Goal: Transaction & Acquisition: Purchase product/service

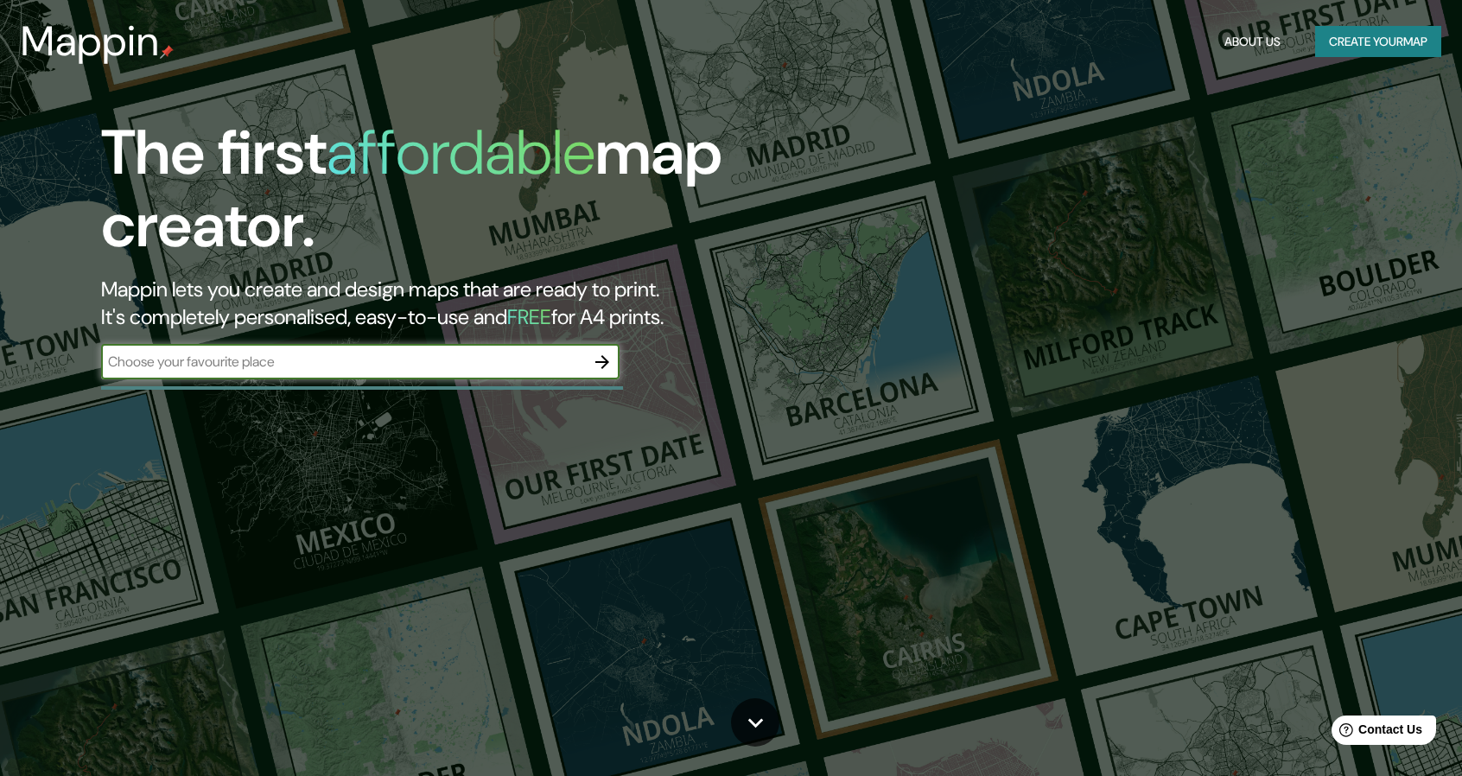
click at [384, 348] on div "​" at bounding box center [360, 362] width 518 height 35
type input "santa clara del cobre"
click at [600, 367] on icon "button" at bounding box center [602, 362] width 21 height 21
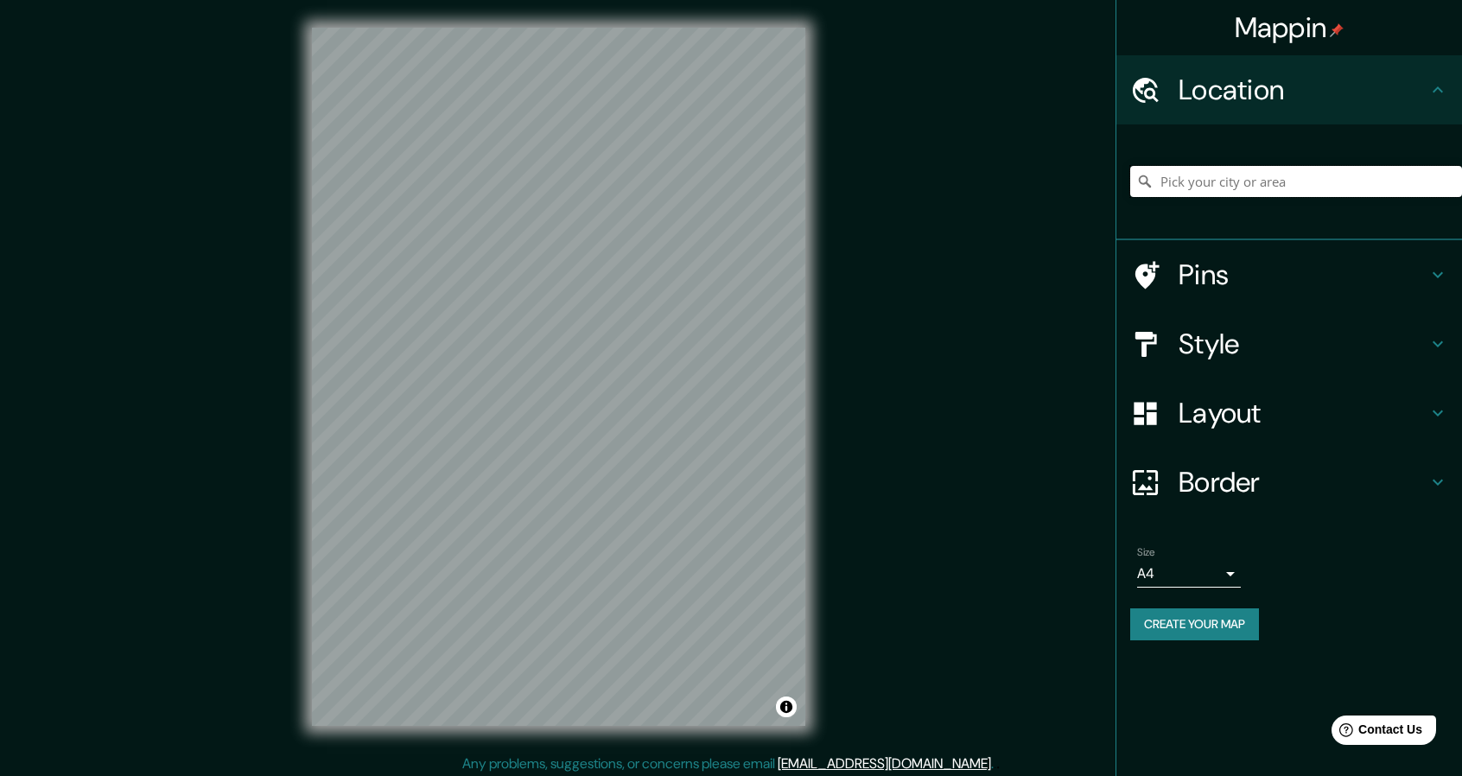
click at [1202, 184] on input "Pick your city or area" at bounding box center [1296, 181] width 332 height 31
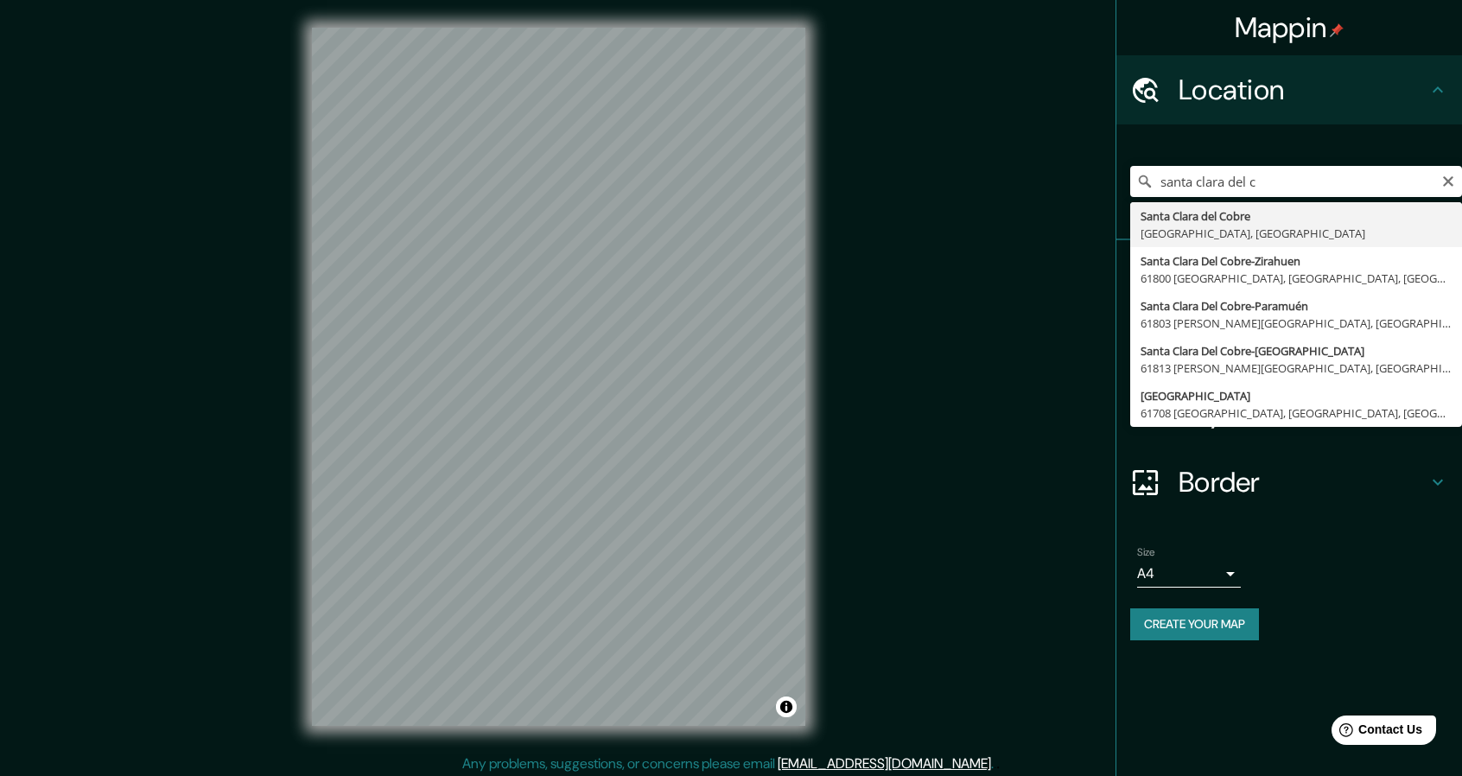
type input "[GEOGRAPHIC_DATA], [GEOGRAPHIC_DATA], [GEOGRAPHIC_DATA]"
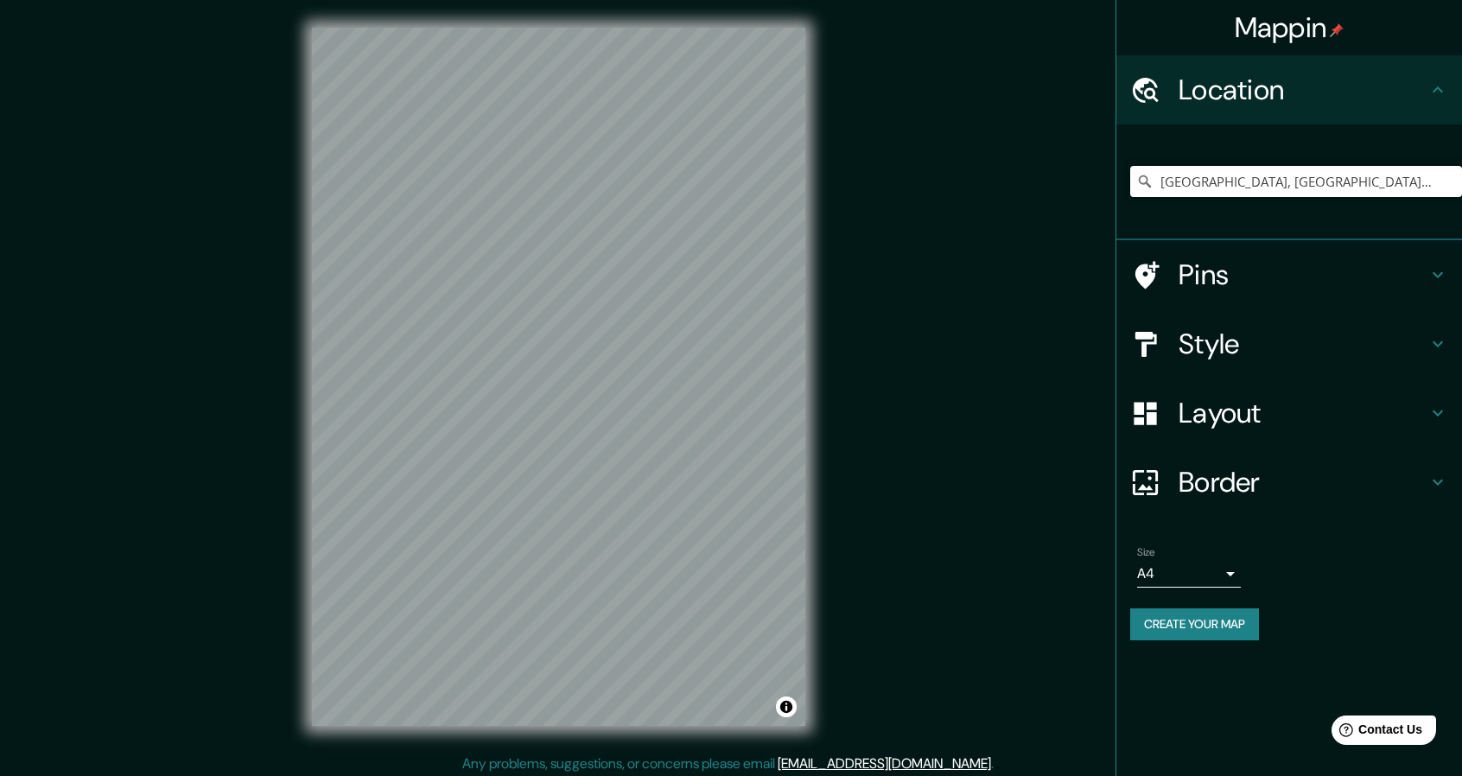
click at [1312, 341] on h4 "Style" at bounding box center [1302, 344] width 249 height 35
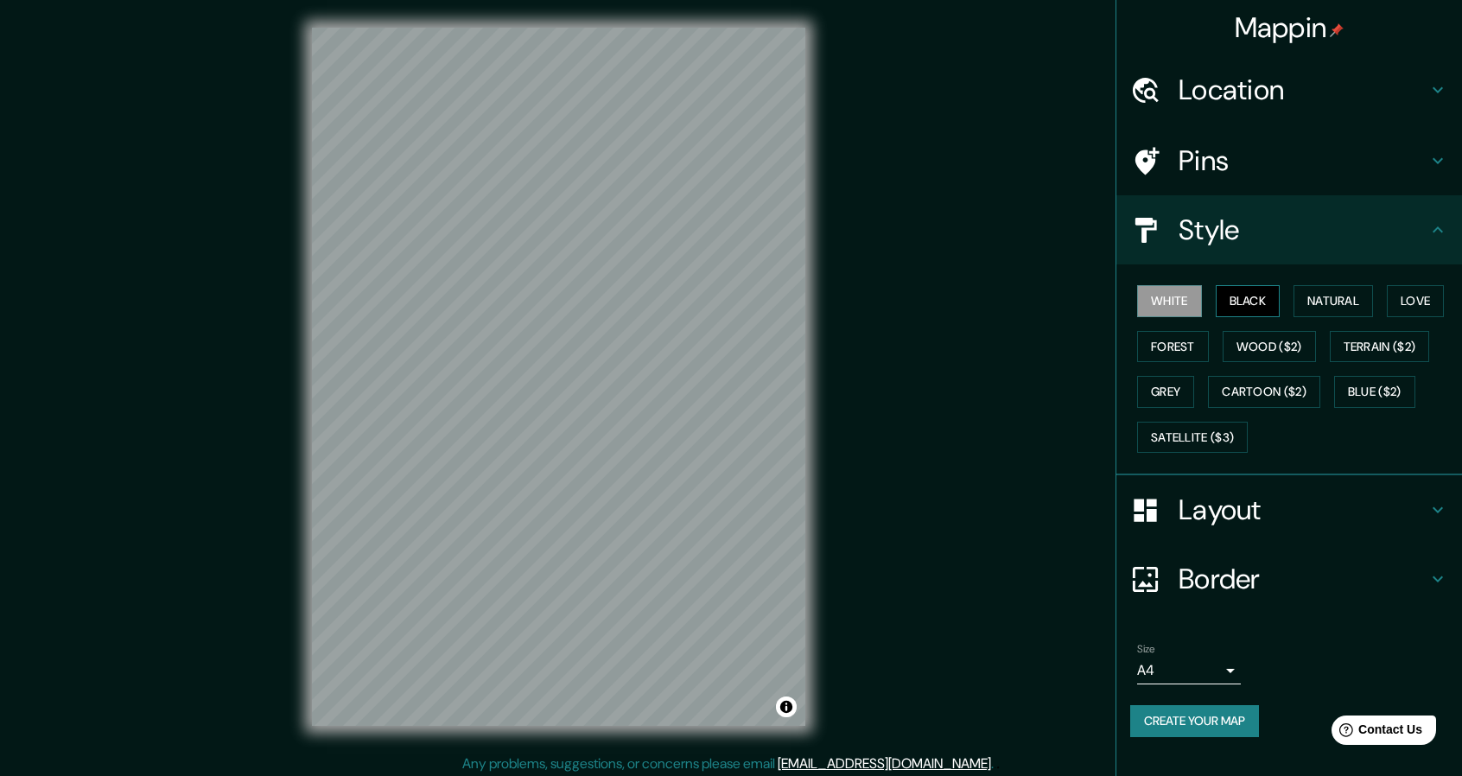
click at [1267, 303] on button "Black" at bounding box center [1247, 301] width 65 height 32
click at [1319, 303] on button "Natural" at bounding box center [1332, 301] width 79 height 32
click at [1287, 342] on button "Wood ($2)" at bounding box center [1268, 347] width 93 height 32
click at [1175, 350] on button "Forest" at bounding box center [1173, 347] width 72 height 32
click at [1406, 309] on button "Love" at bounding box center [1414, 301] width 57 height 32
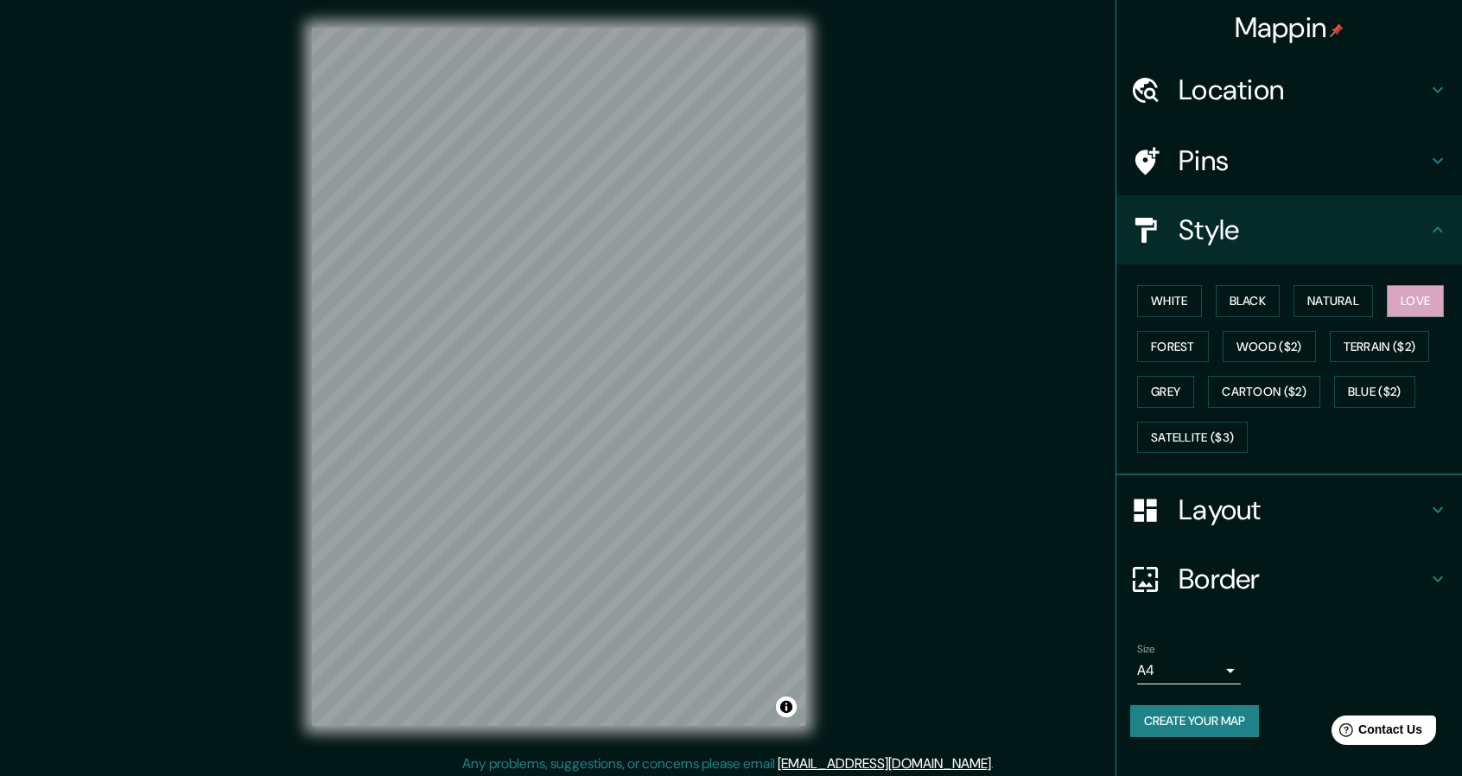
click at [1378, 306] on div "White Black Natural Love Forest Wood ($2) Terrain ($2) Grey Cartoon ($2) Blue (…" at bounding box center [1296, 368] width 332 height 181
click at [1370, 305] on button "Natural" at bounding box center [1332, 301] width 79 height 32
click at [1177, 391] on button "Grey" at bounding box center [1165, 392] width 57 height 32
click at [1386, 391] on button "Blue ($2)" at bounding box center [1374, 392] width 81 height 32
click at [1239, 433] on button "Satellite ($3)" at bounding box center [1192, 438] width 111 height 32
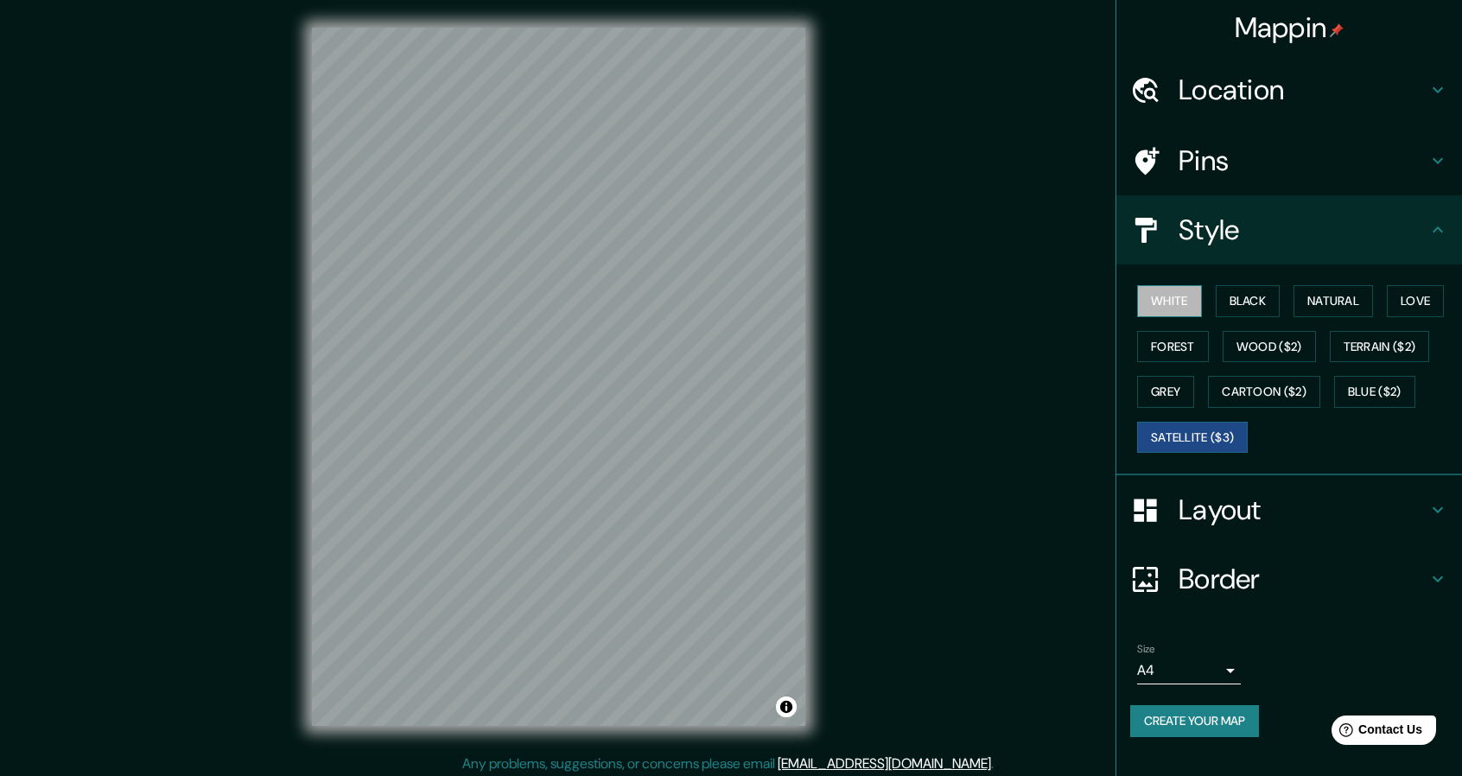
click at [1178, 307] on button "White" at bounding box center [1169, 301] width 65 height 32
click at [1157, 435] on button "Satellite ($3)" at bounding box center [1192, 438] width 111 height 32
click at [1158, 303] on button "White" at bounding box center [1169, 301] width 65 height 32
click at [1317, 292] on button "Natural" at bounding box center [1332, 301] width 79 height 32
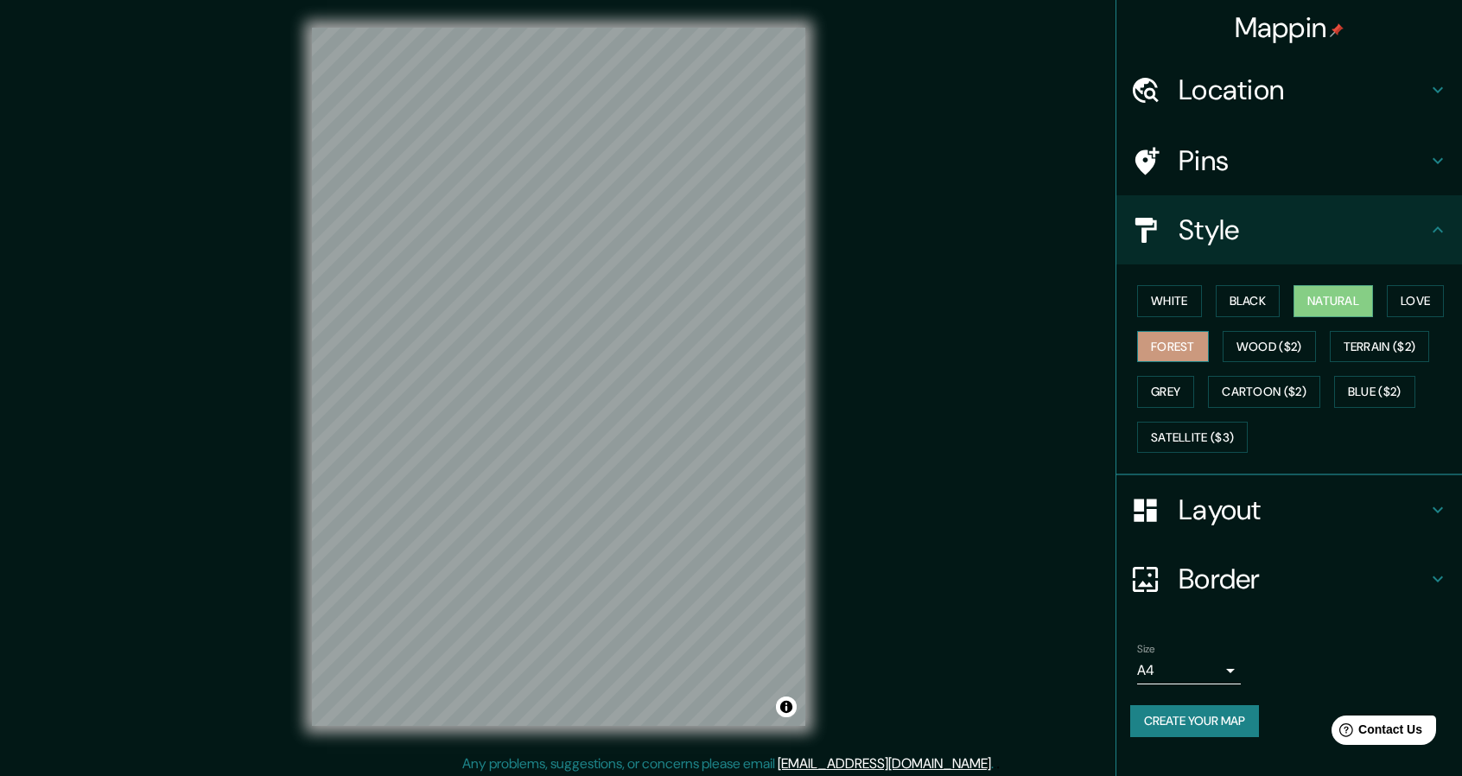
click at [1168, 347] on button "Forest" at bounding box center [1173, 347] width 72 height 32
click at [1268, 339] on button "Wood ($2)" at bounding box center [1268, 347] width 93 height 32
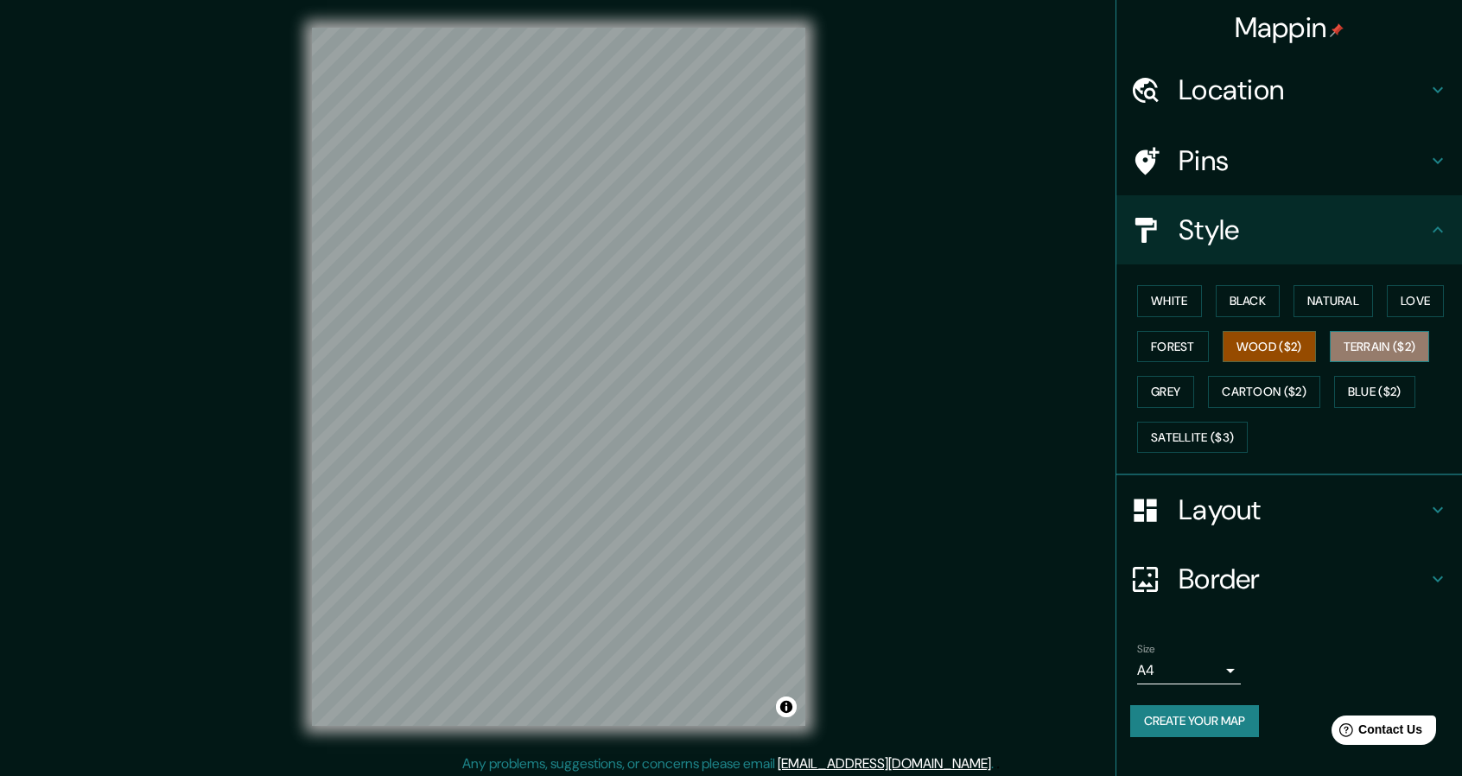
click at [1405, 343] on button "Terrain ($2)" at bounding box center [1379, 347] width 100 height 32
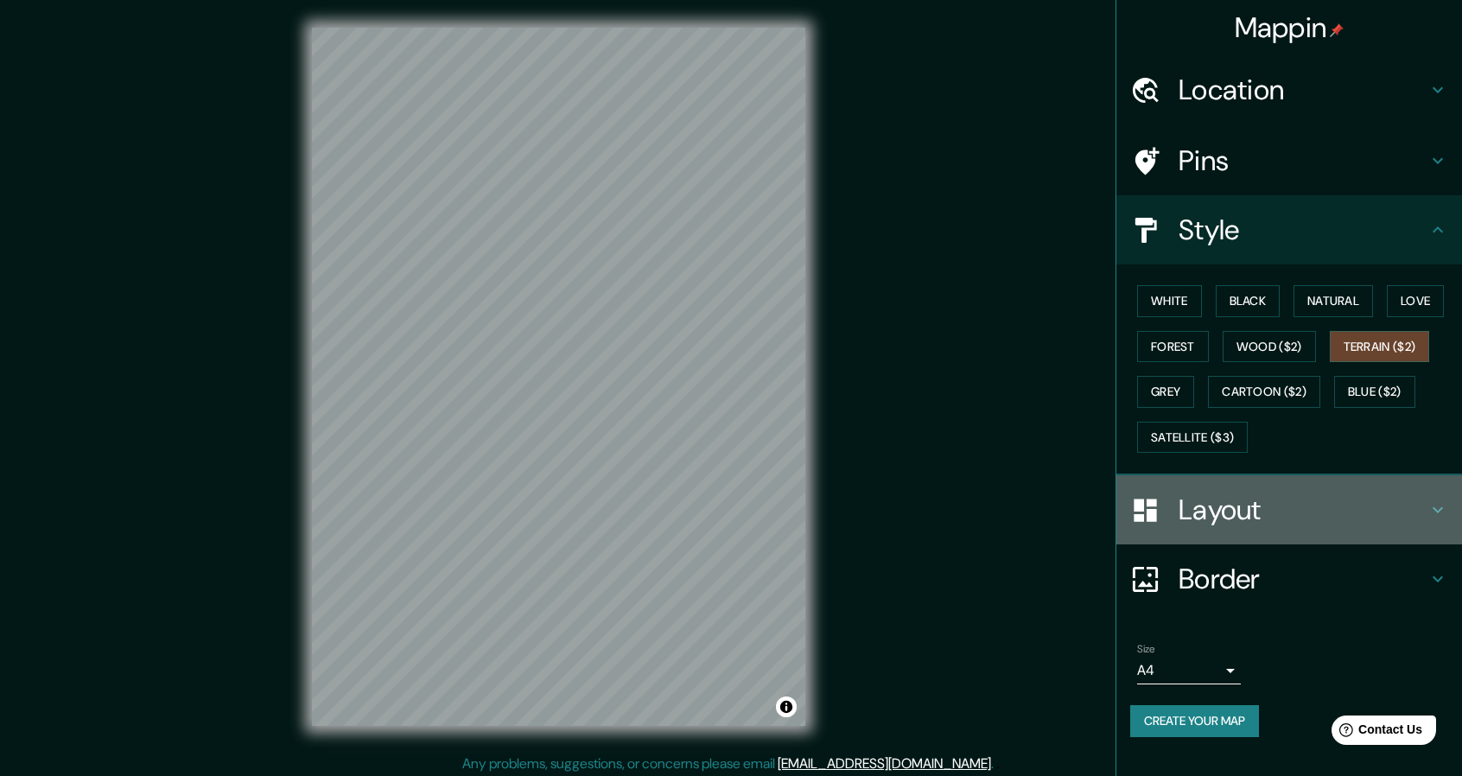
click at [1230, 504] on h4 "Layout" at bounding box center [1302, 509] width 249 height 35
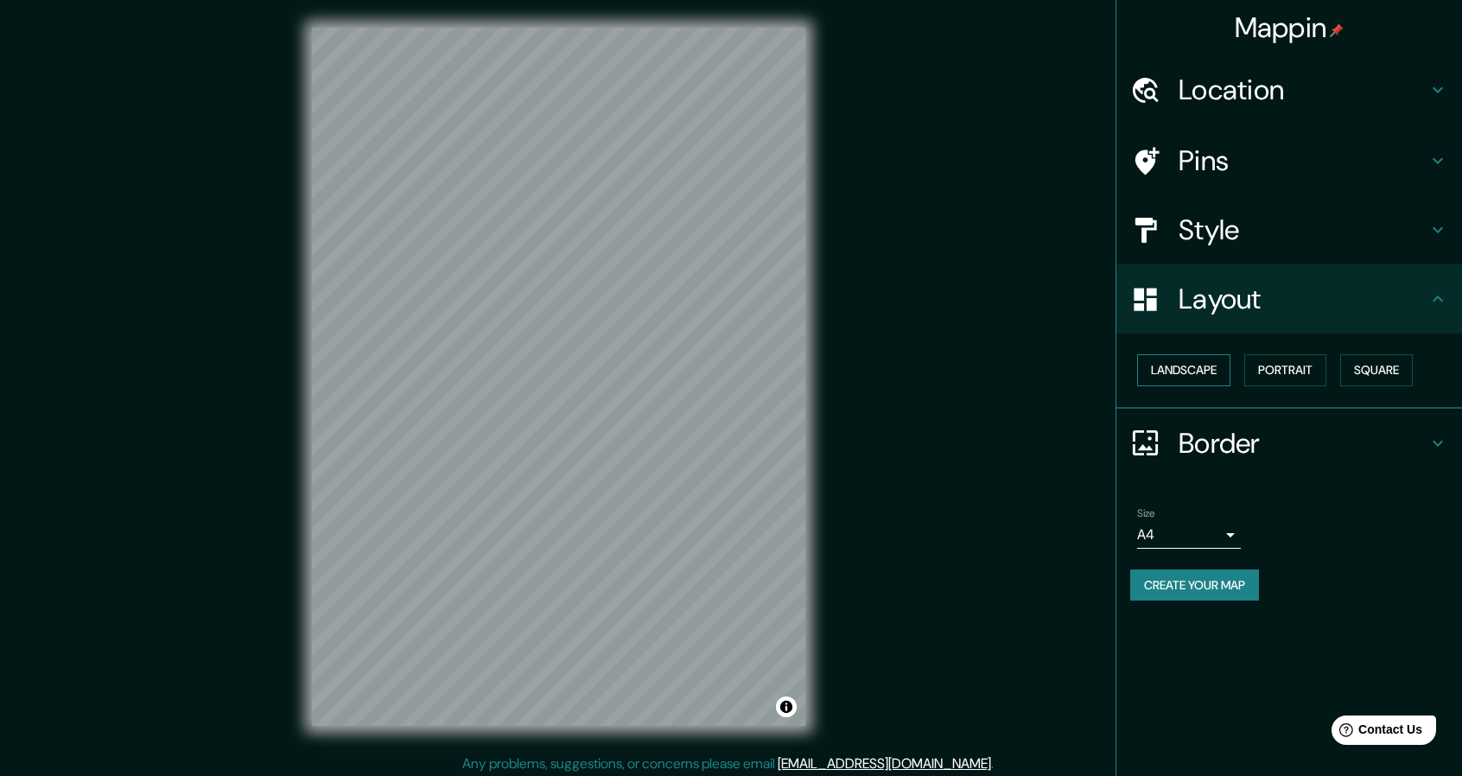
click at [1192, 378] on button "Landscape" at bounding box center [1183, 370] width 93 height 32
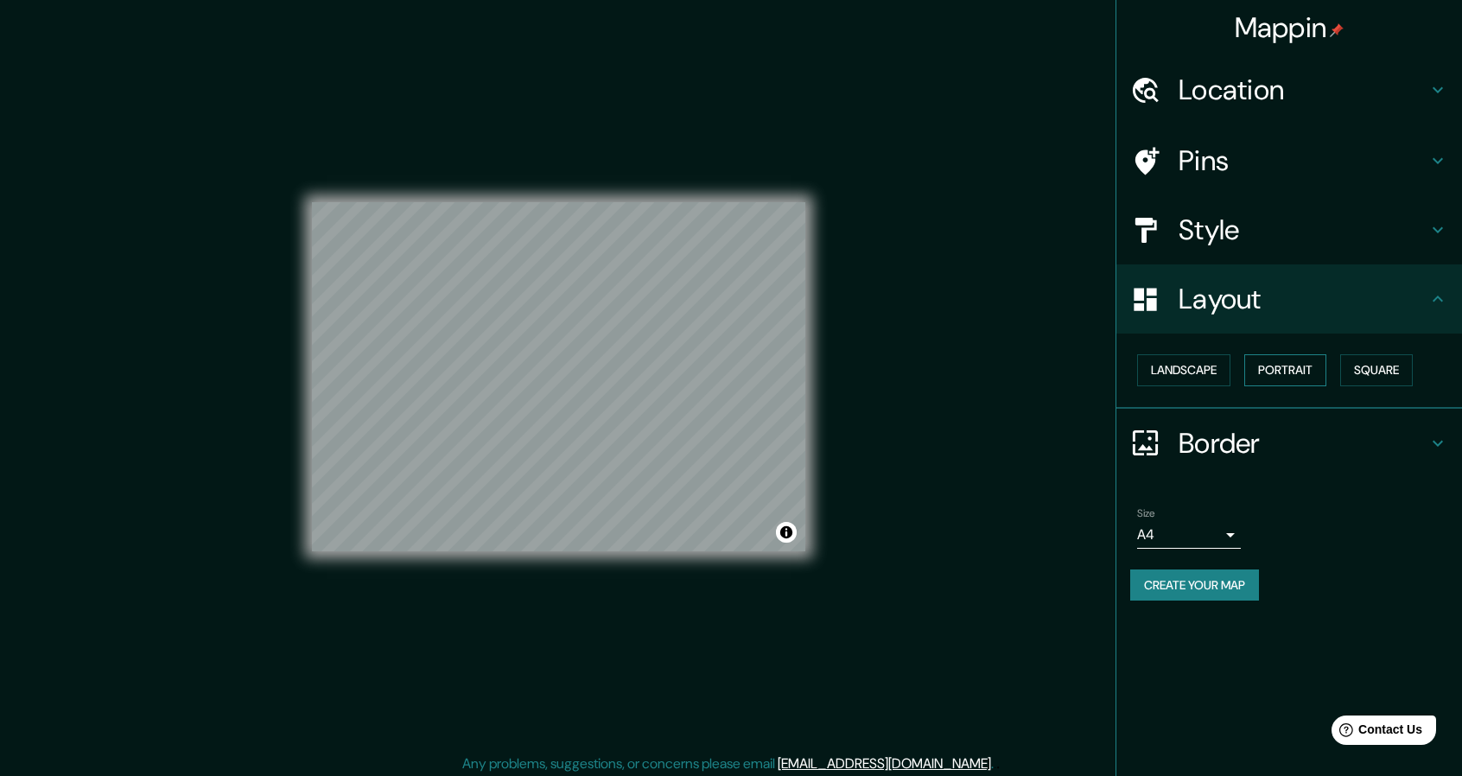
click at [1274, 371] on button "Portrait" at bounding box center [1285, 370] width 82 height 32
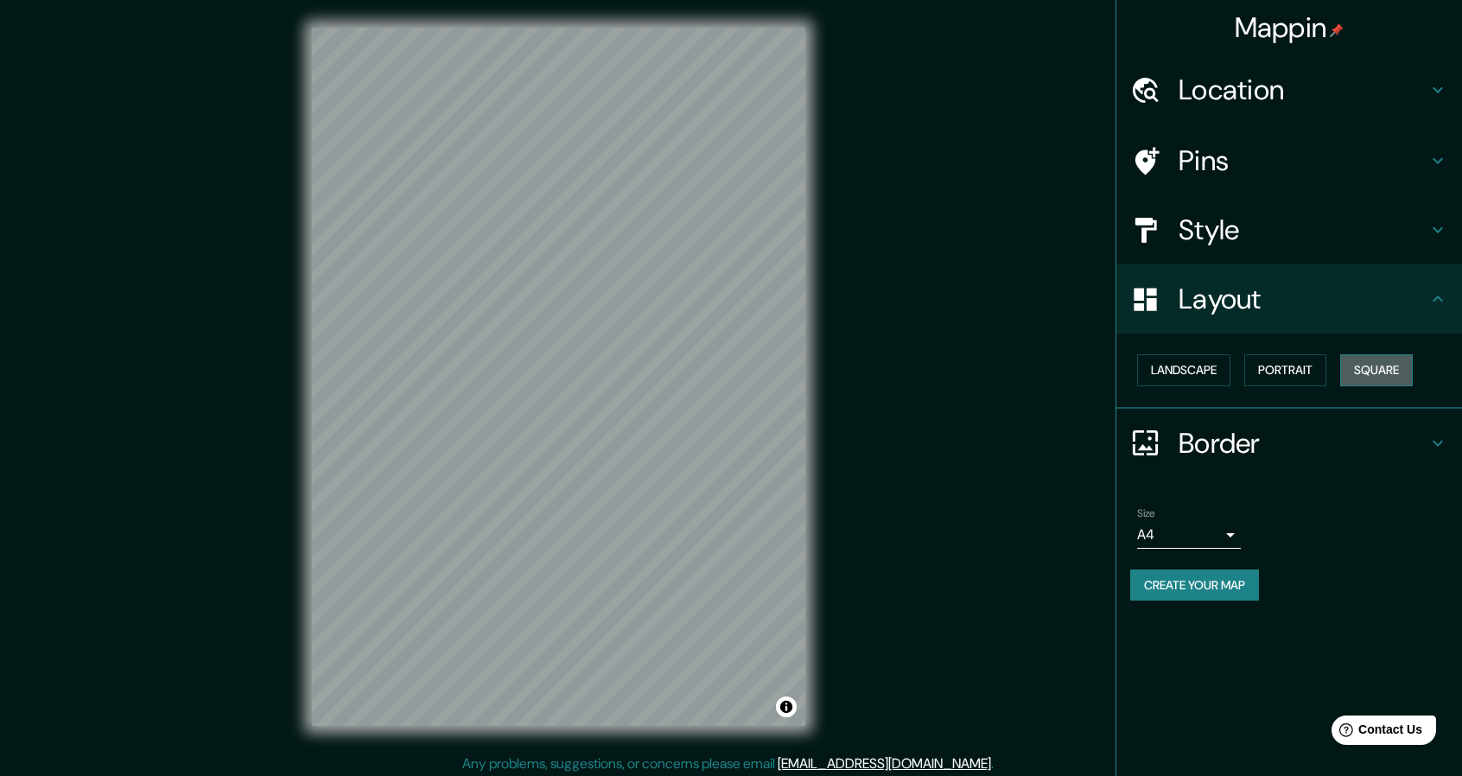
click at [1361, 375] on button "Square" at bounding box center [1376, 370] width 73 height 32
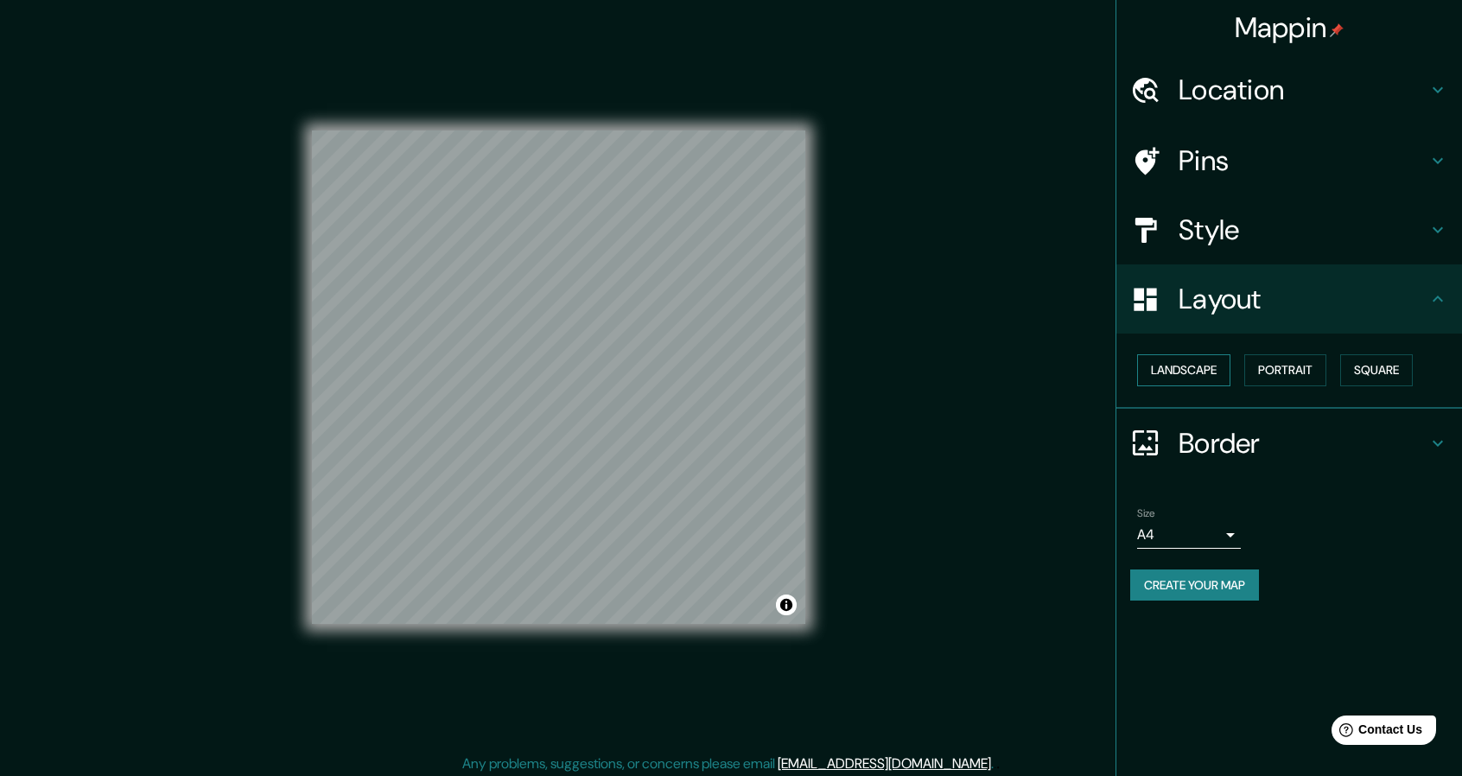
click at [1156, 364] on button "Landscape" at bounding box center [1183, 370] width 93 height 32
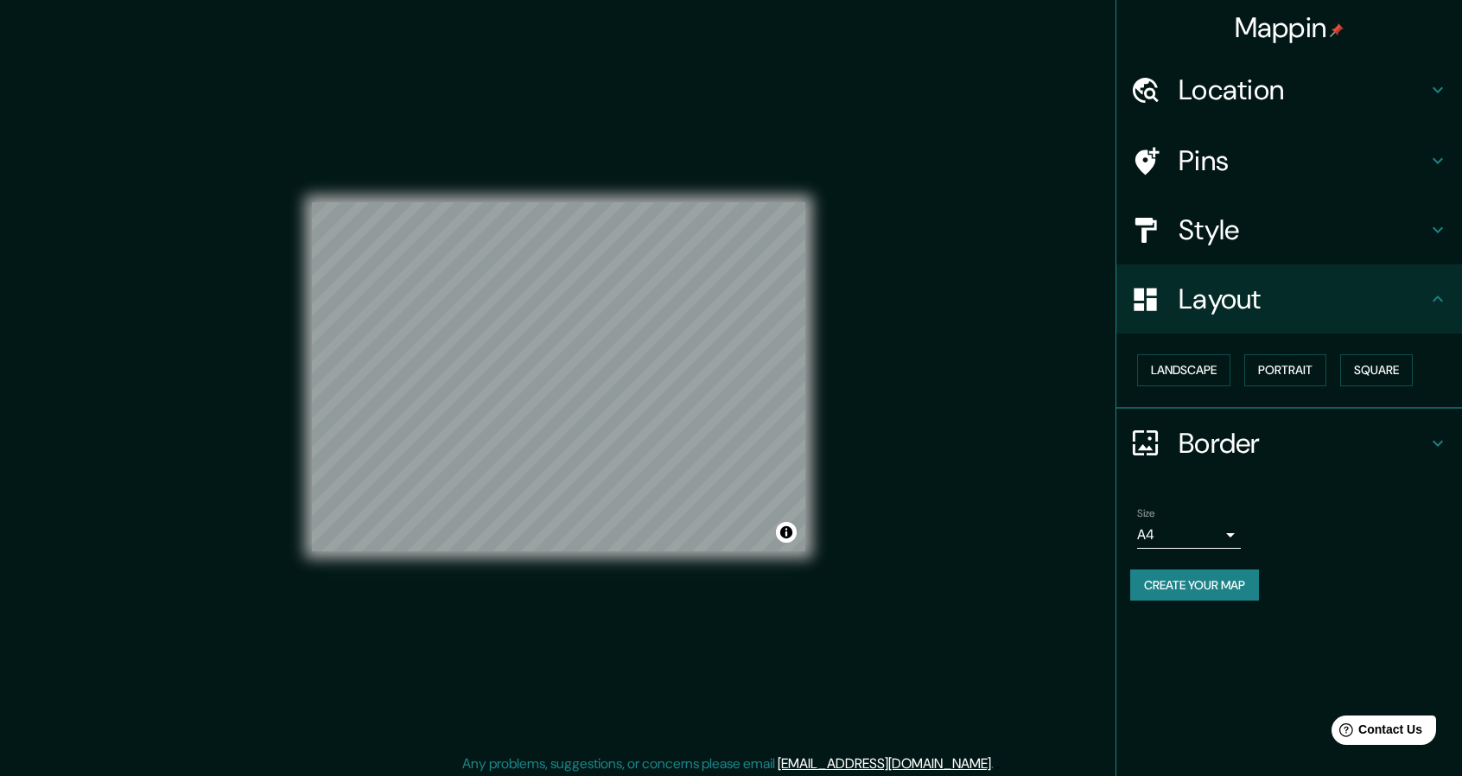
click at [1232, 155] on h4 "Pins" at bounding box center [1302, 160] width 249 height 35
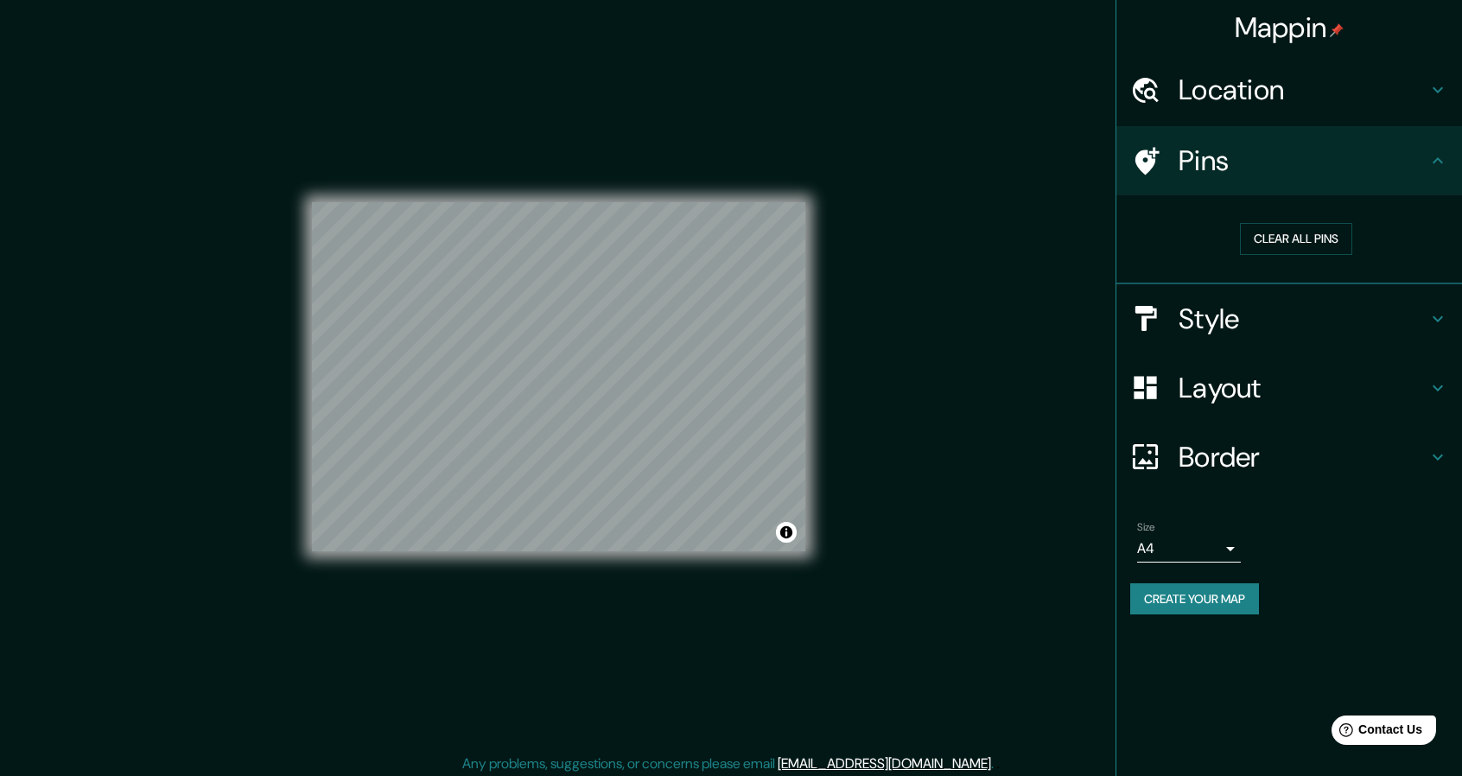
click at [1242, 310] on h4 "Style" at bounding box center [1302, 318] width 249 height 35
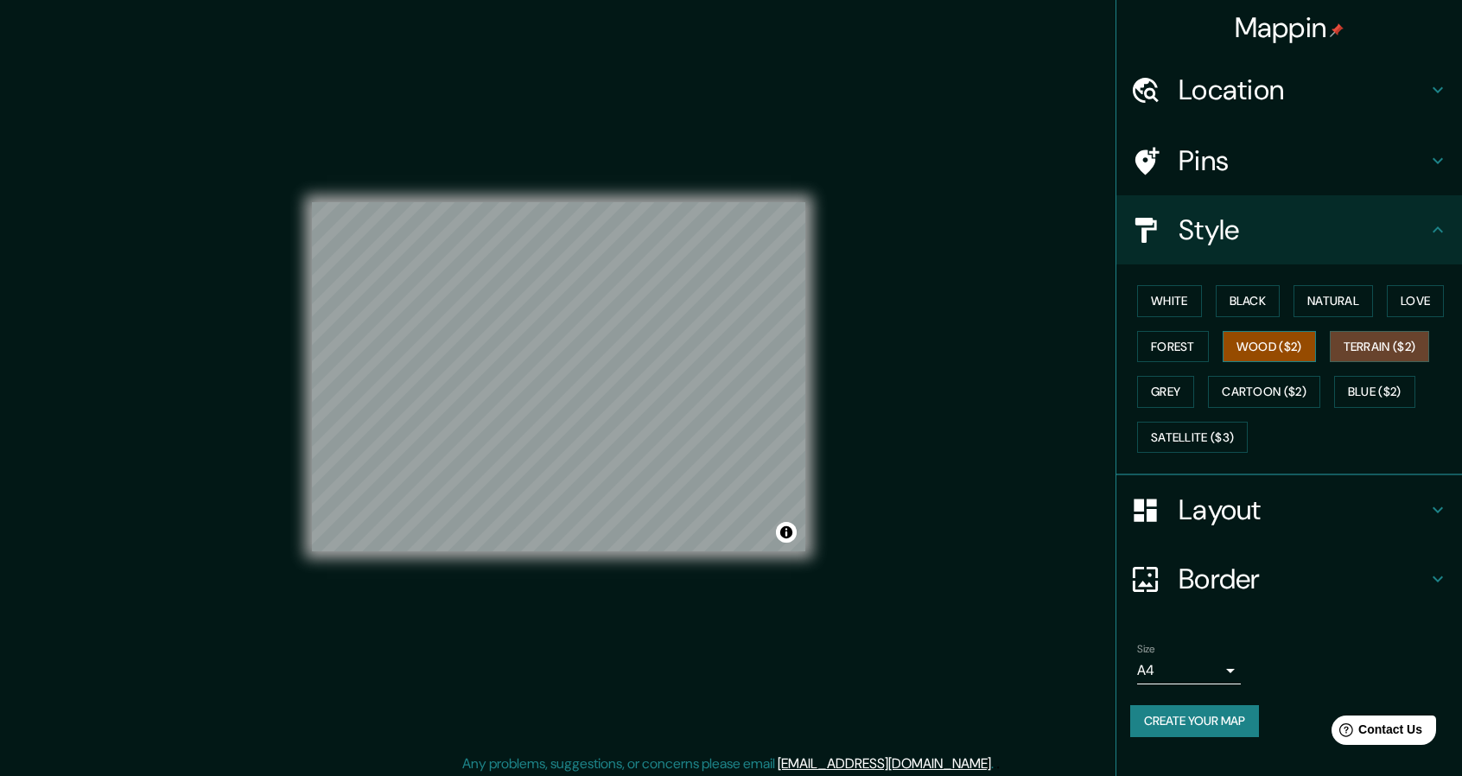
click at [1279, 340] on button "Wood ($2)" at bounding box center [1268, 347] width 93 height 32
click at [1158, 338] on button "Forest" at bounding box center [1173, 347] width 72 height 32
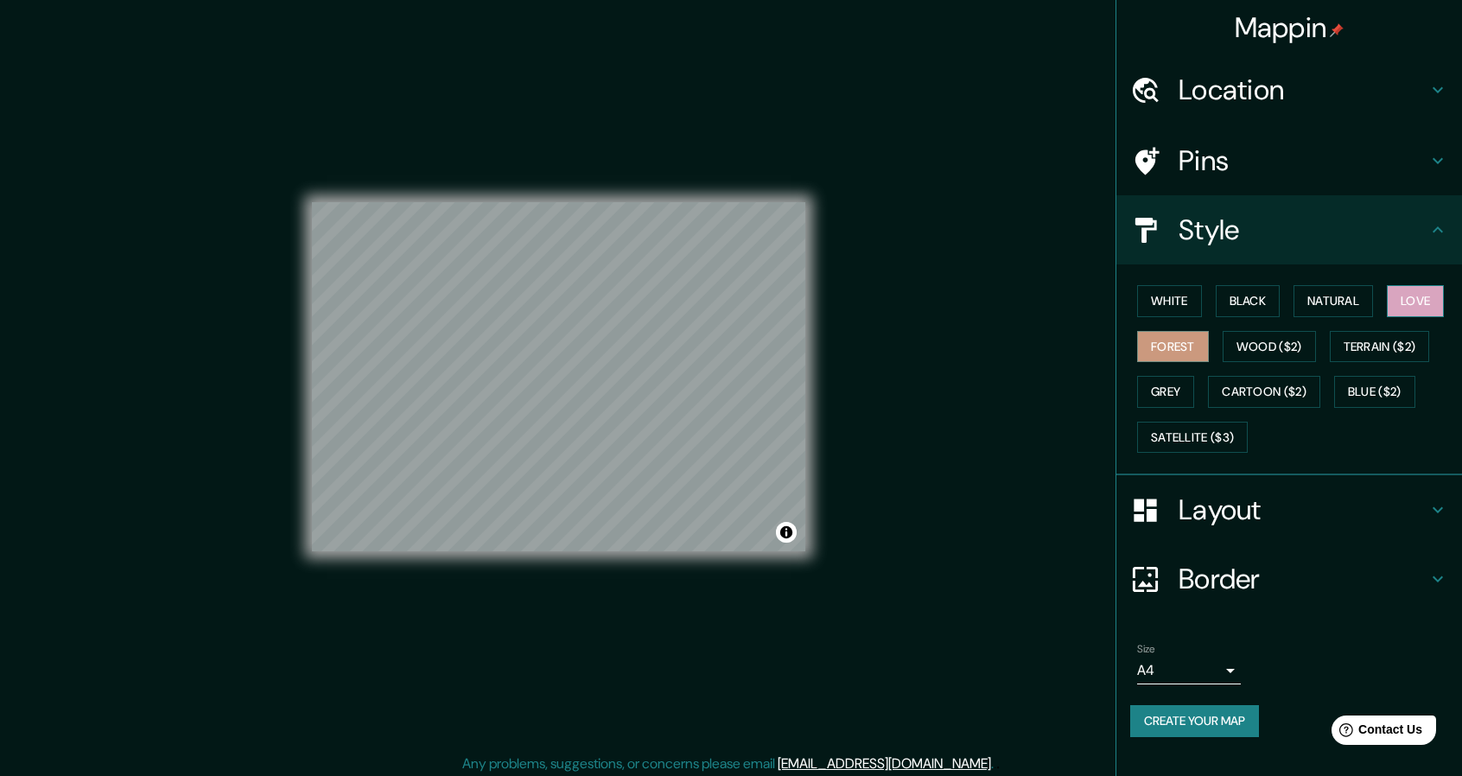
click at [1412, 291] on button "Love" at bounding box center [1414, 301] width 57 height 32
click at [1394, 331] on button "Terrain ($2)" at bounding box center [1379, 347] width 100 height 32
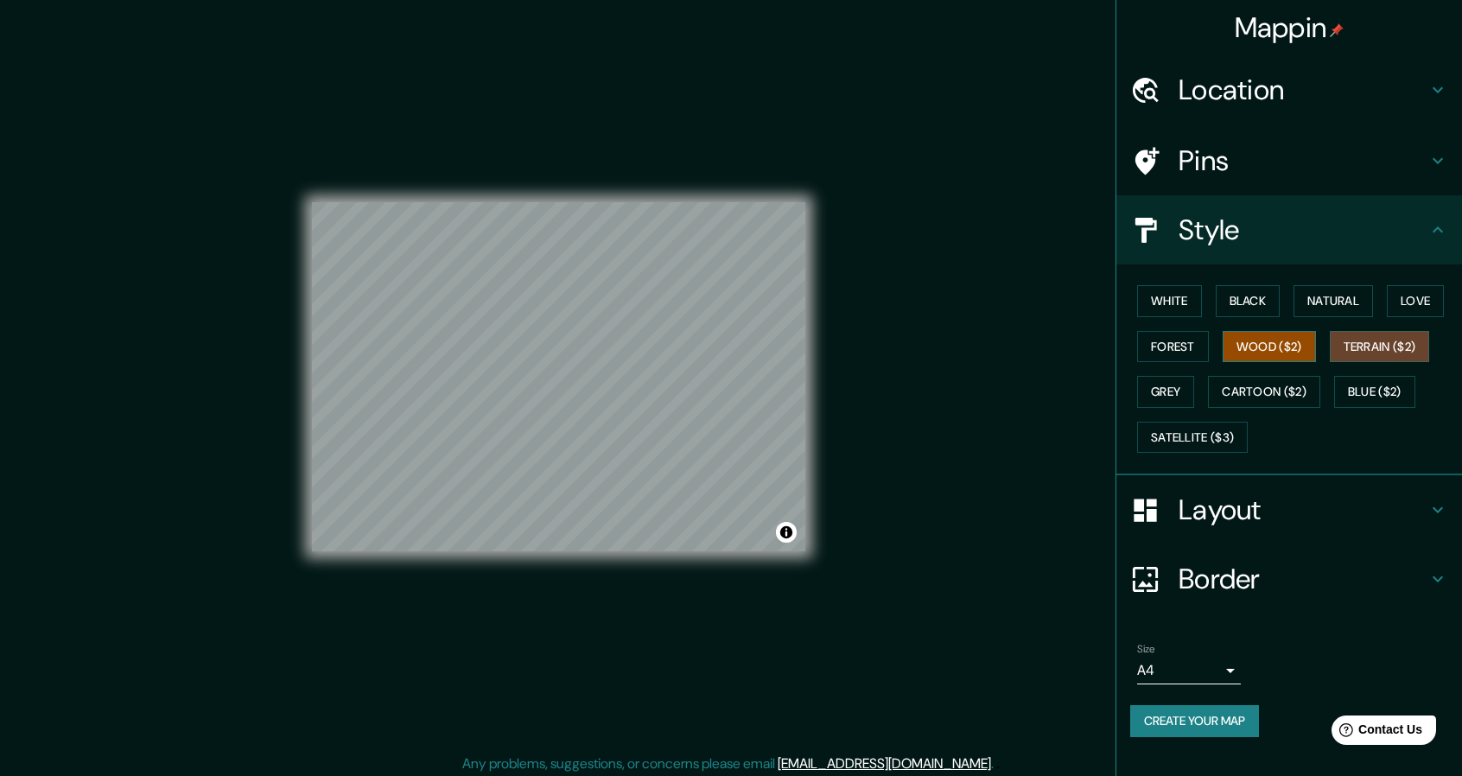
click at [1280, 336] on button "Wood ($2)" at bounding box center [1268, 347] width 93 height 32
click at [1242, 396] on button "Cartoon ($2)" at bounding box center [1264, 392] width 112 height 32
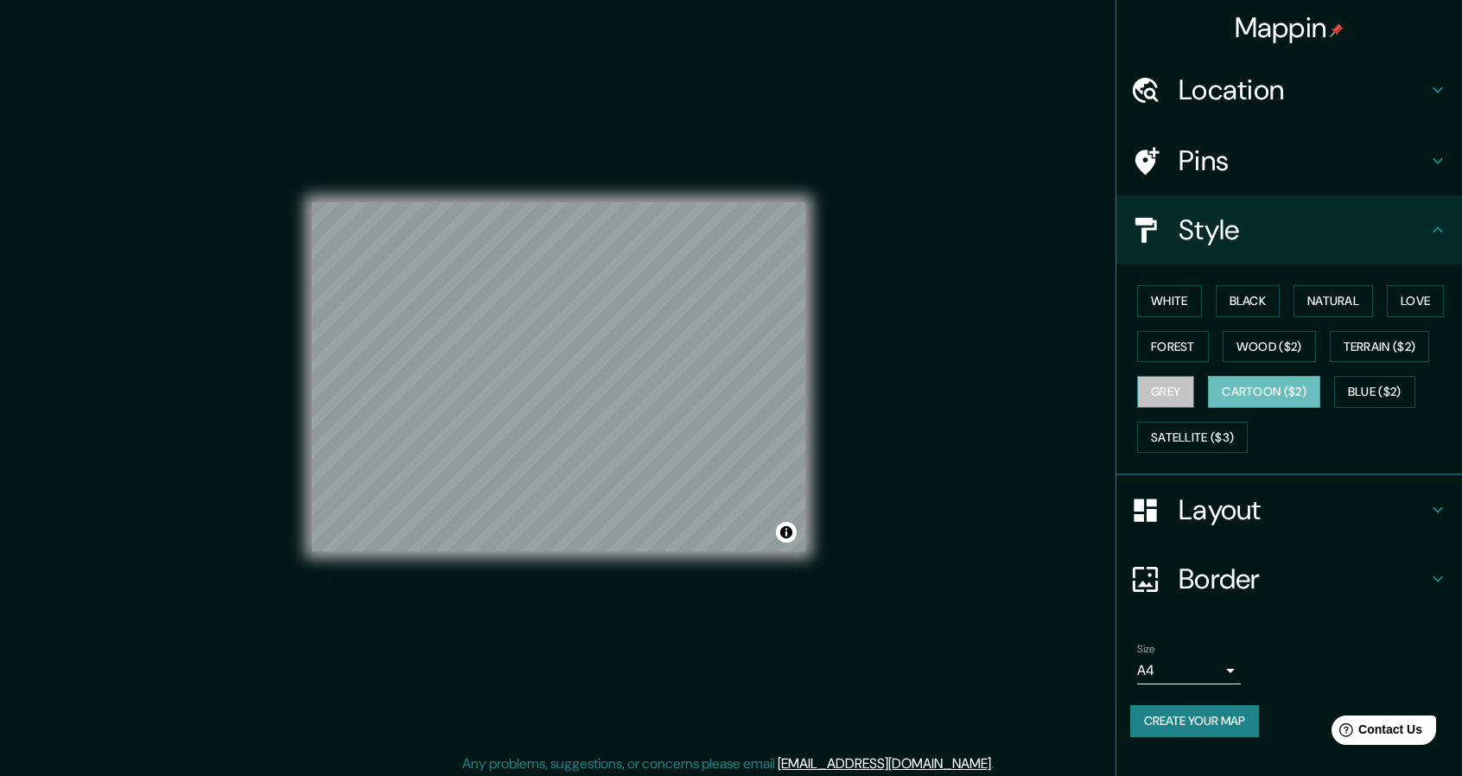
click at [1164, 391] on button "Grey" at bounding box center [1165, 392] width 57 height 32
click at [1363, 397] on button "Blue ($2)" at bounding box center [1374, 392] width 81 height 32
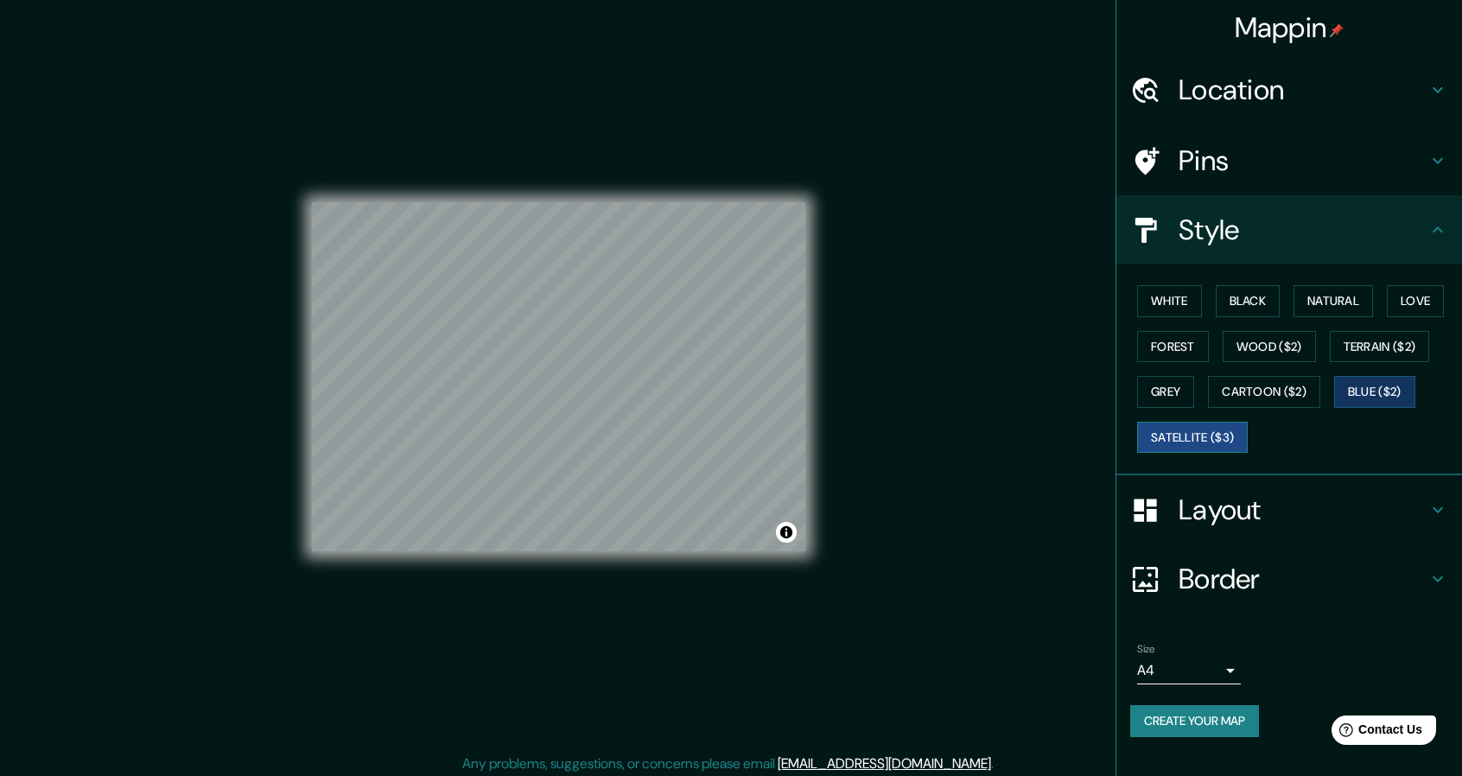
click at [1215, 426] on button "Satellite ($3)" at bounding box center [1192, 438] width 111 height 32
click at [1144, 297] on button "White" at bounding box center [1169, 301] width 65 height 32
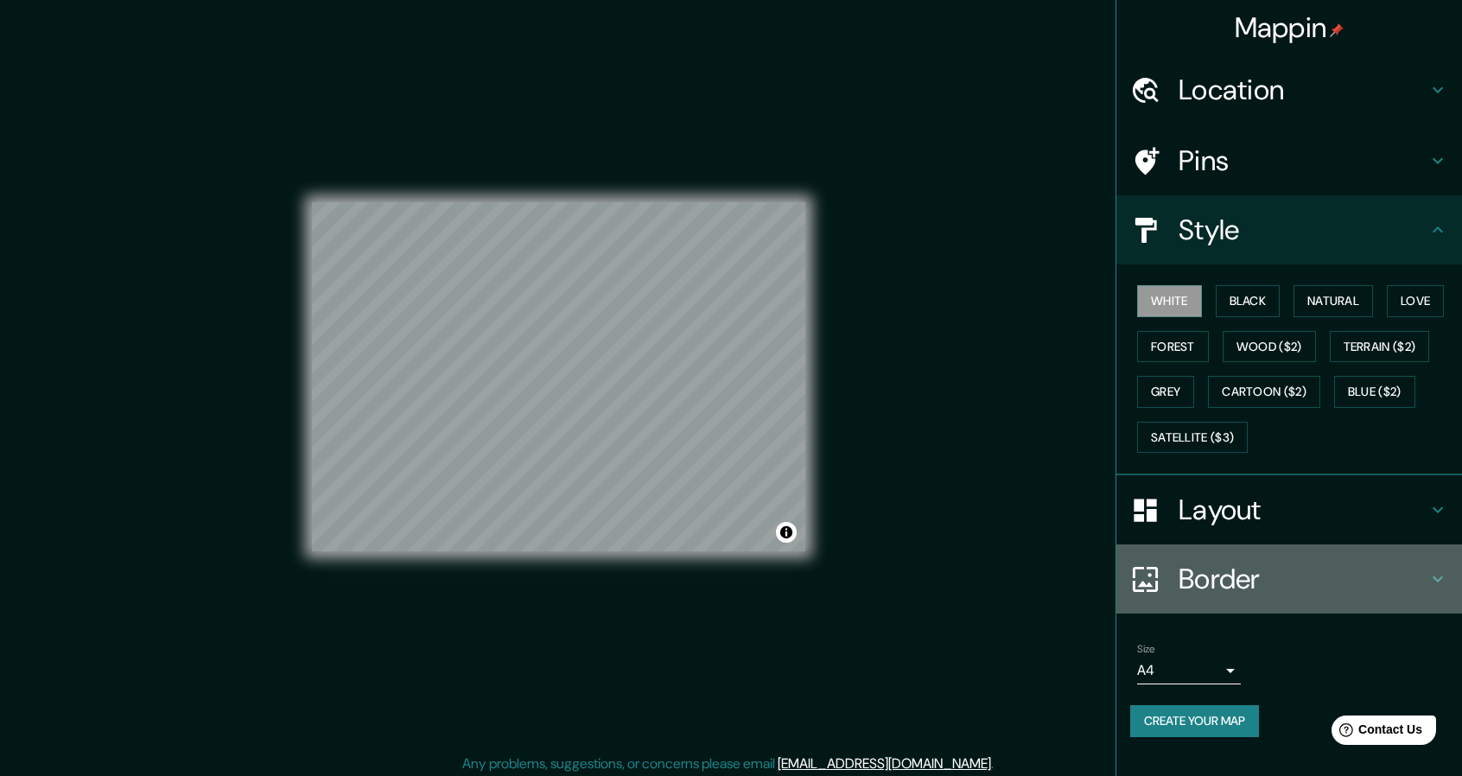
click at [1282, 592] on h4 "Border" at bounding box center [1302, 579] width 249 height 35
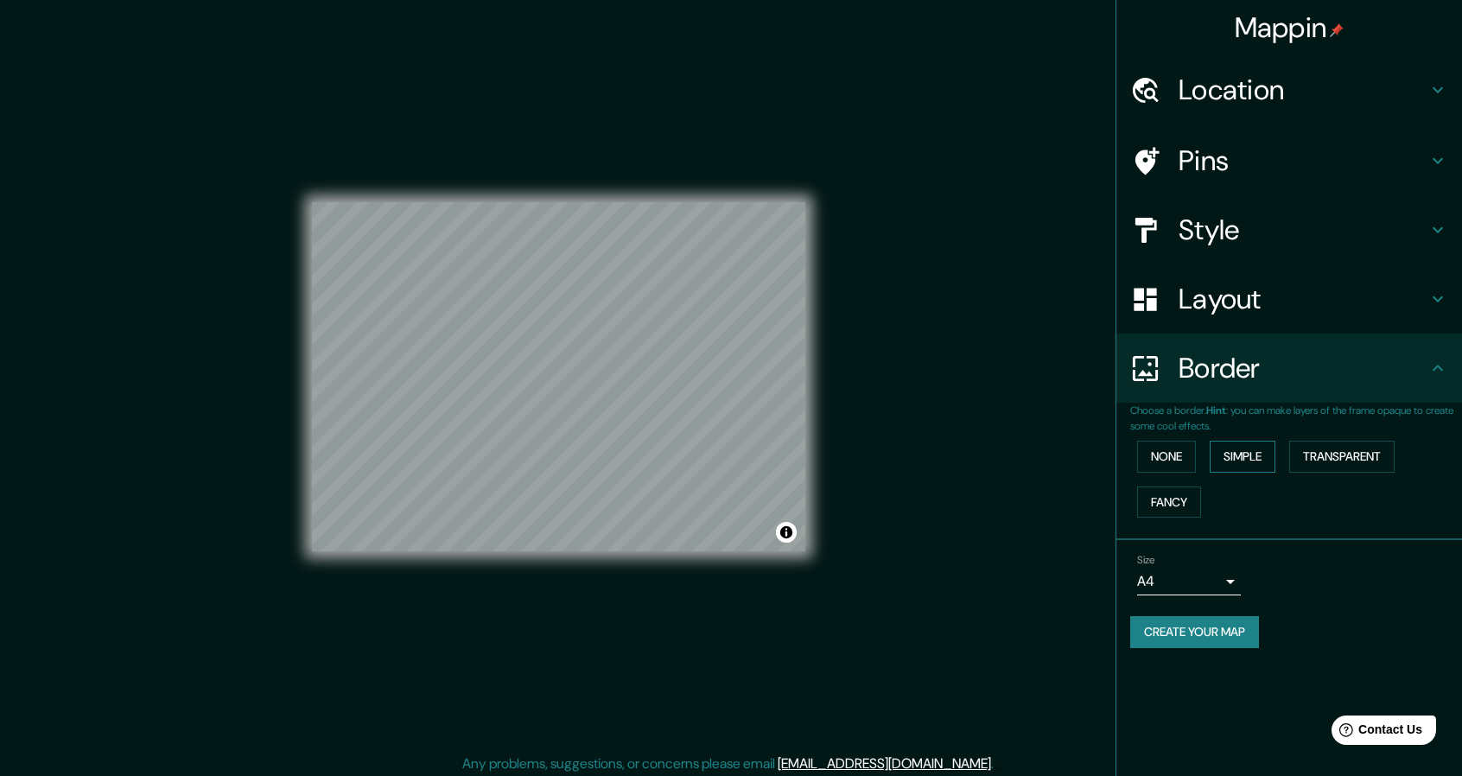
click at [1232, 453] on button "Simple" at bounding box center [1242, 457] width 66 height 32
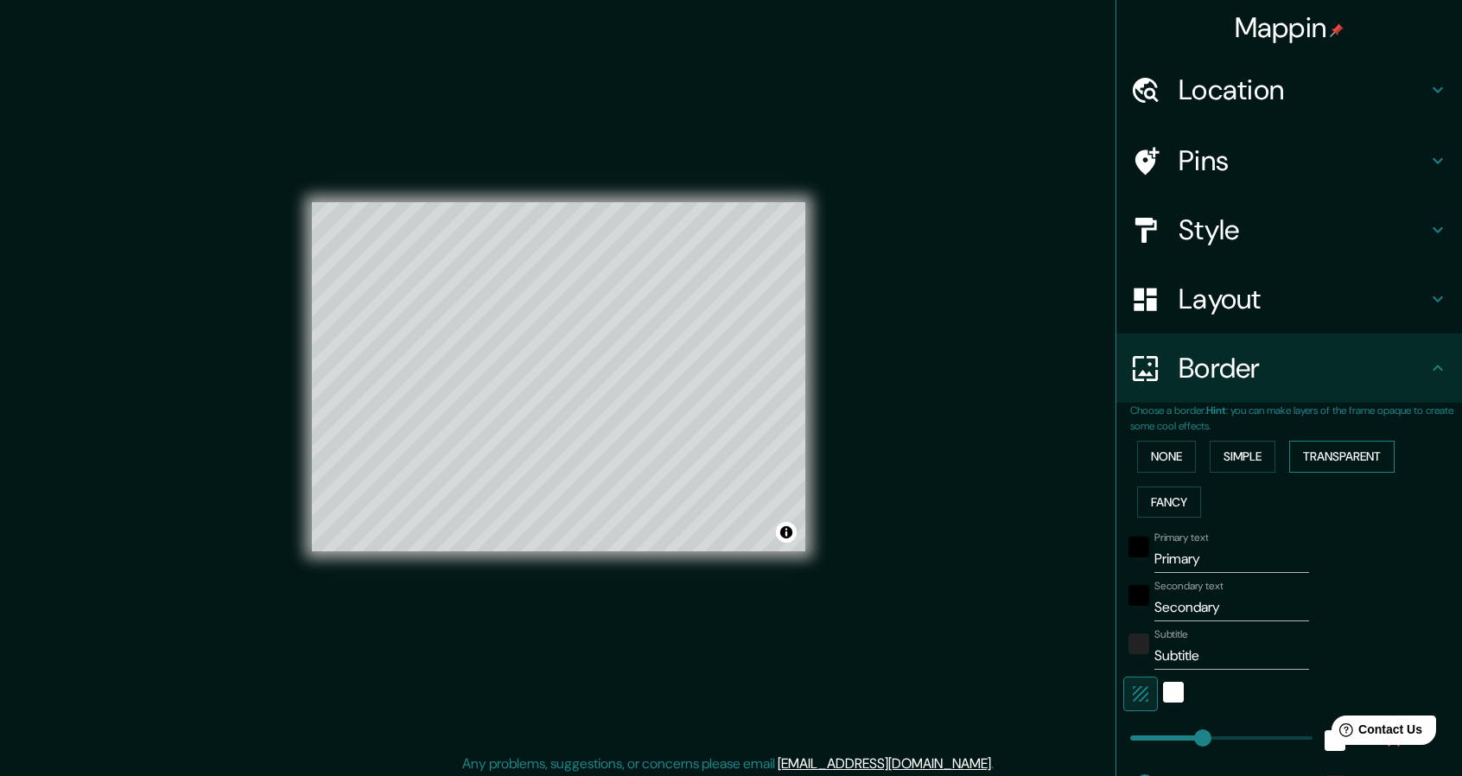
click at [1292, 454] on button "Transparent" at bounding box center [1341, 457] width 105 height 32
click at [1173, 498] on button "Fancy" at bounding box center [1169, 502] width 64 height 32
click at [1351, 460] on button "Transparent" at bounding box center [1341, 457] width 105 height 32
click at [669, 438] on div at bounding box center [667, 442] width 14 height 14
click at [657, 431] on div at bounding box center [658, 432] width 14 height 14
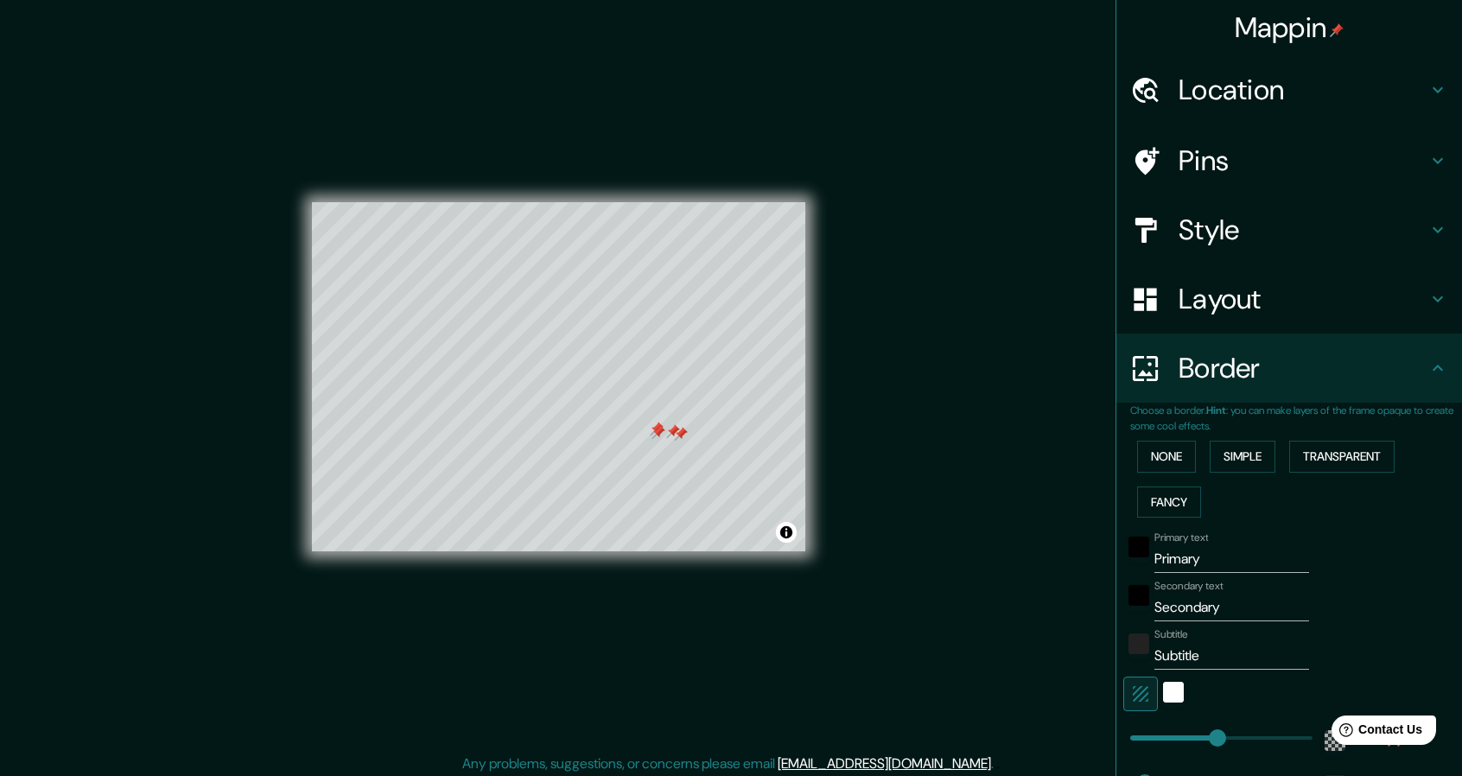
click at [657, 428] on div at bounding box center [658, 432] width 14 height 14
click at [657, 428] on div at bounding box center [657, 429] width 14 height 14
click at [672, 431] on div at bounding box center [673, 431] width 14 height 14
click at [679, 432] on div at bounding box center [681, 434] width 14 height 14
click at [1213, 560] on input "Primary" at bounding box center [1231, 559] width 155 height 28
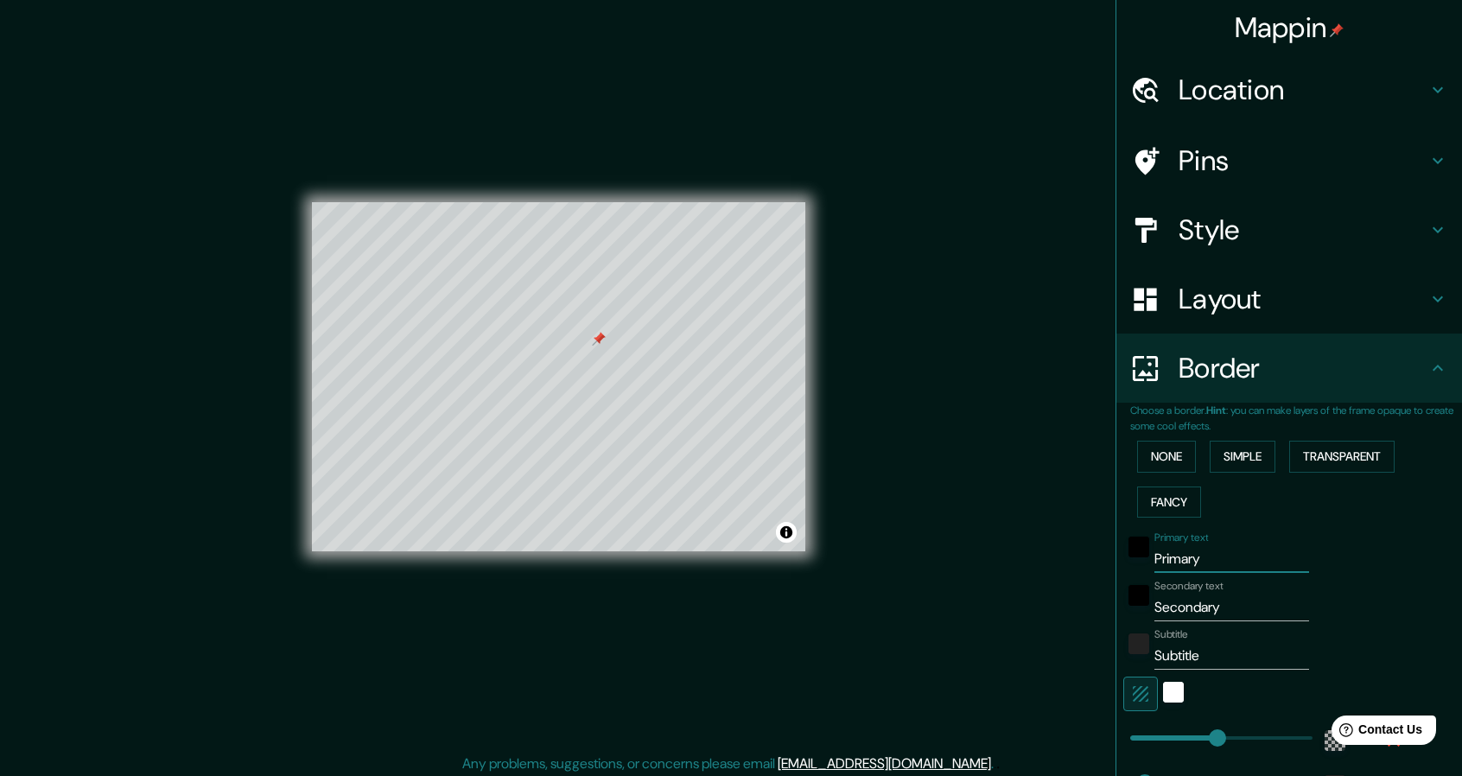
type input "Primar"
type input "274"
type input "46"
type input "Prima"
type input "274"
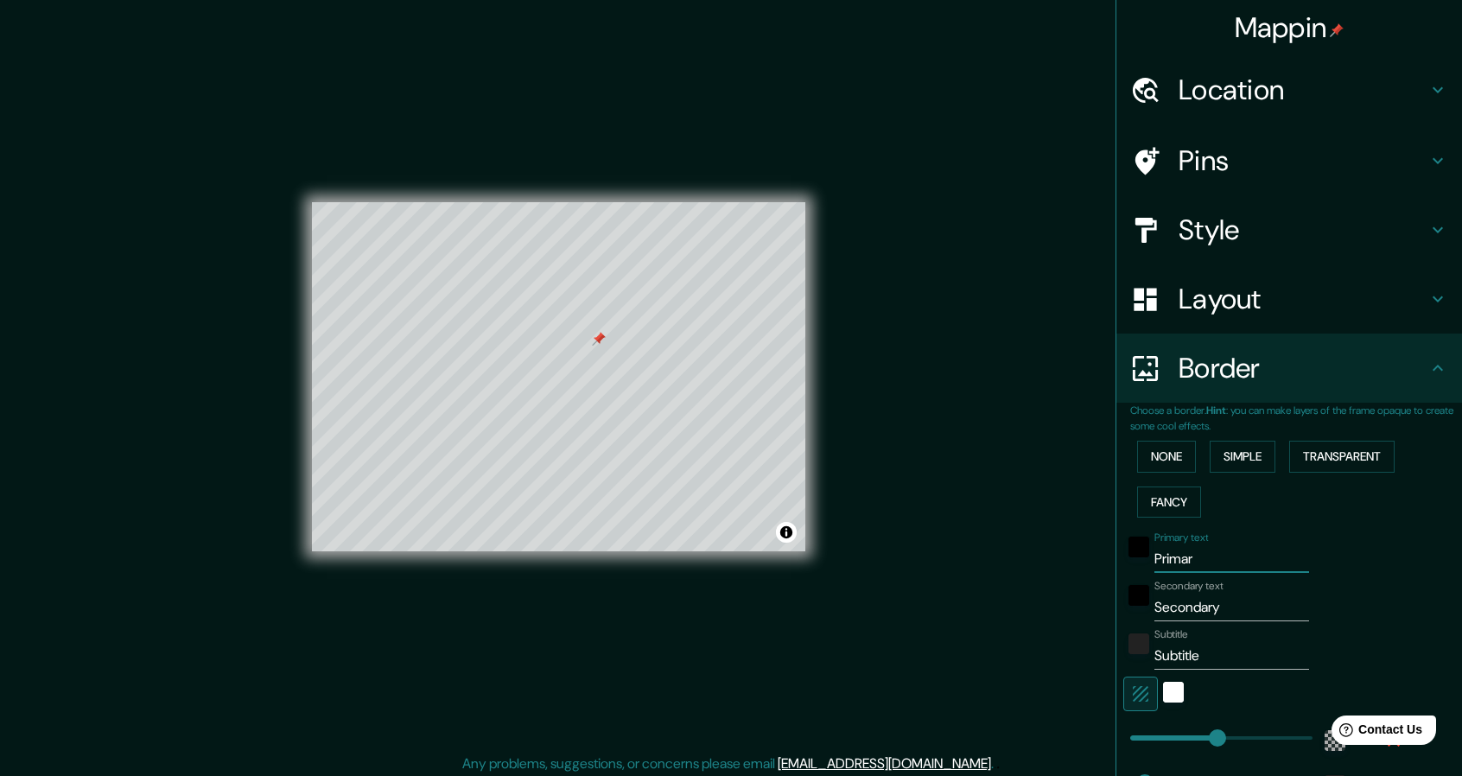
type input "46"
type input "Prim"
type input "274"
type input "46"
type input "Pri"
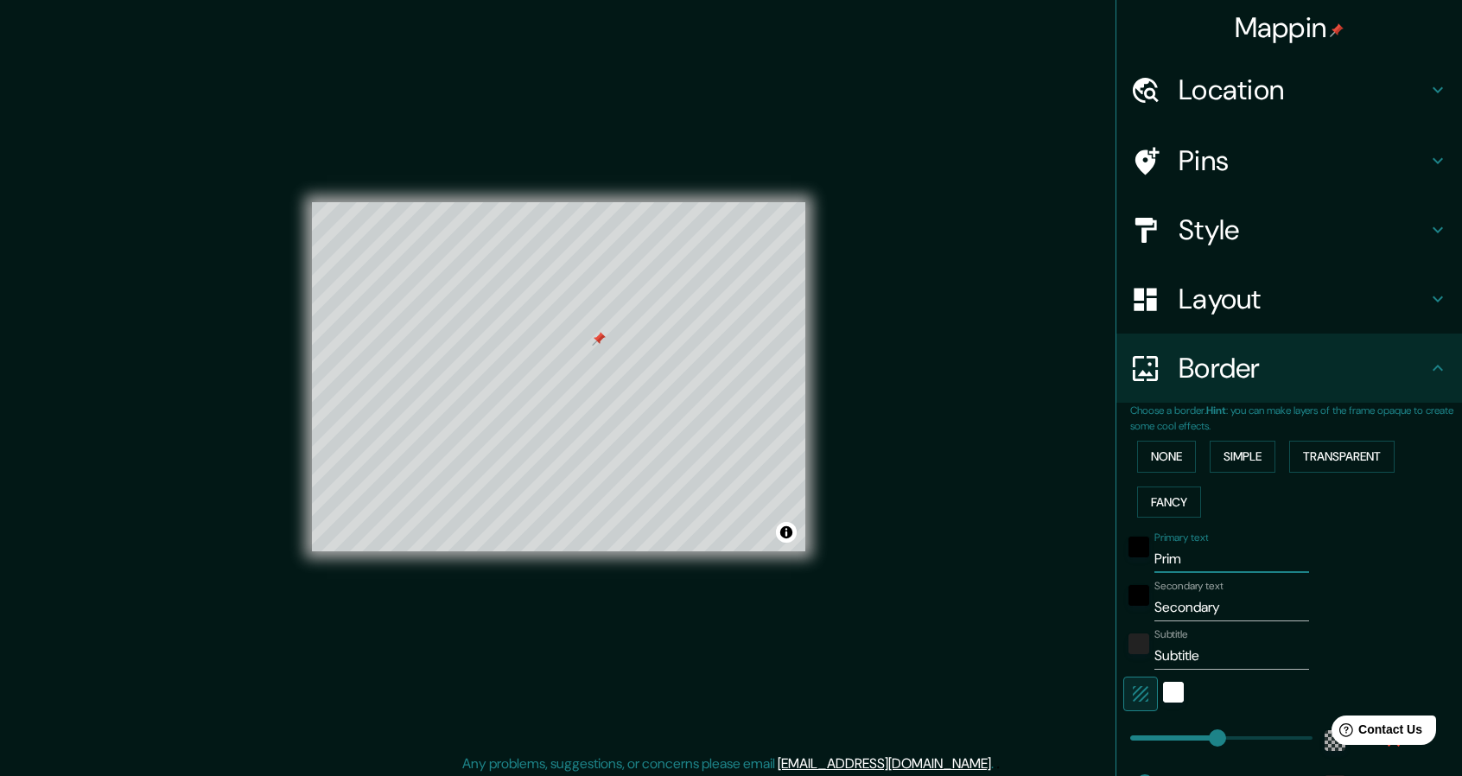
type input "274"
type input "46"
type input "Pr"
type input "274"
type input "46"
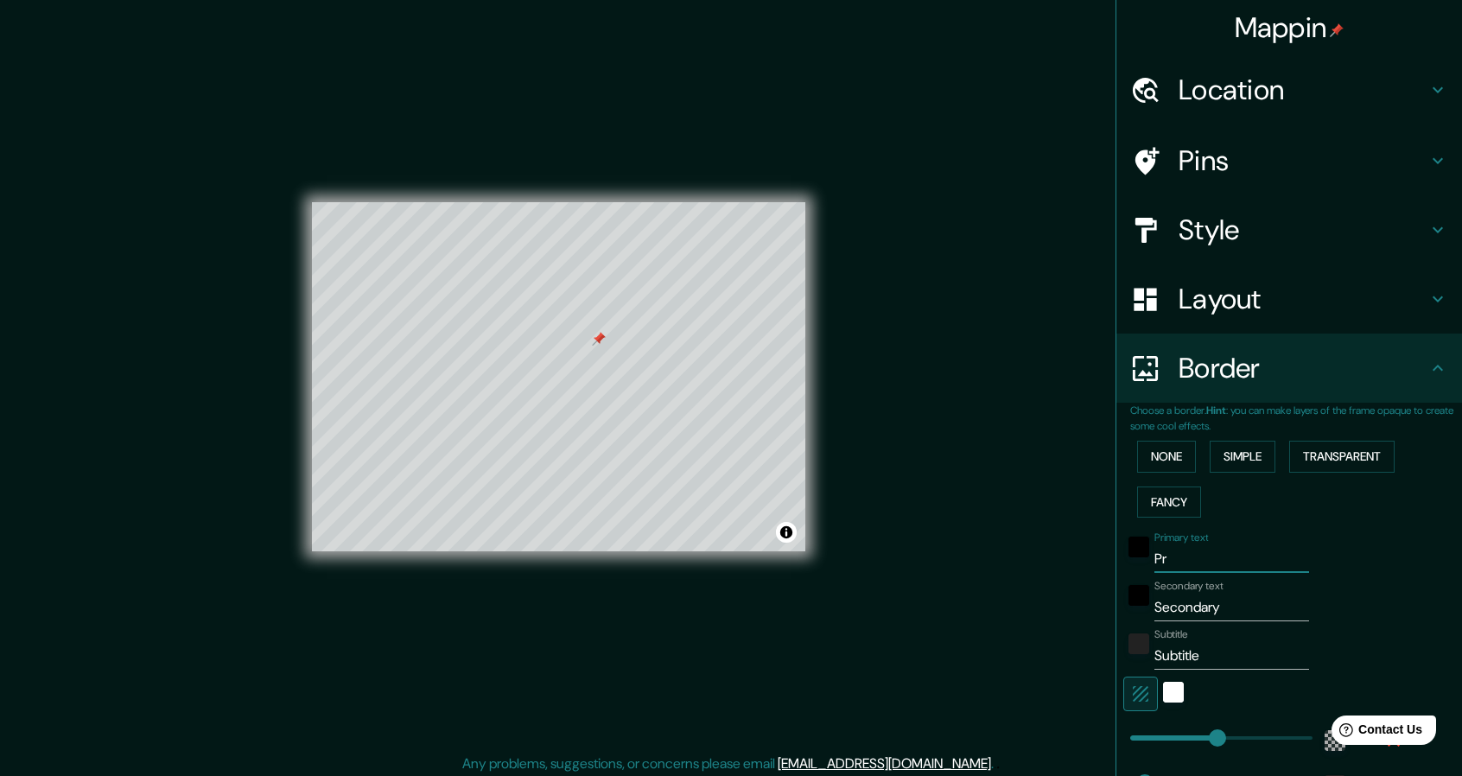
type input "P"
type input "274"
type input "46"
type input "274"
type input "46"
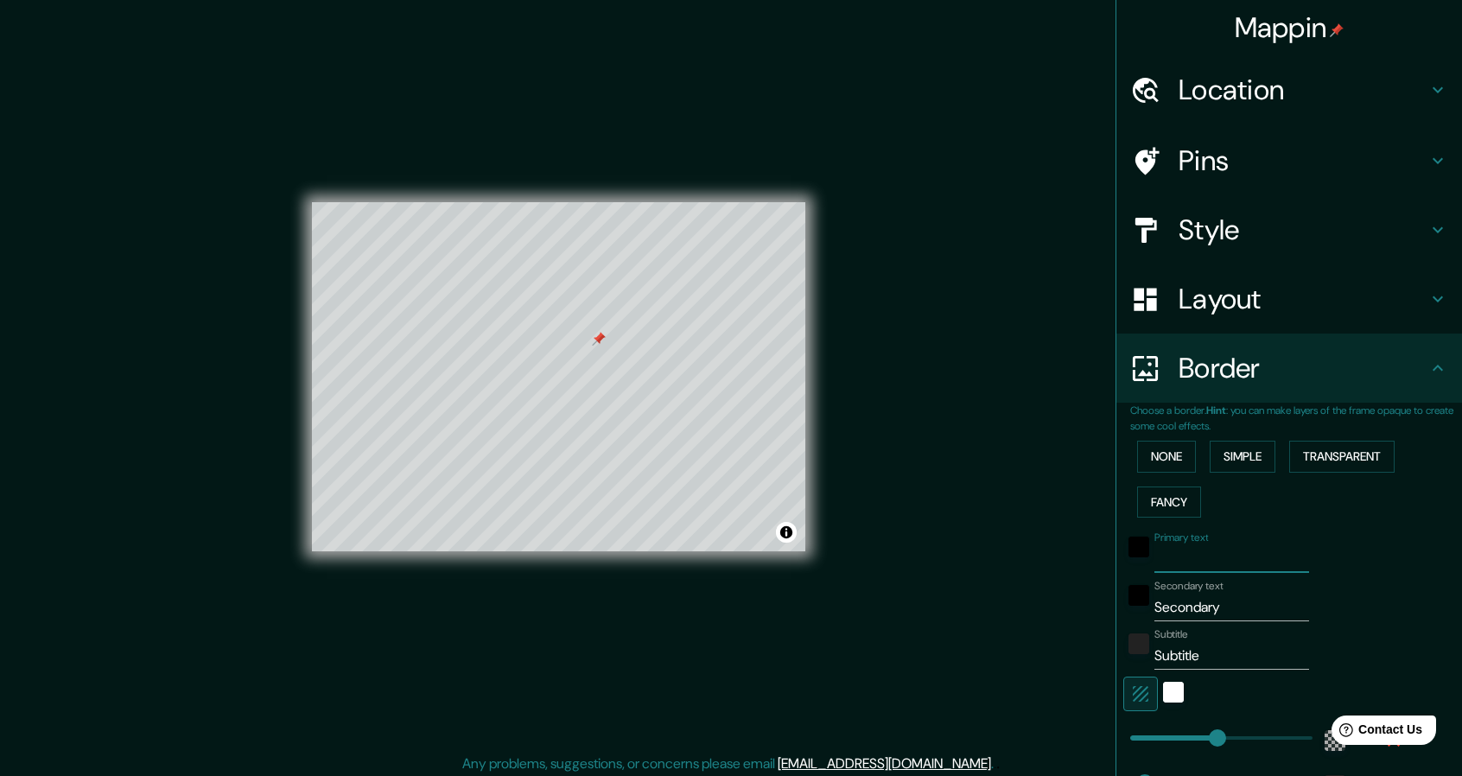
type input "S"
type input "274"
type input "46"
type input "Sa"
type input "274"
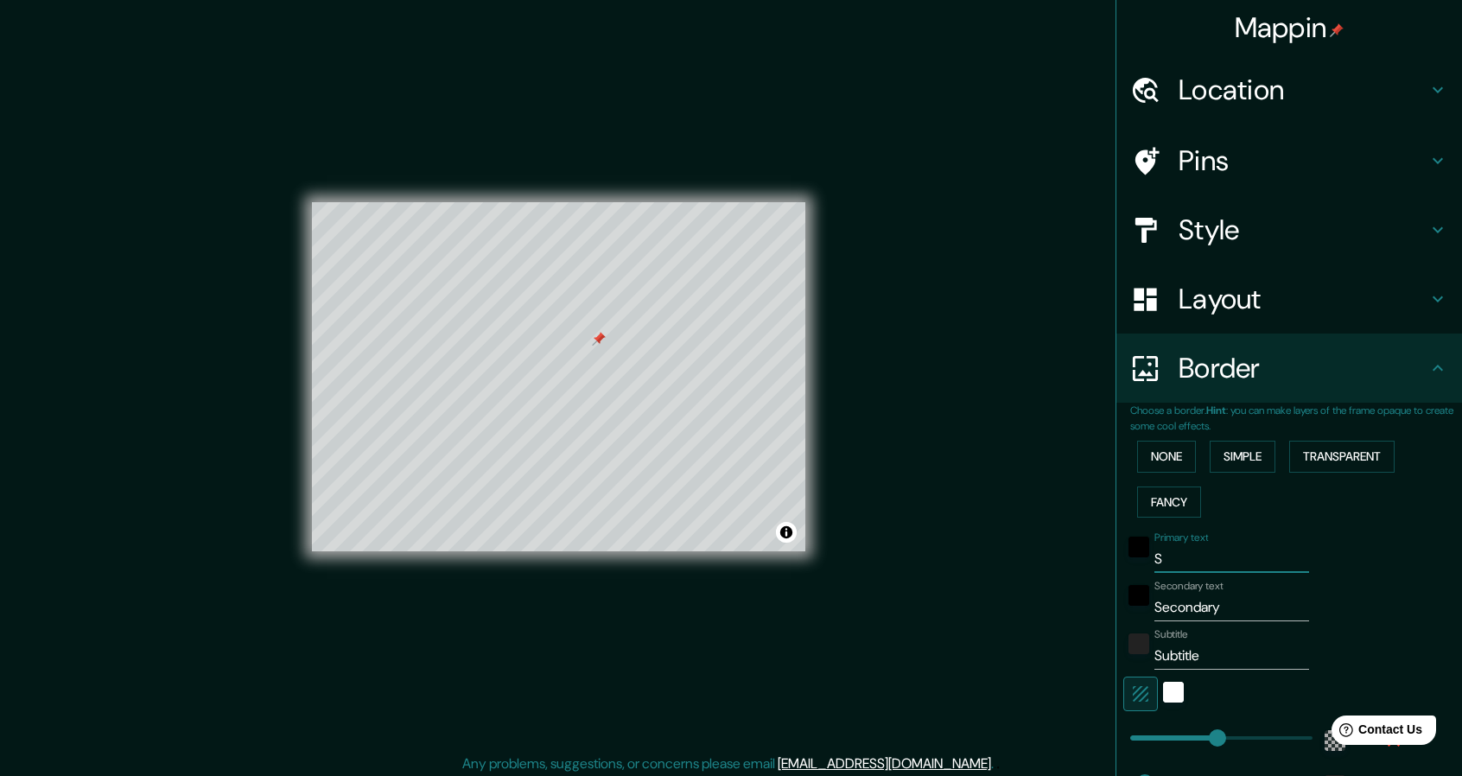
type input "46"
type input "San"
type input "274"
type input "46"
type input "Sant"
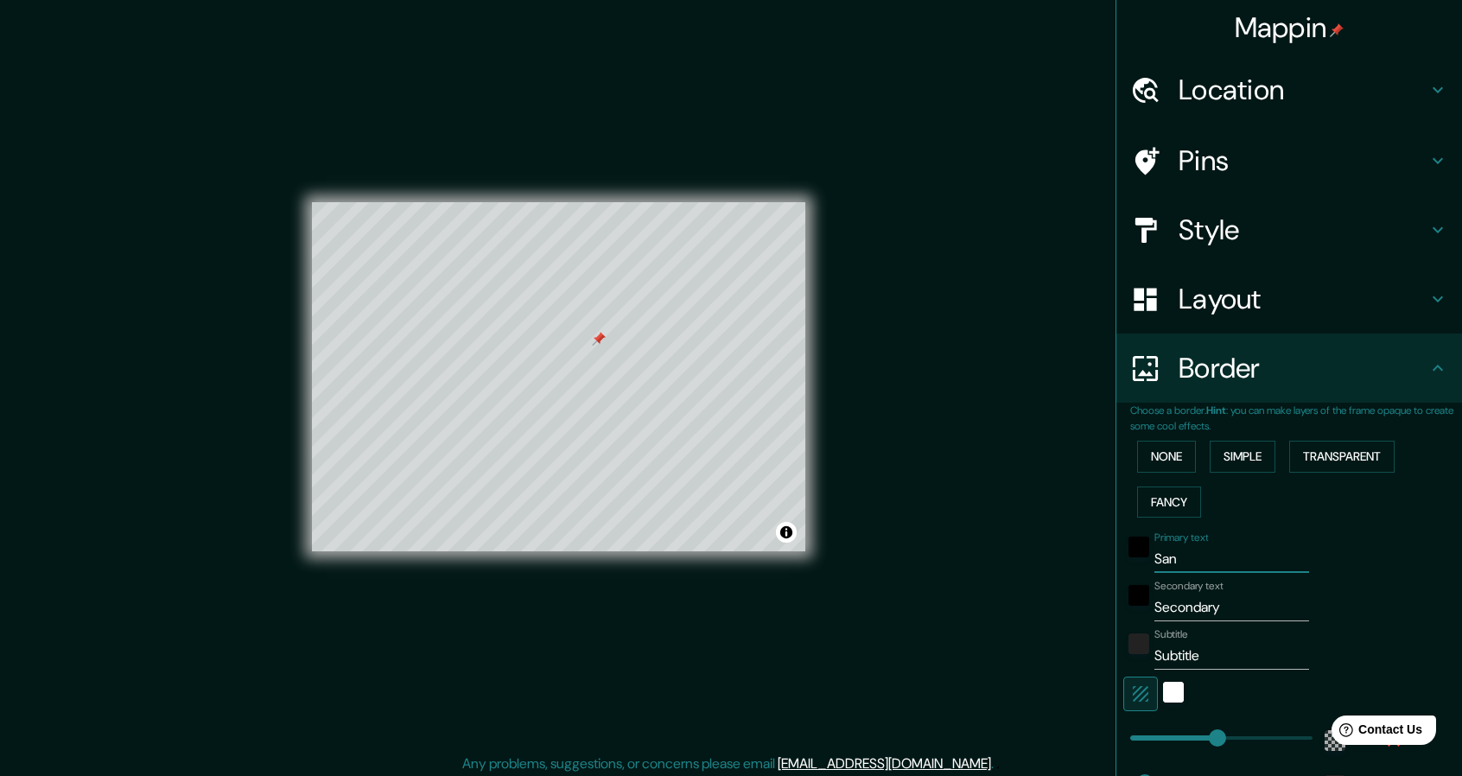
type input "274"
type input "46"
type input "Santa"
type input "274"
type input "46"
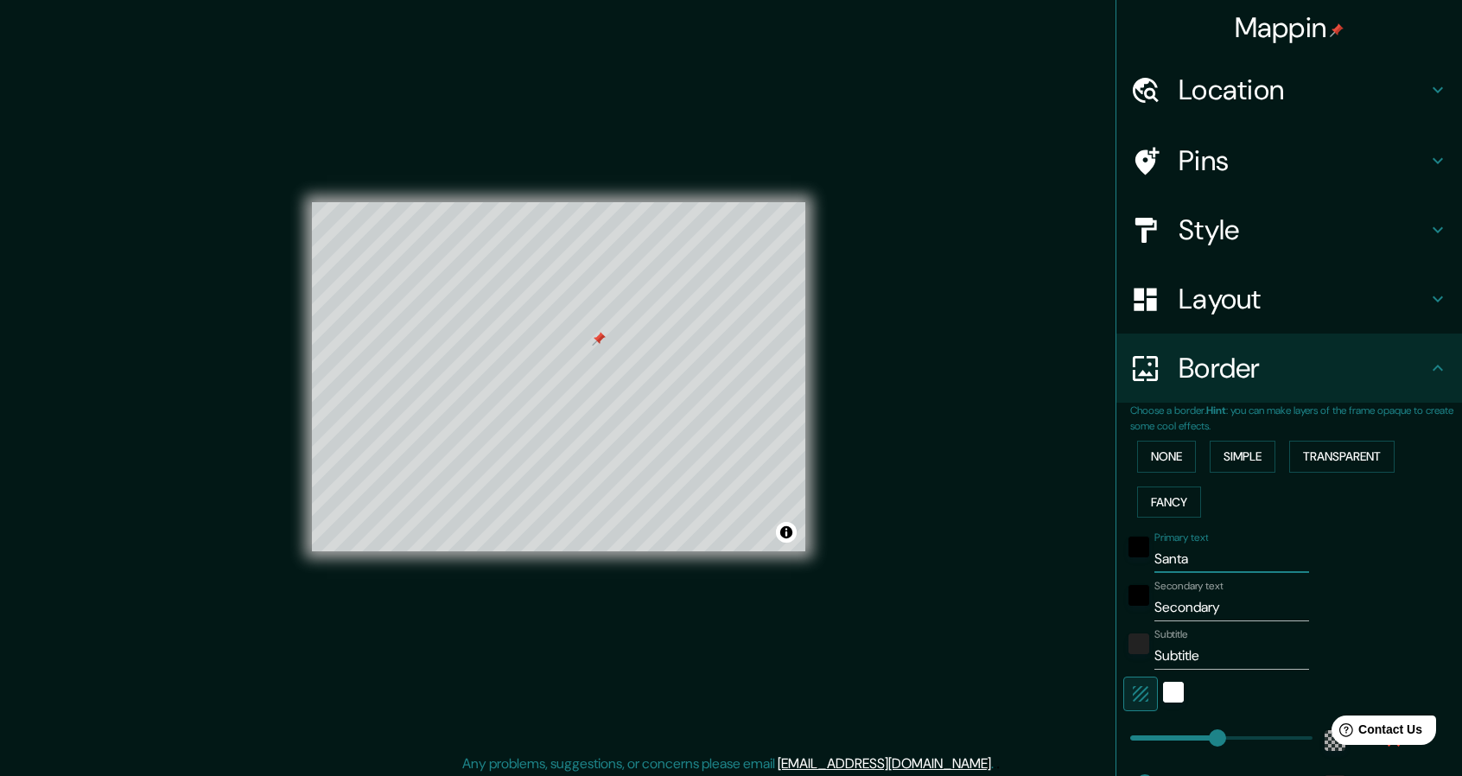
type input "Santa"
type input "274"
type input "46"
type input "Santa c"
type input "274"
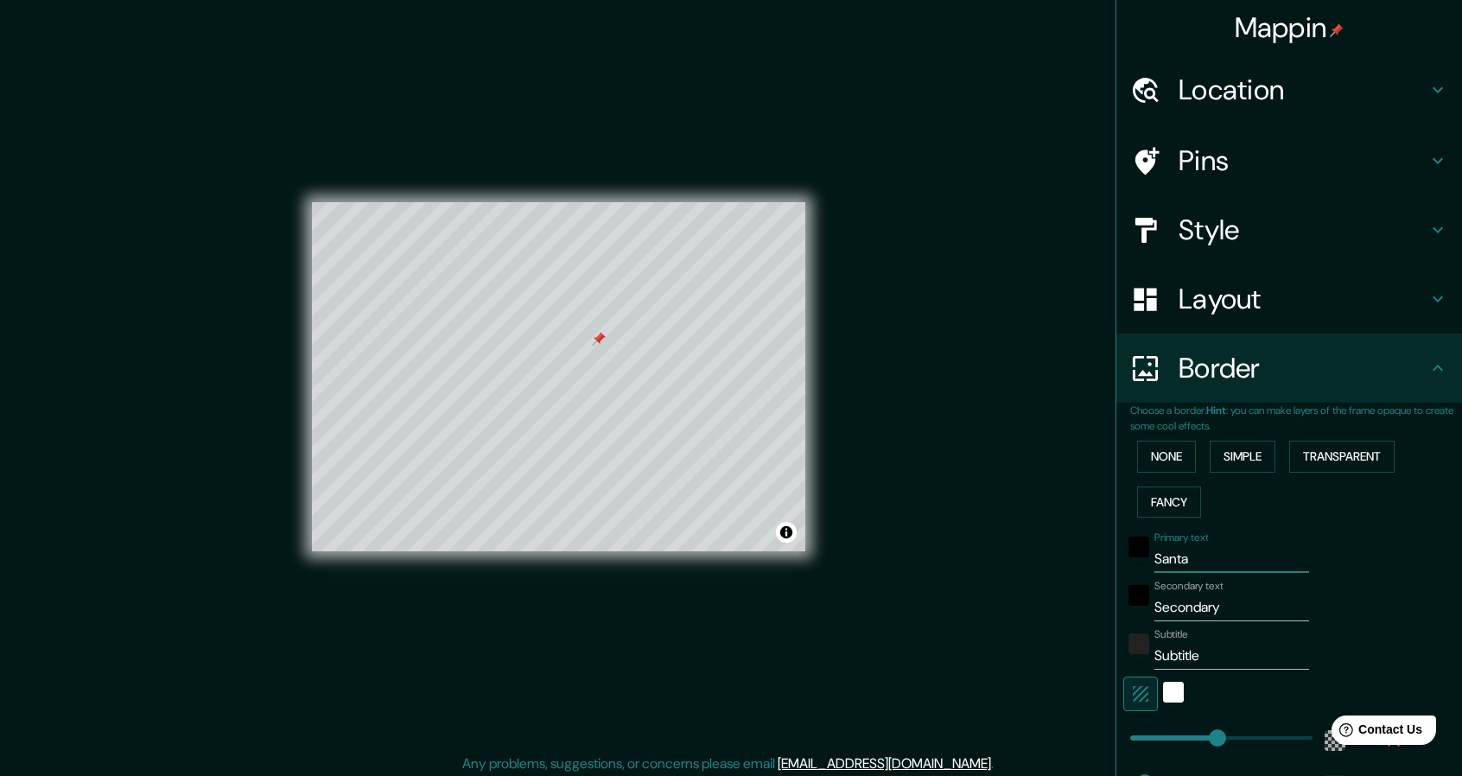
type input "46"
type input "Santa cl"
type input "274"
type input "46"
type input "Santa cla"
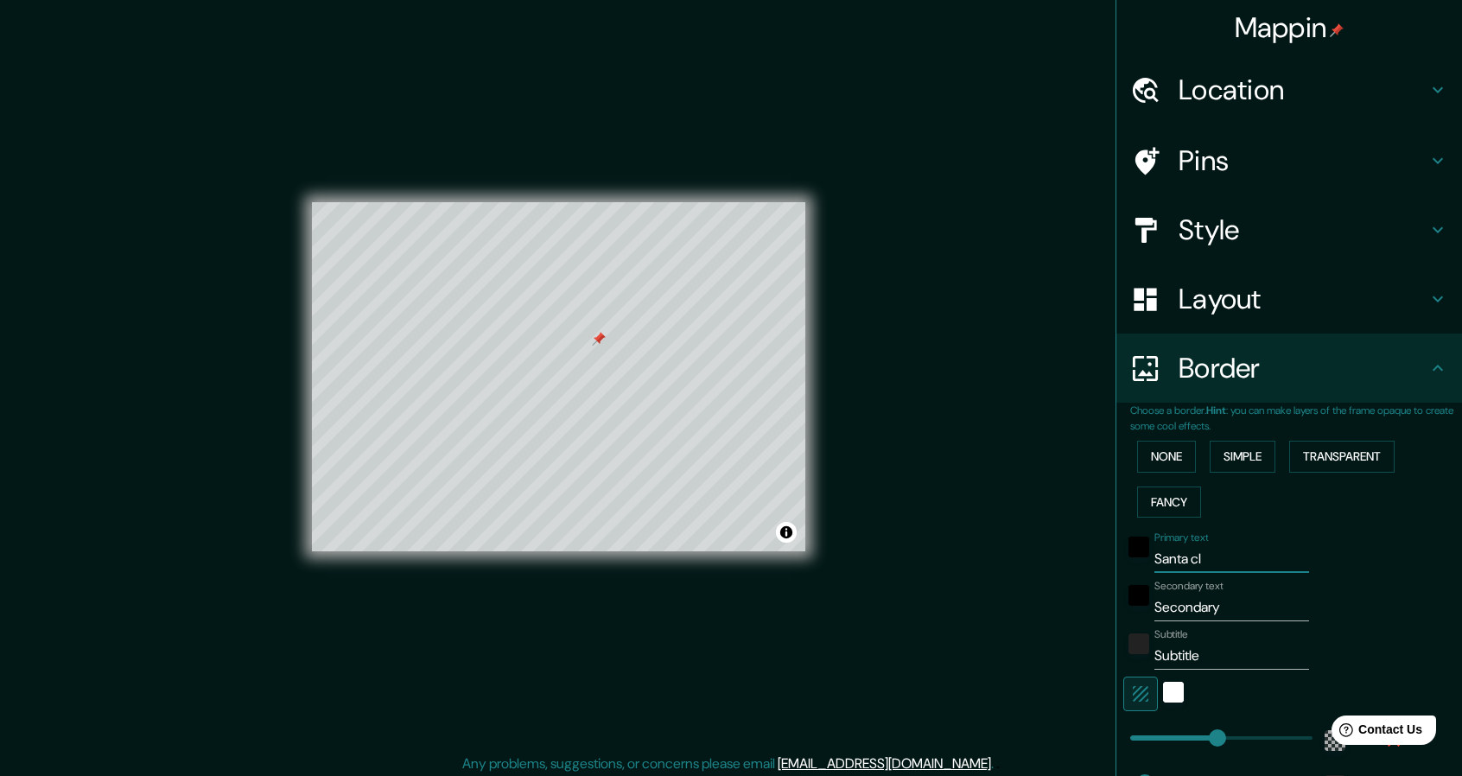
type input "274"
type input "46"
type input "Santa clar"
type input "274"
type input "46"
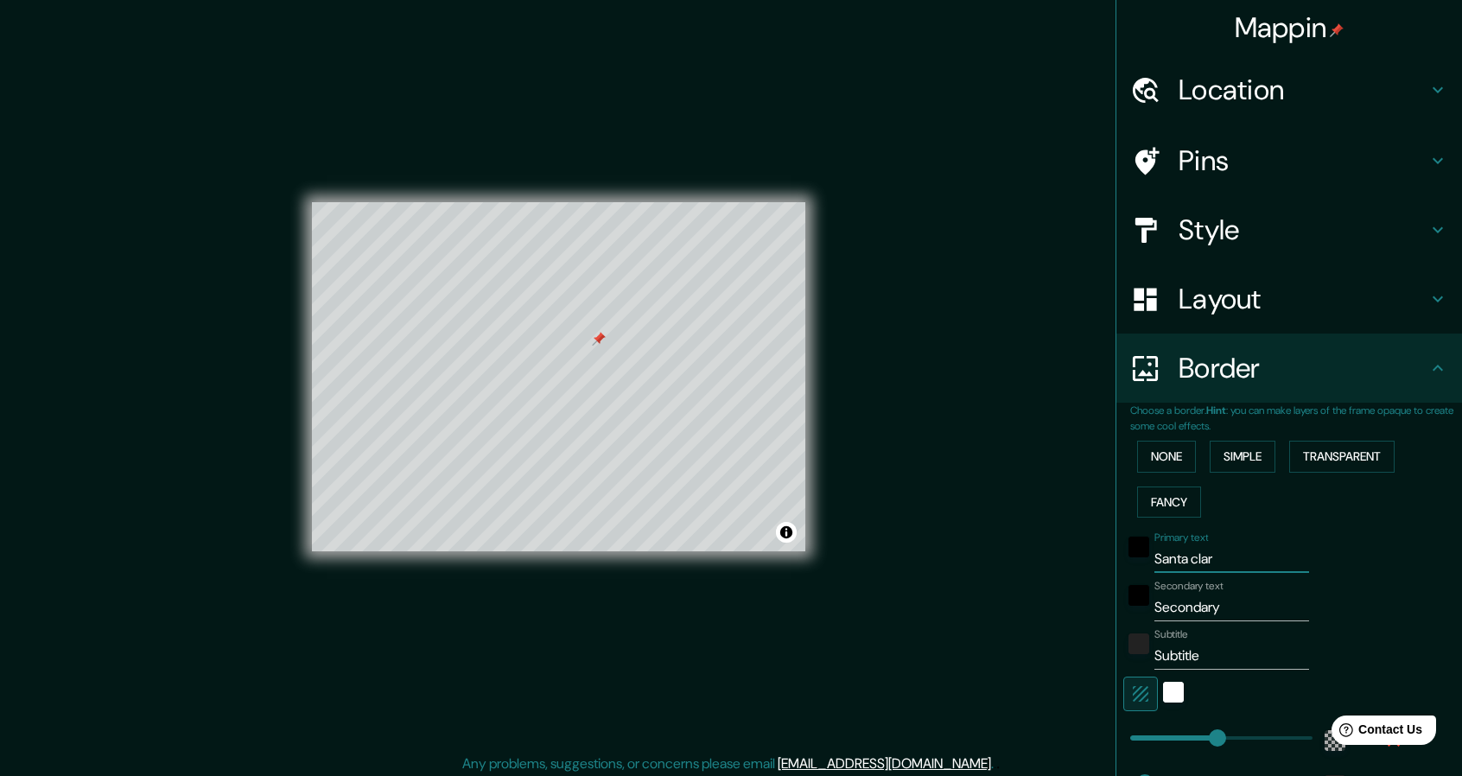
type input "Santa clara"
type input "274"
type input "46"
type input "Santa clara"
type input "274"
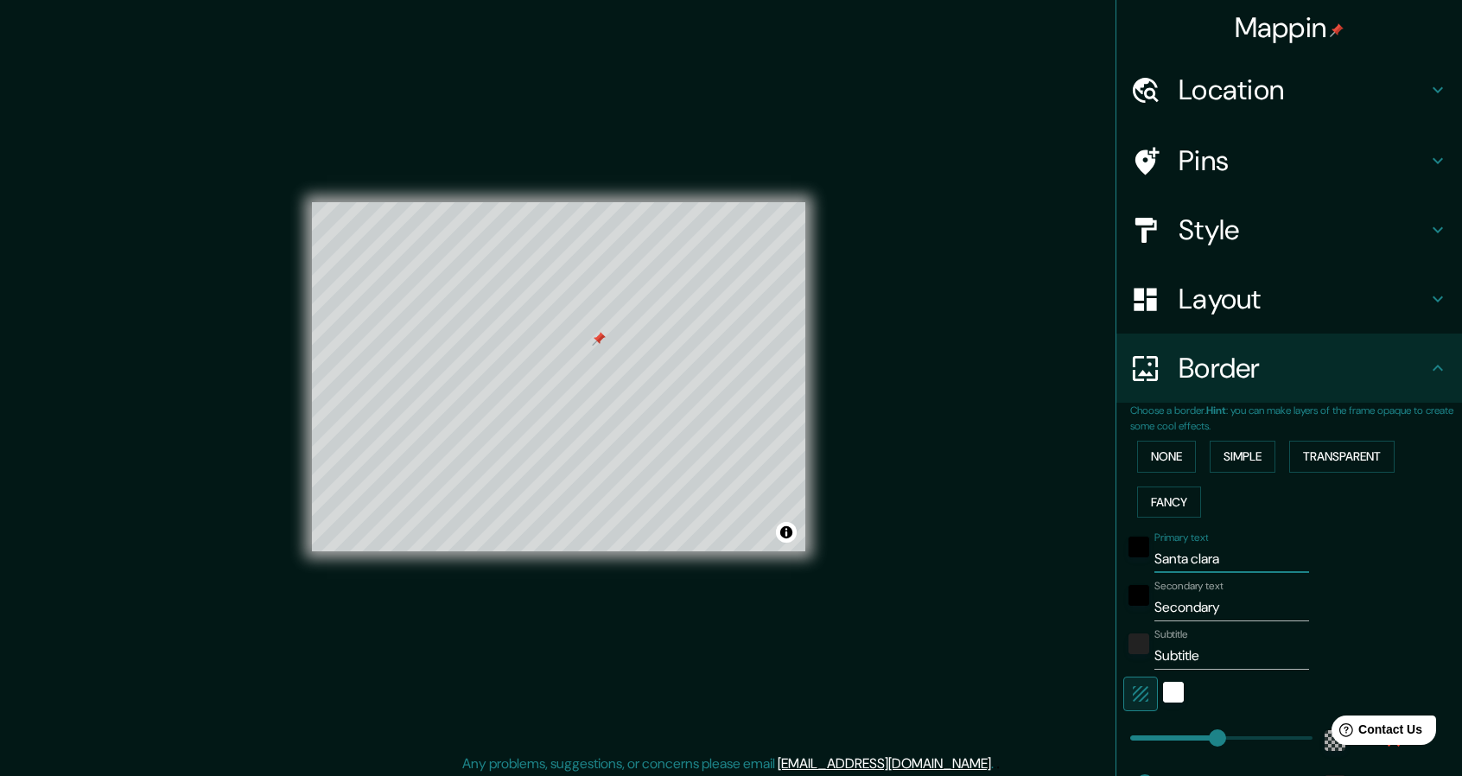
type input "46"
type input "Santa clara d"
type input "274"
type input "46"
type input "Santa clara"
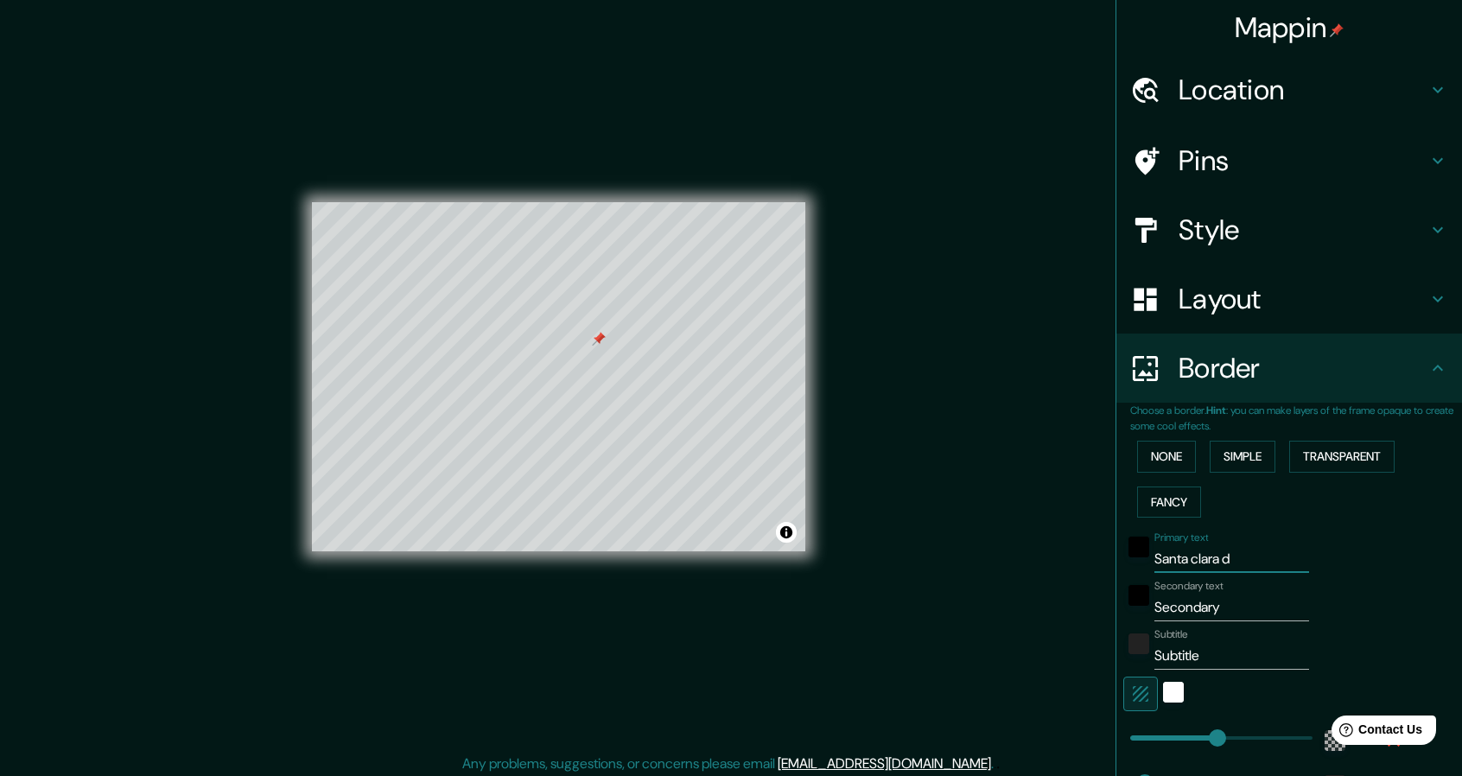
type input "274"
type input "46"
type input "Santa clara"
type input "274"
type input "46"
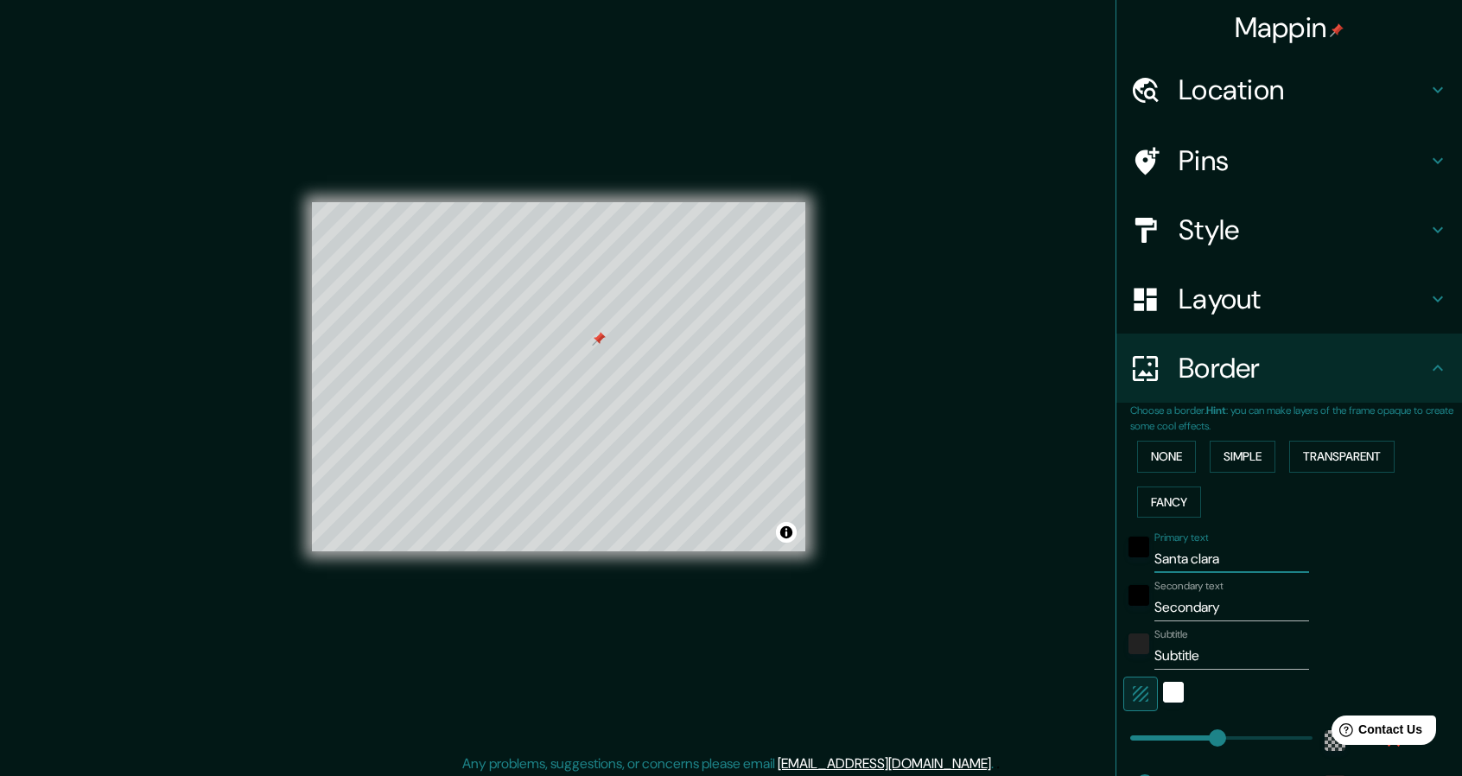
type input "Santa clara"
drag, startPoint x: 1210, startPoint y: 602, endPoint x: 1221, endPoint y: 600, distance: 11.4
click at [1211, 602] on input "Secondary" at bounding box center [1231, 607] width 155 height 28
type input "Secondar"
type input "274"
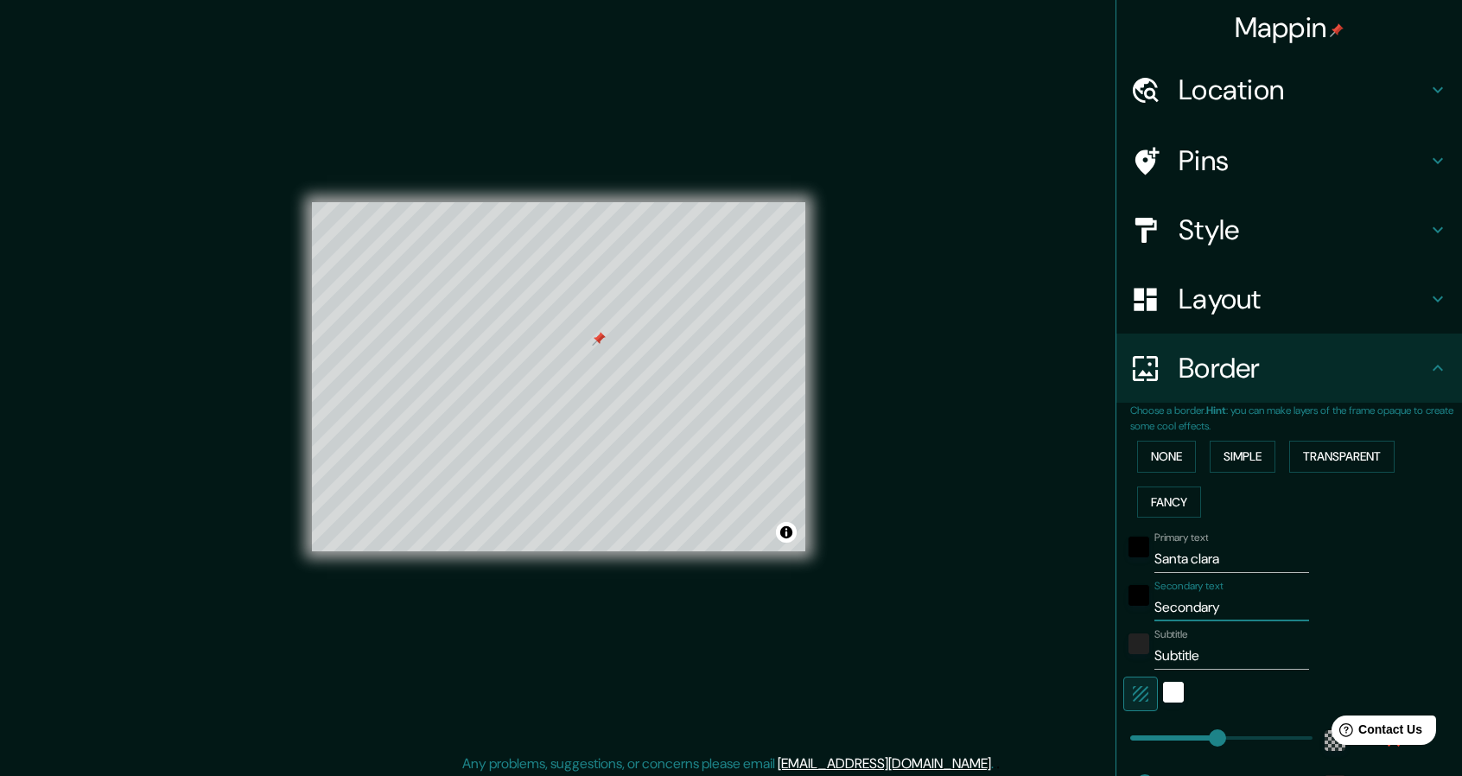
type input "46"
type input "Seconda"
type input "274"
type input "46"
type input "Second"
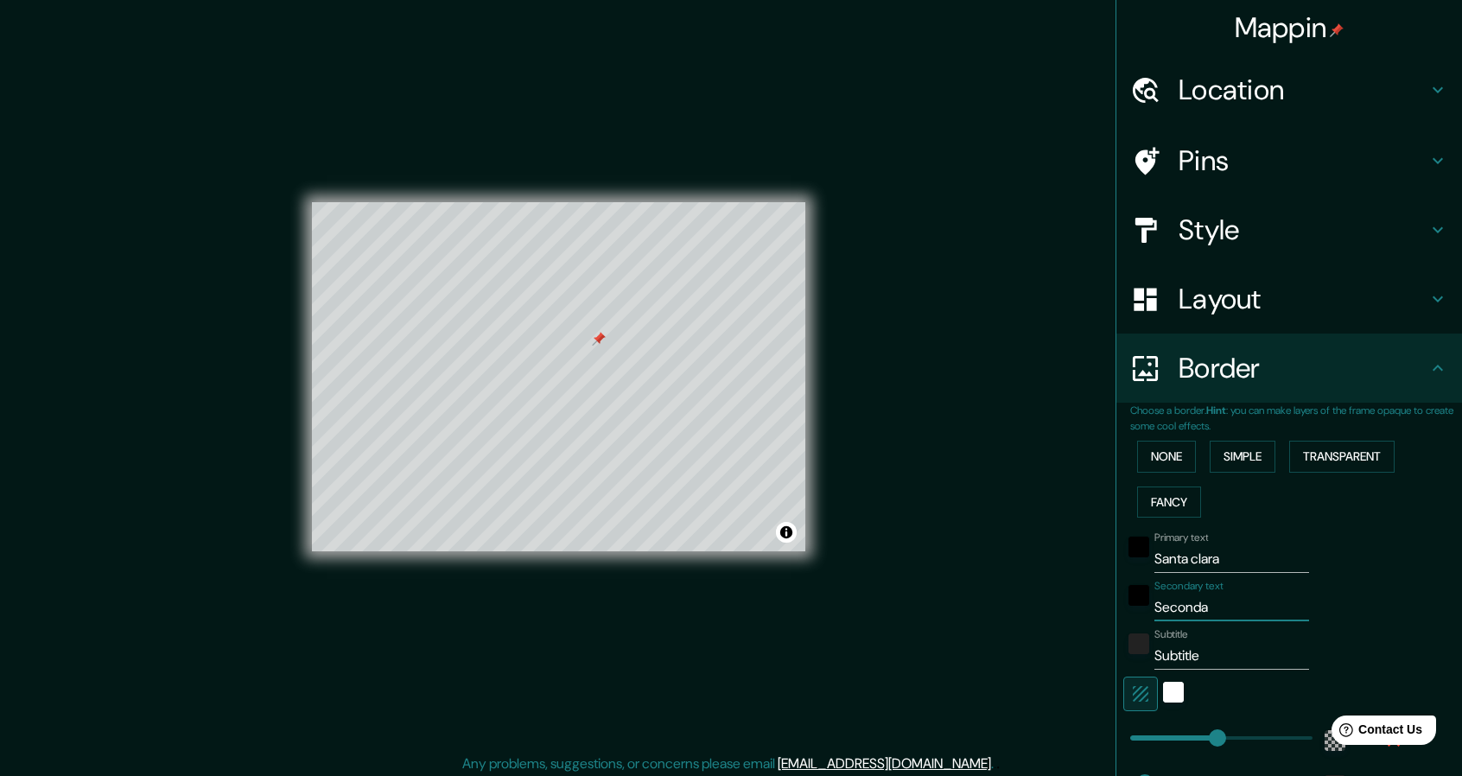
type input "274"
type input "46"
type input "Secon"
type input "274"
type input "46"
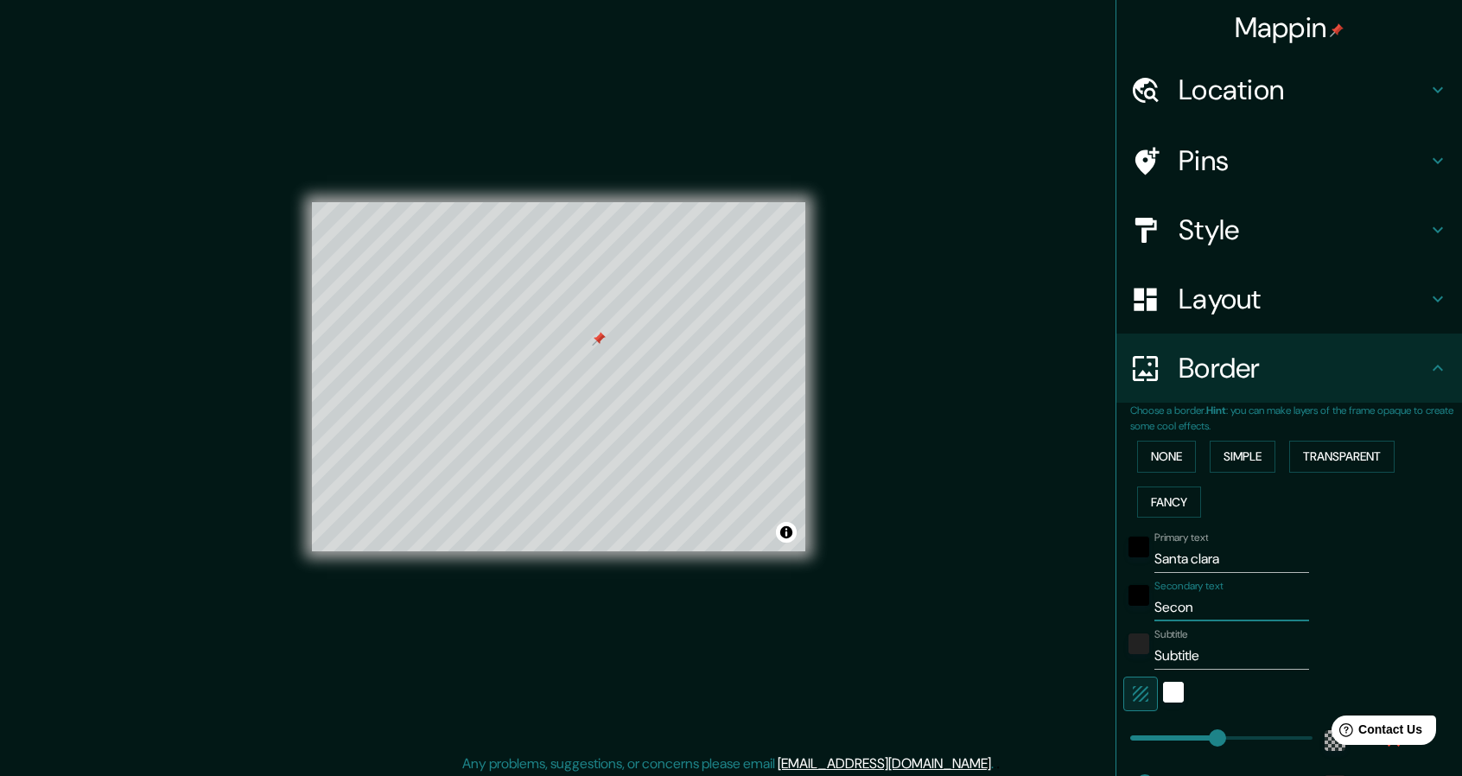
type input "Seco"
type input "274"
type input "46"
type input "Sec"
type input "274"
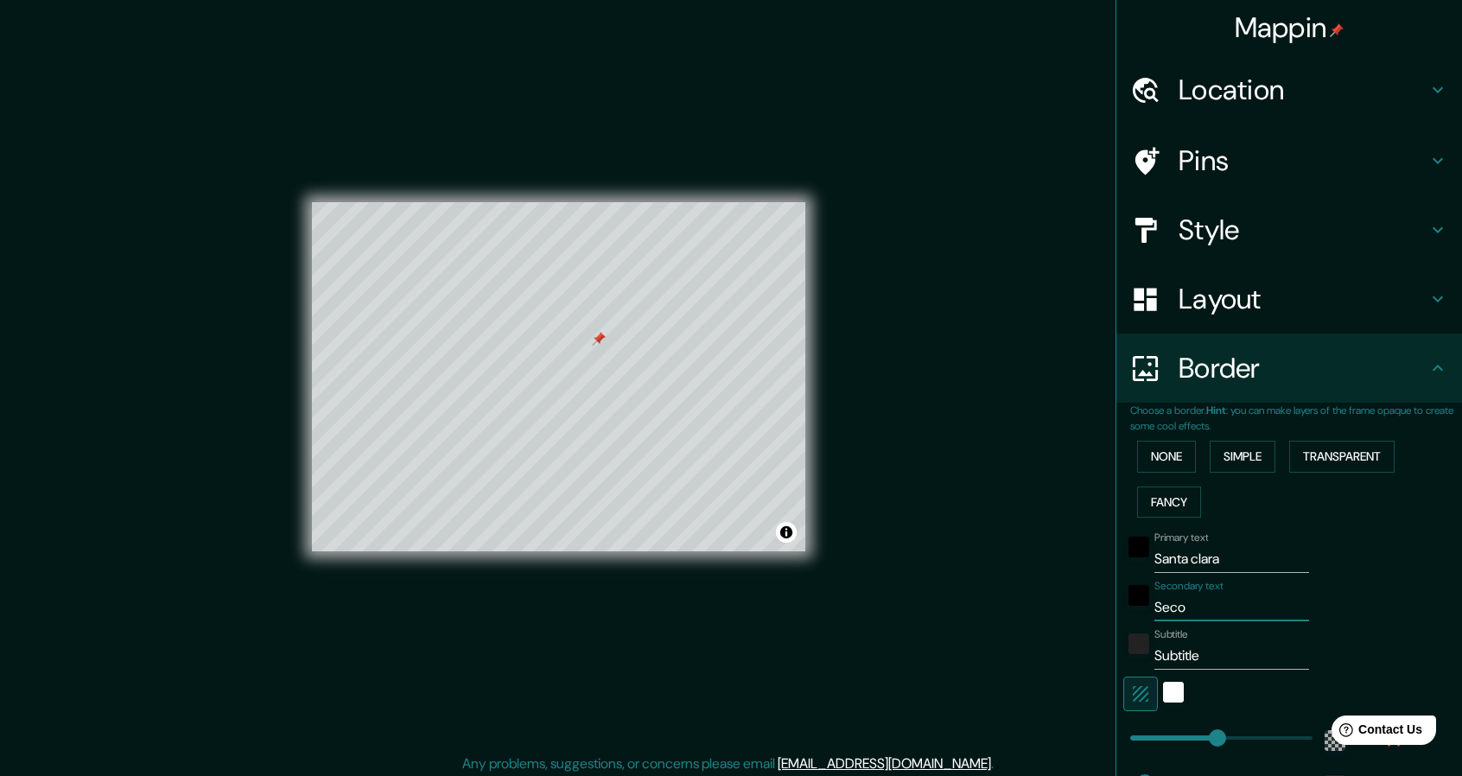
type input "46"
type input "Se"
type input "274"
type input "46"
type input "S"
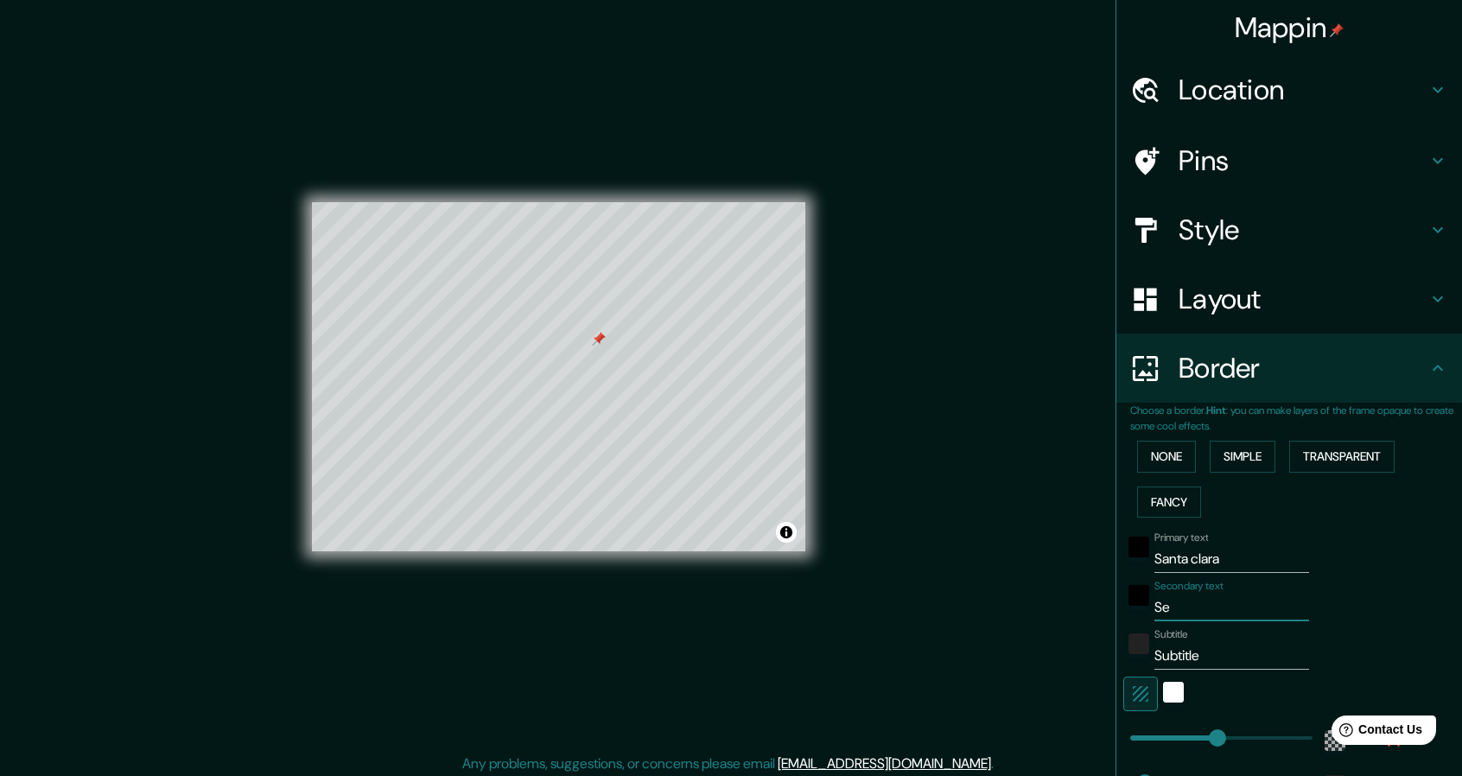
type input "274"
type input "46"
type input "274"
type input "46"
type input "d"
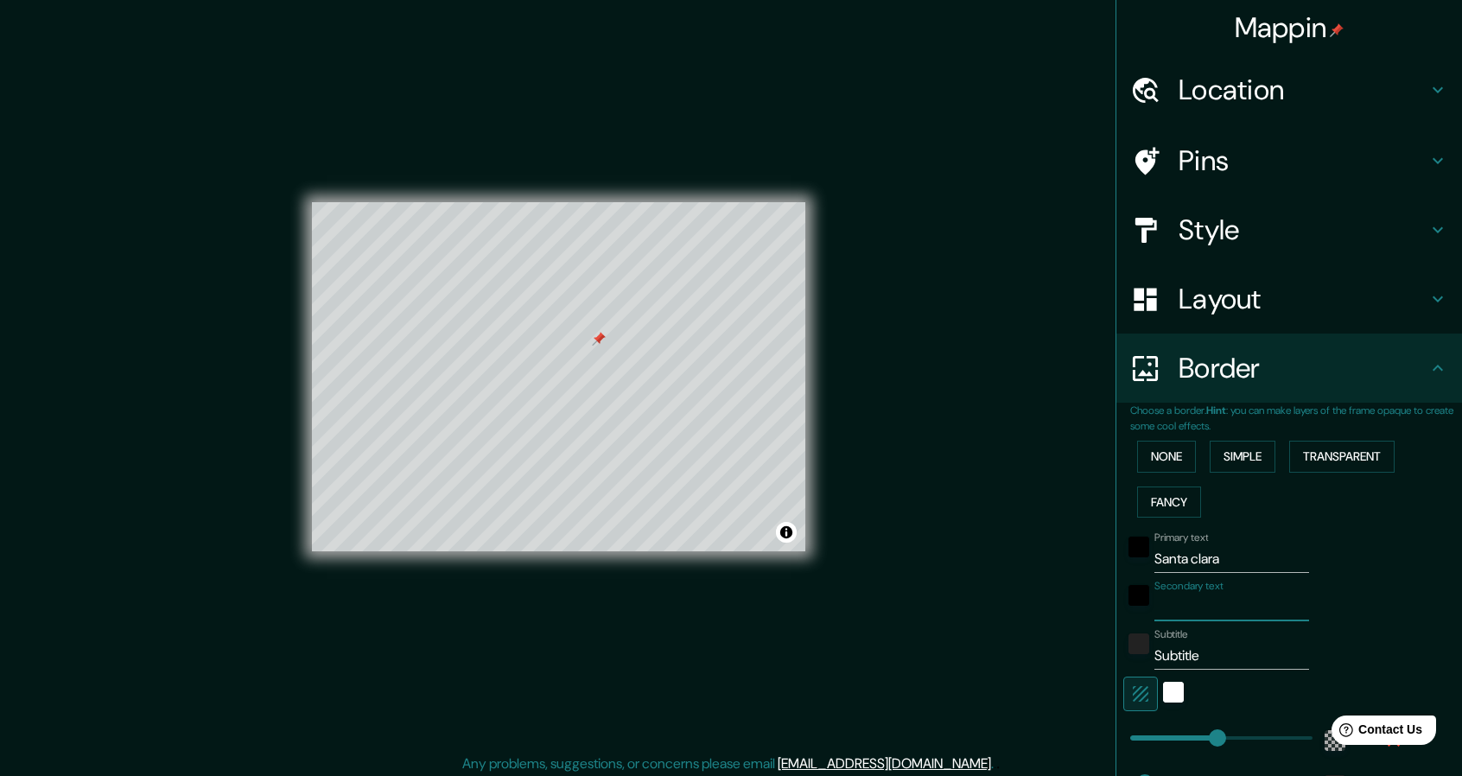
type input "274"
type input "46"
type input "de"
type input "274"
type input "46"
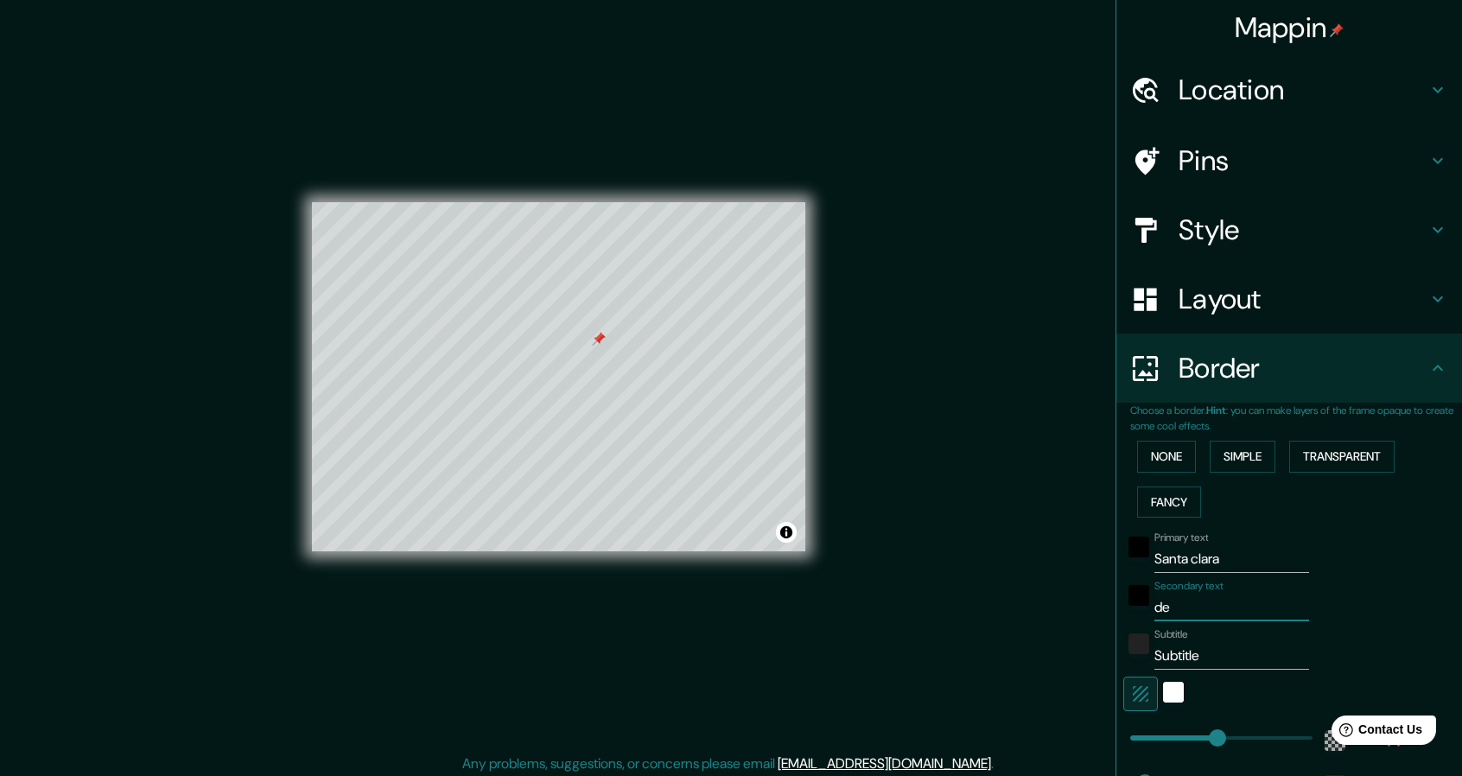
type input "del"
type input "274"
type input "46"
type input "del"
type input "274"
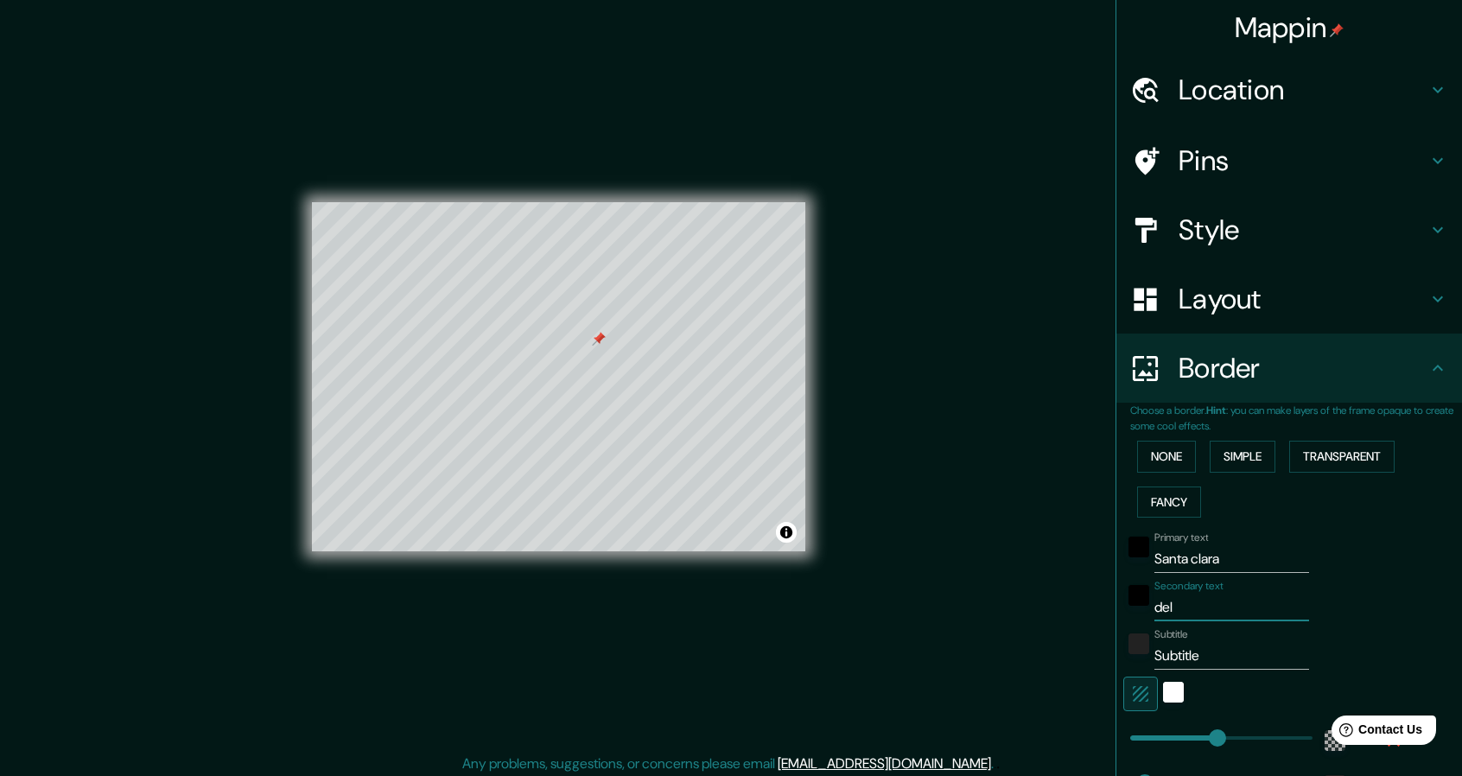
type input "46"
type input "del c"
type input "274"
type input "46"
type input "del co"
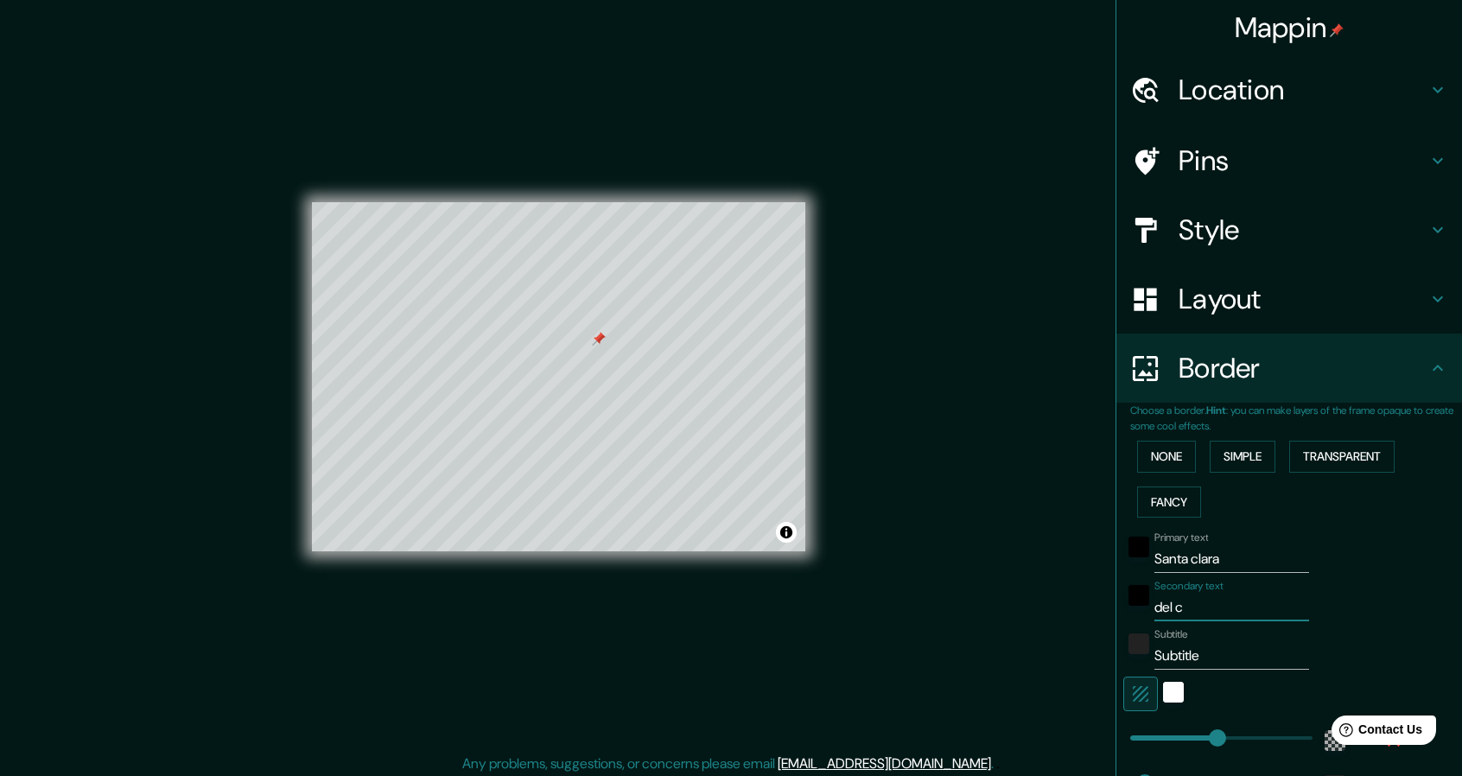
type input "274"
type input "46"
type input "del cob"
type input "274"
type input "46"
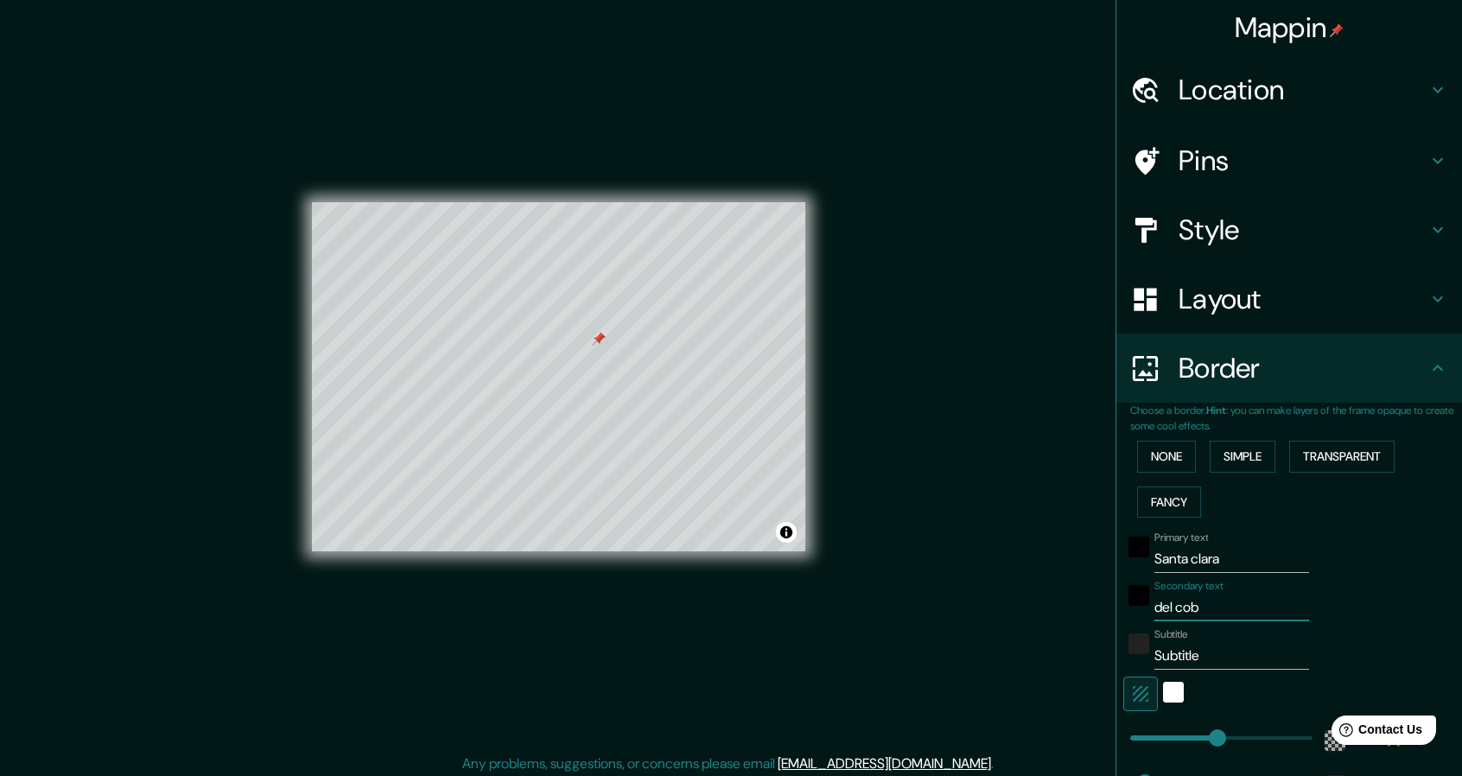
type input "del cobr"
type input "274"
type input "46"
type input "del cobre"
type input "274"
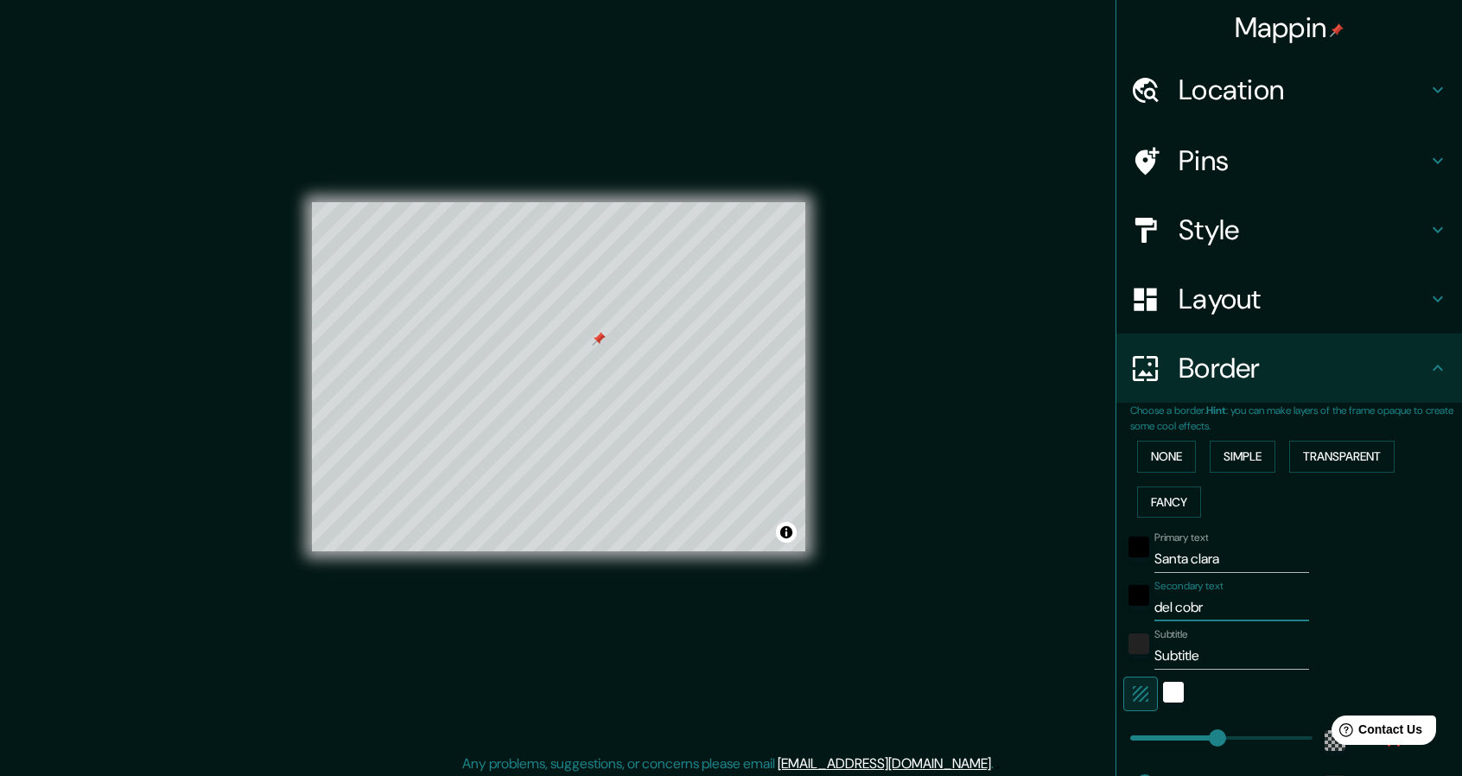
type input "46"
type input "del cobre"
click at [1235, 645] on input "Subtitle" at bounding box center [1231, 656] width 155 height 28
type input "Subtitl"
type input "274"
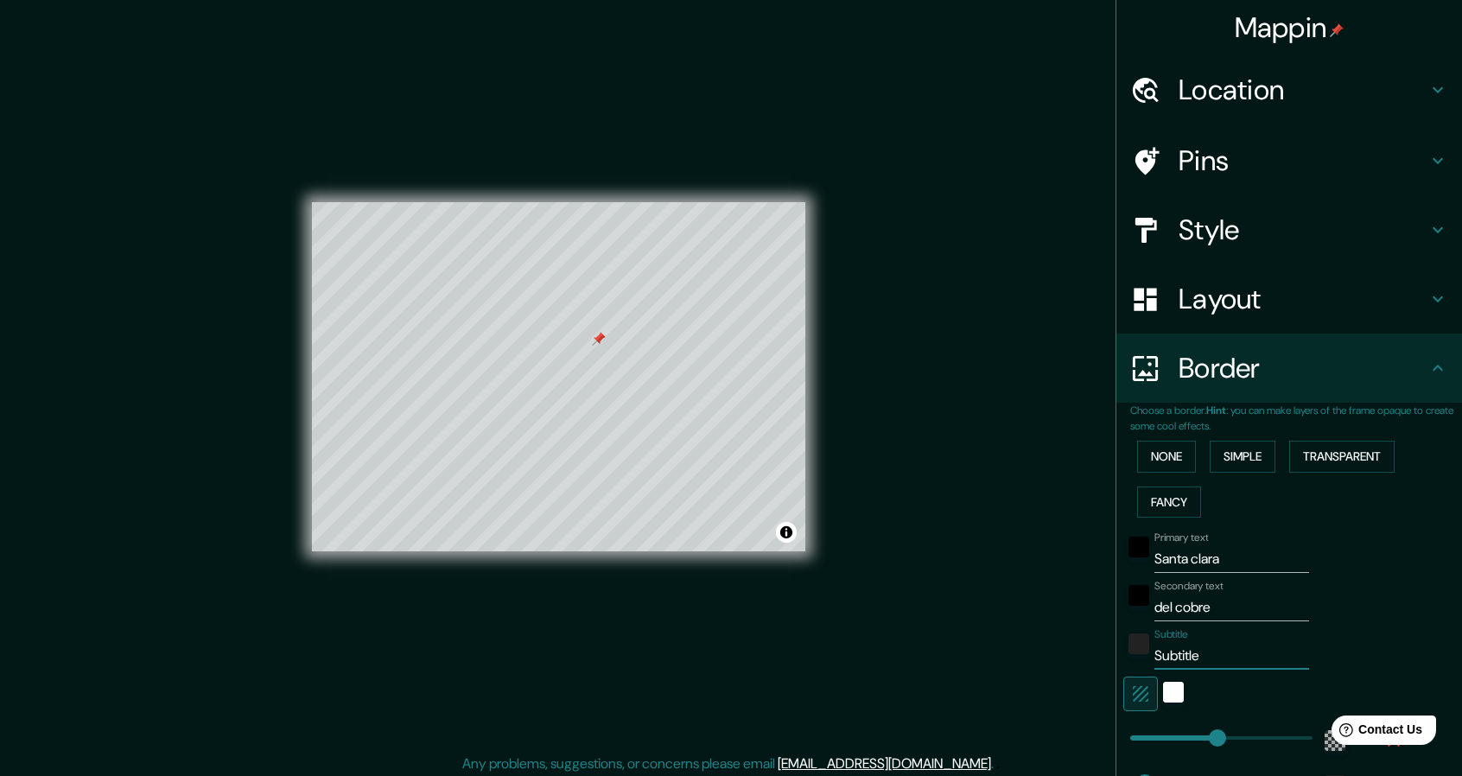
type input "46"
type input "Subtit"
type input "274"
type input "46"
type input "Subti"
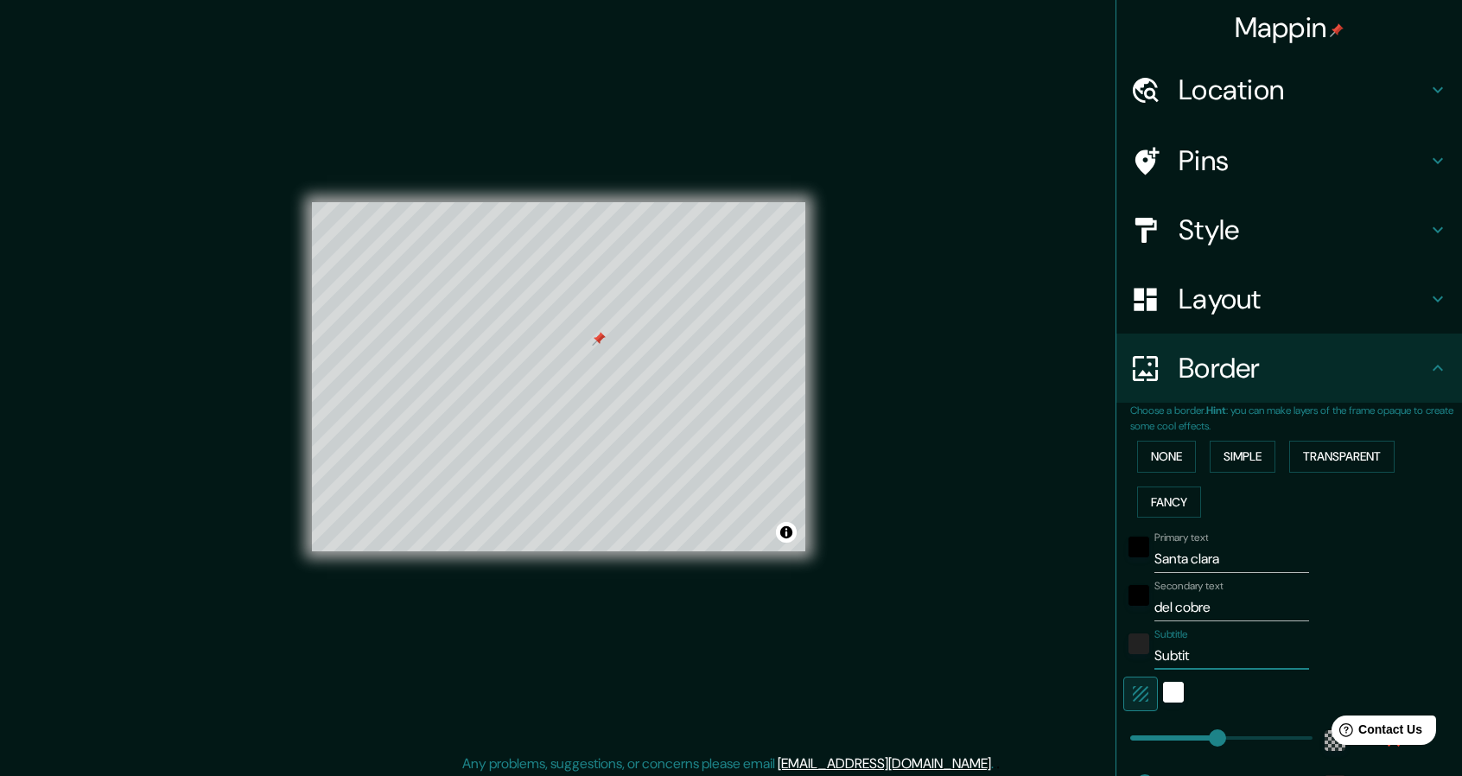
type input "274"
type input "46"
type input "Subt"
type input "274"
type input "46"
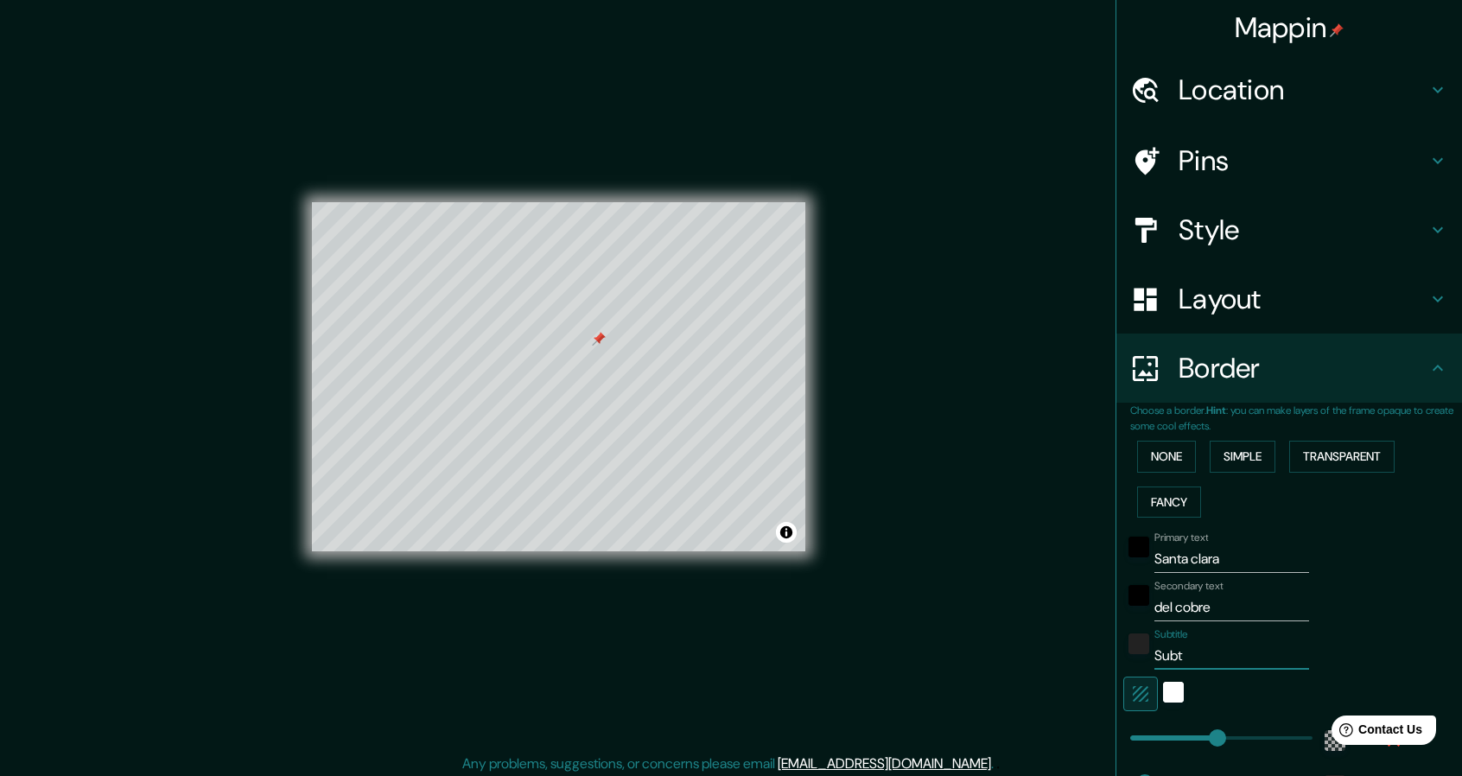
type input "Sub"
type input "274"
type input "46"
type input "Su"
type input "274"
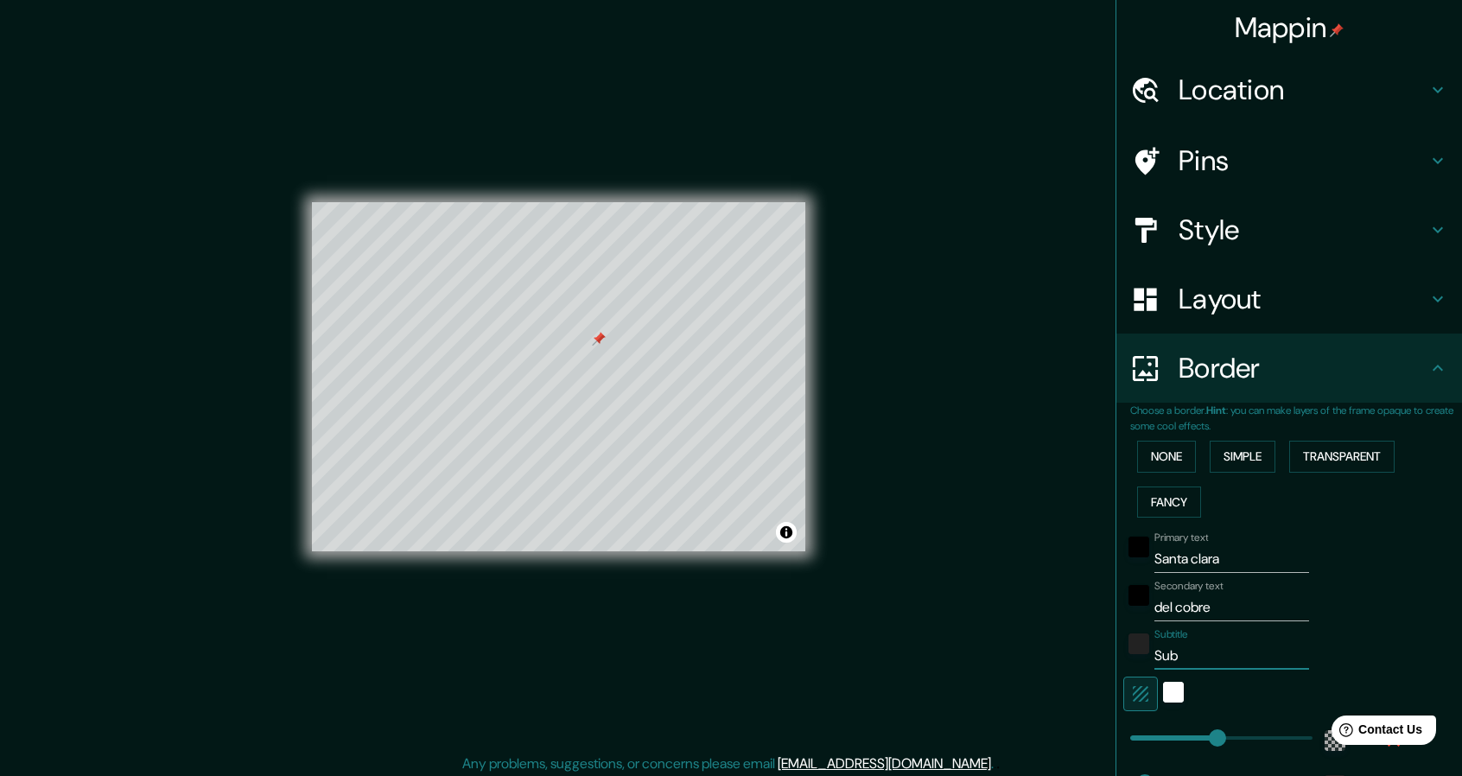
type input "46"
type input "S"
type input "274"
type input "46"
type input "274"
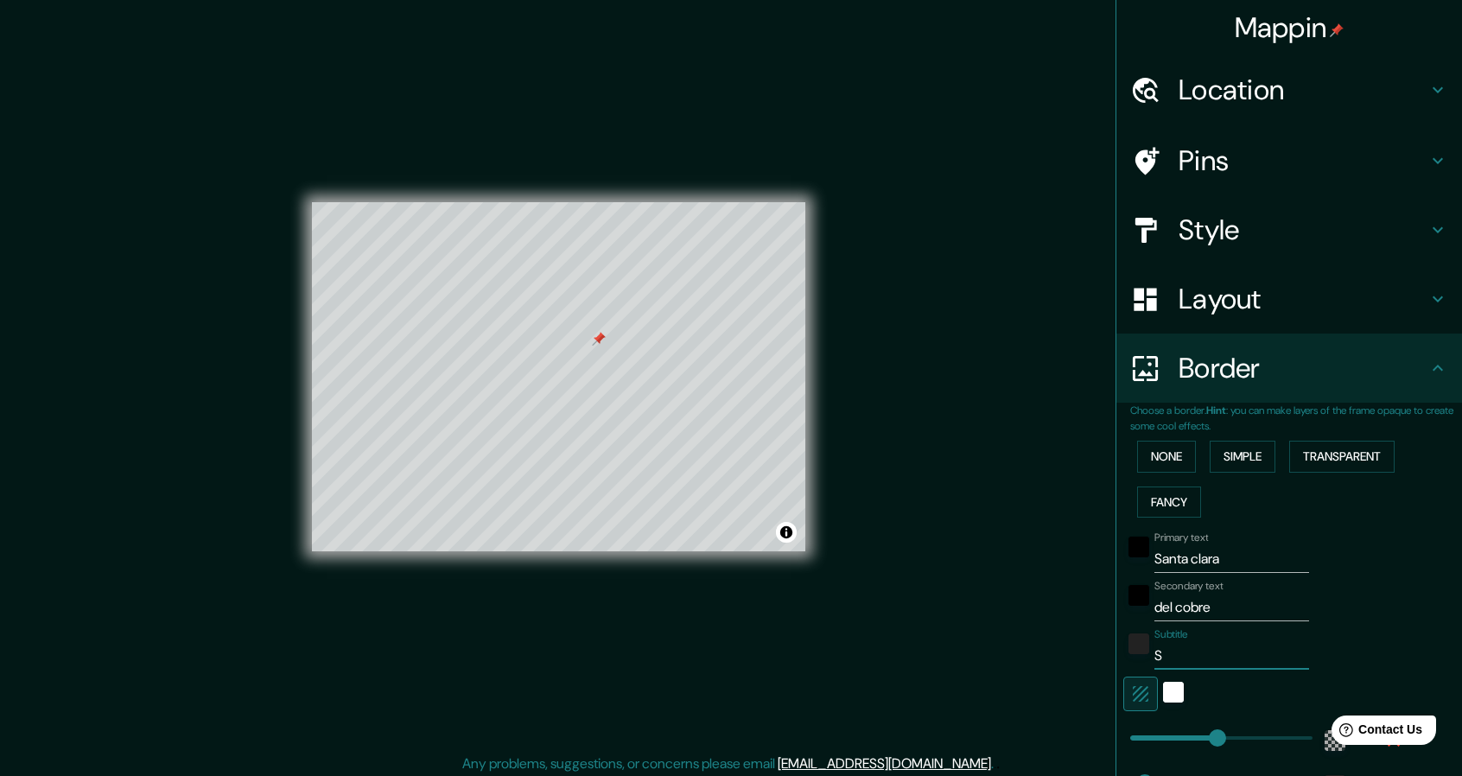
type input "46"
type input "m"
type input "274"
type input "46"
type input "mu"
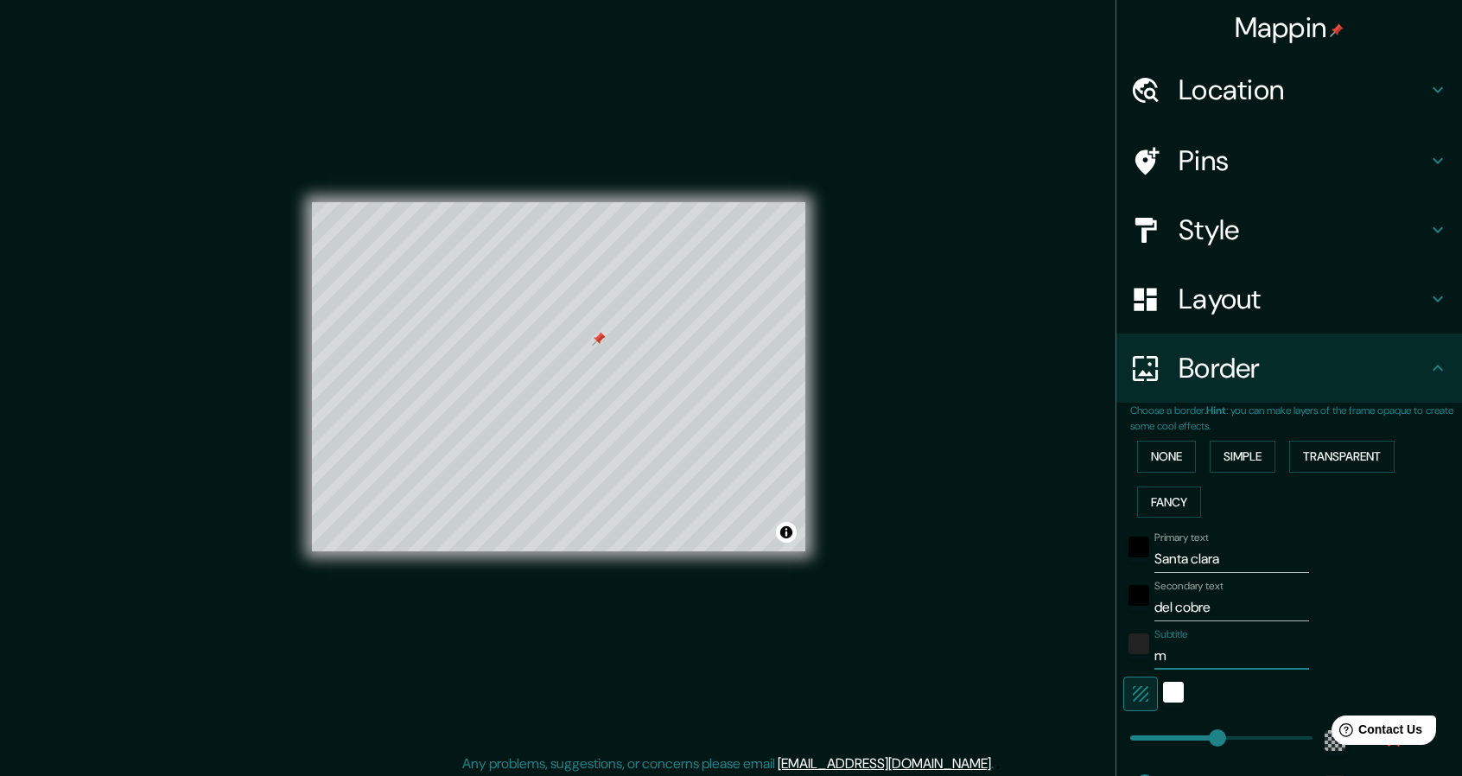
type input "274"
type input "46"
type input "mus"
type input "274"
type input "46"
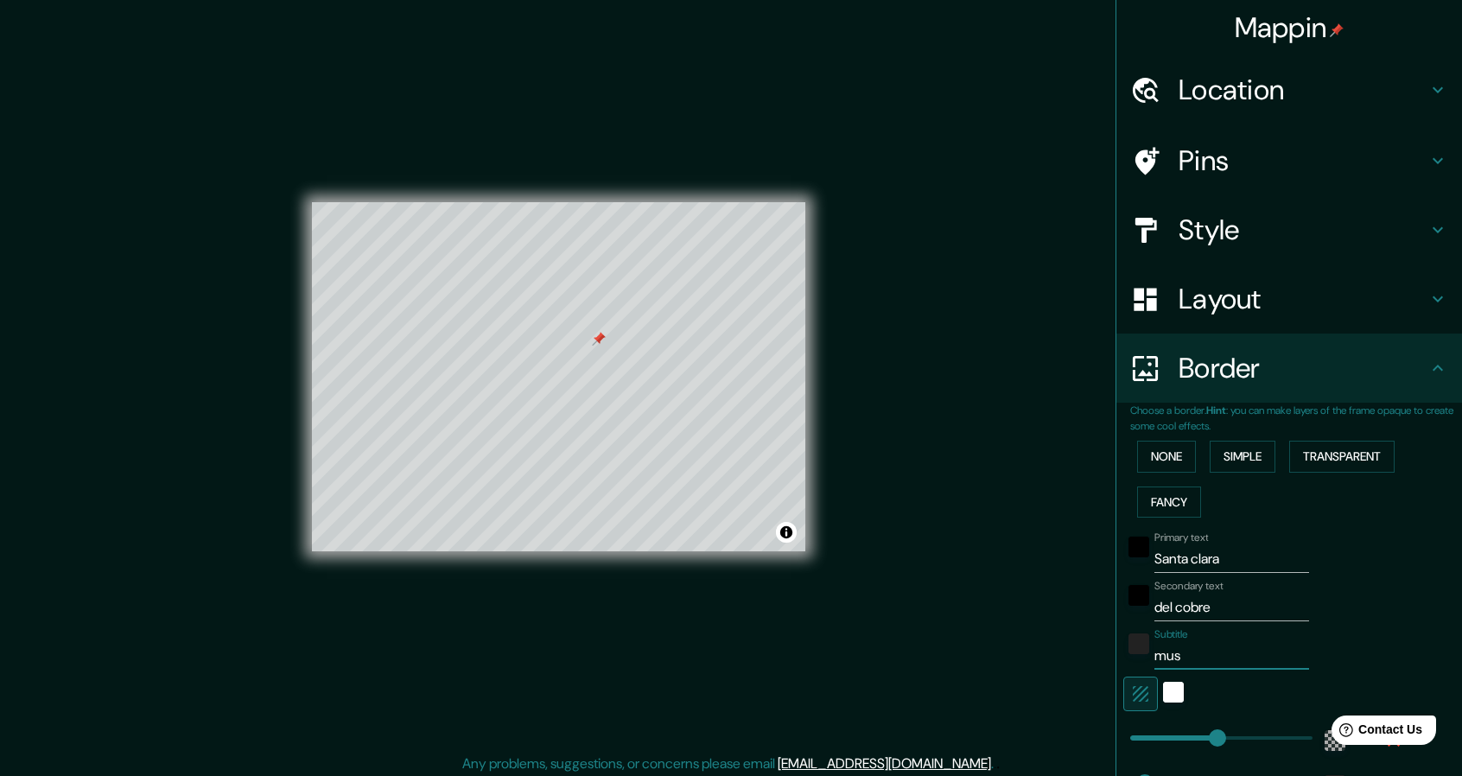
type input "[MEDICAL_DATA]"
type input "274"
type input "46"
type input "mus"
type input "274"
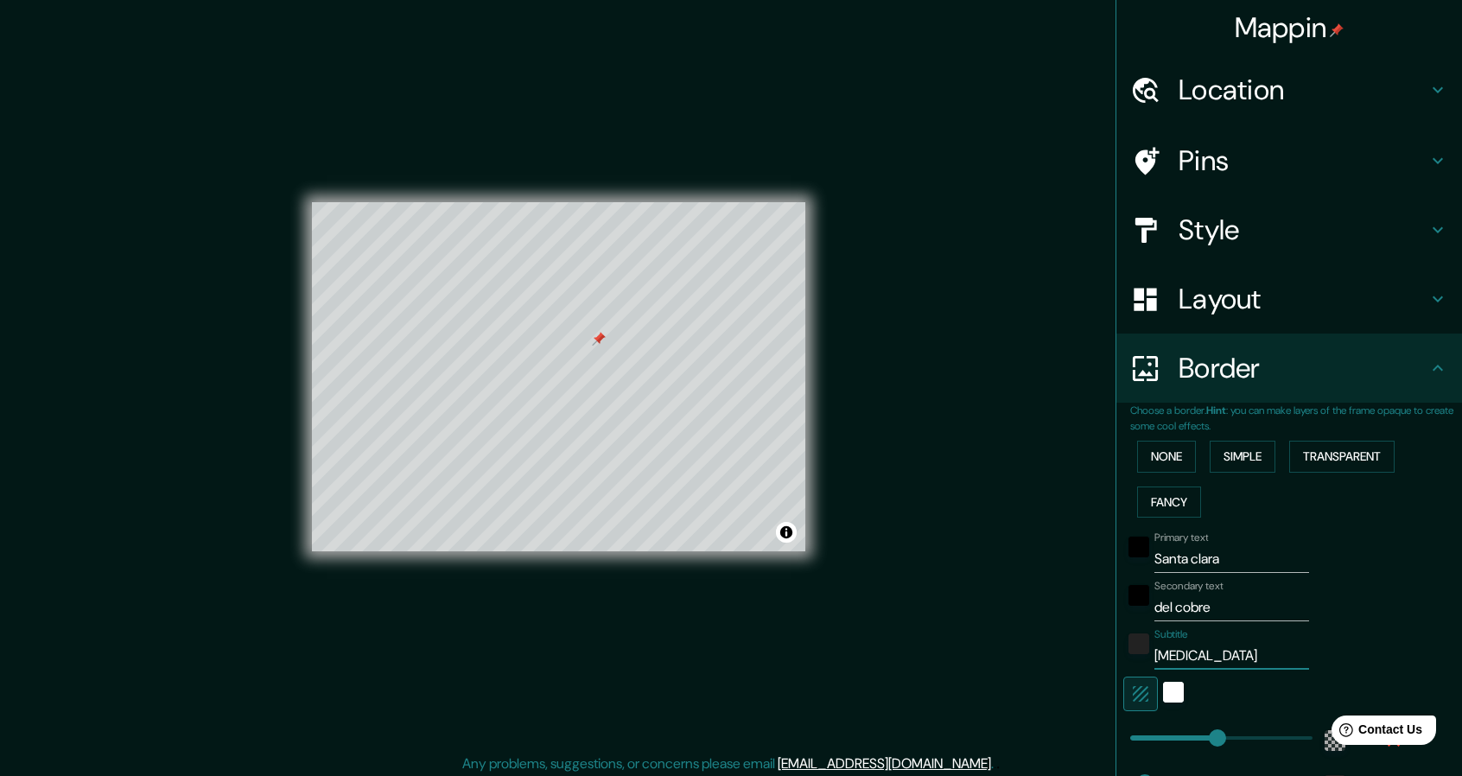
type input "46"
type input "mu"
type input "274"
type input "46"
type input "m"
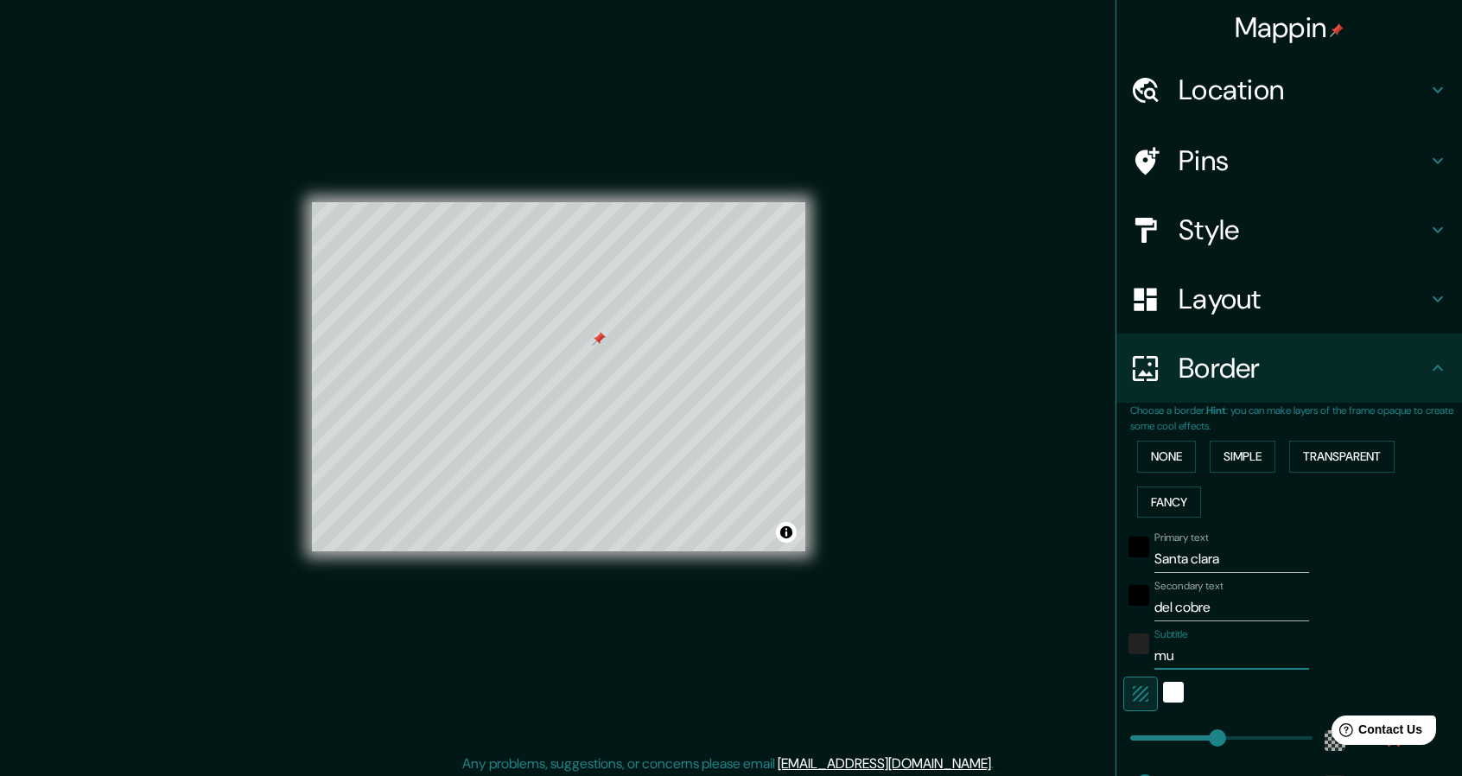
type input "274"
type input "46"
type input "274"
type input "46"
type input "M"
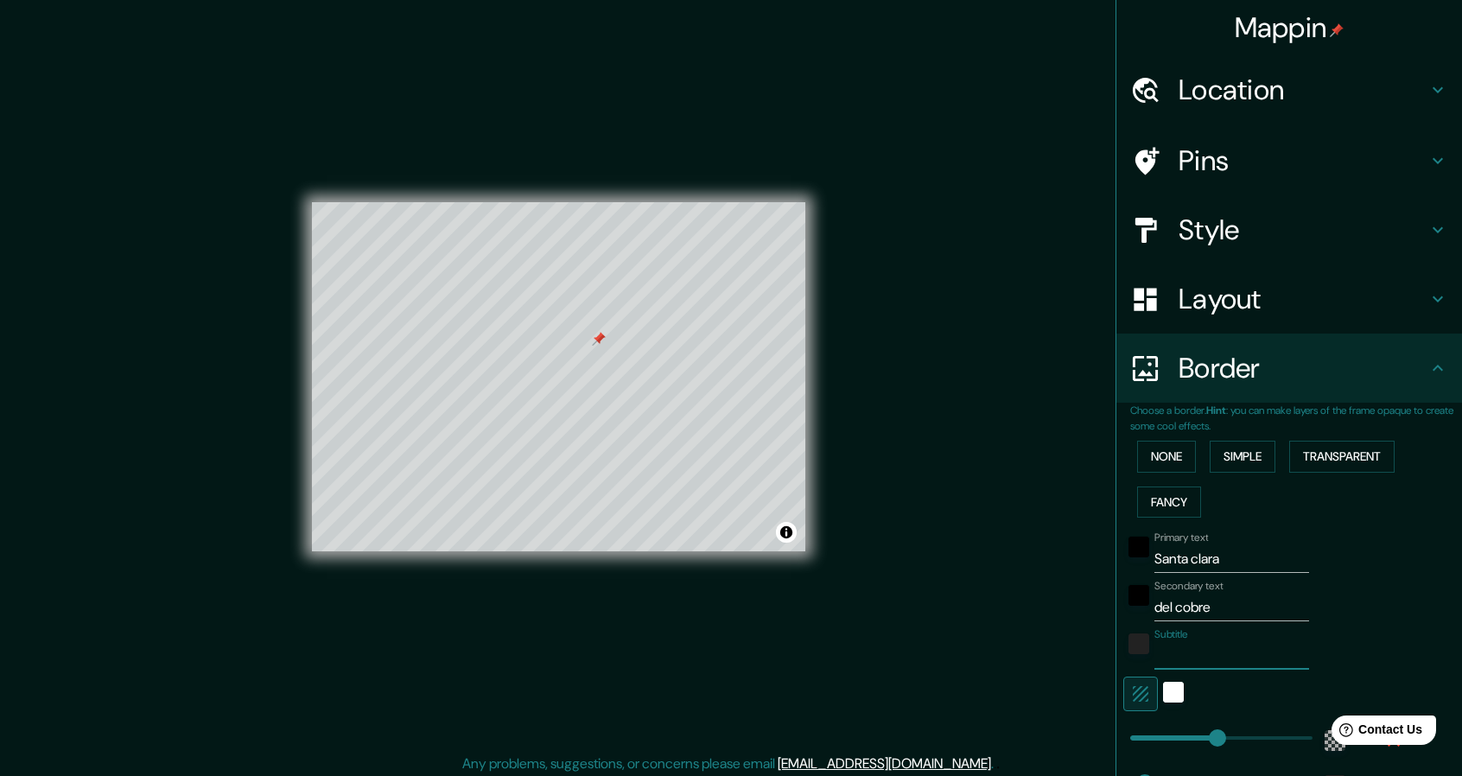
type input "274"
type input "46"
type input "Mu"
type input "274"
type input "46"
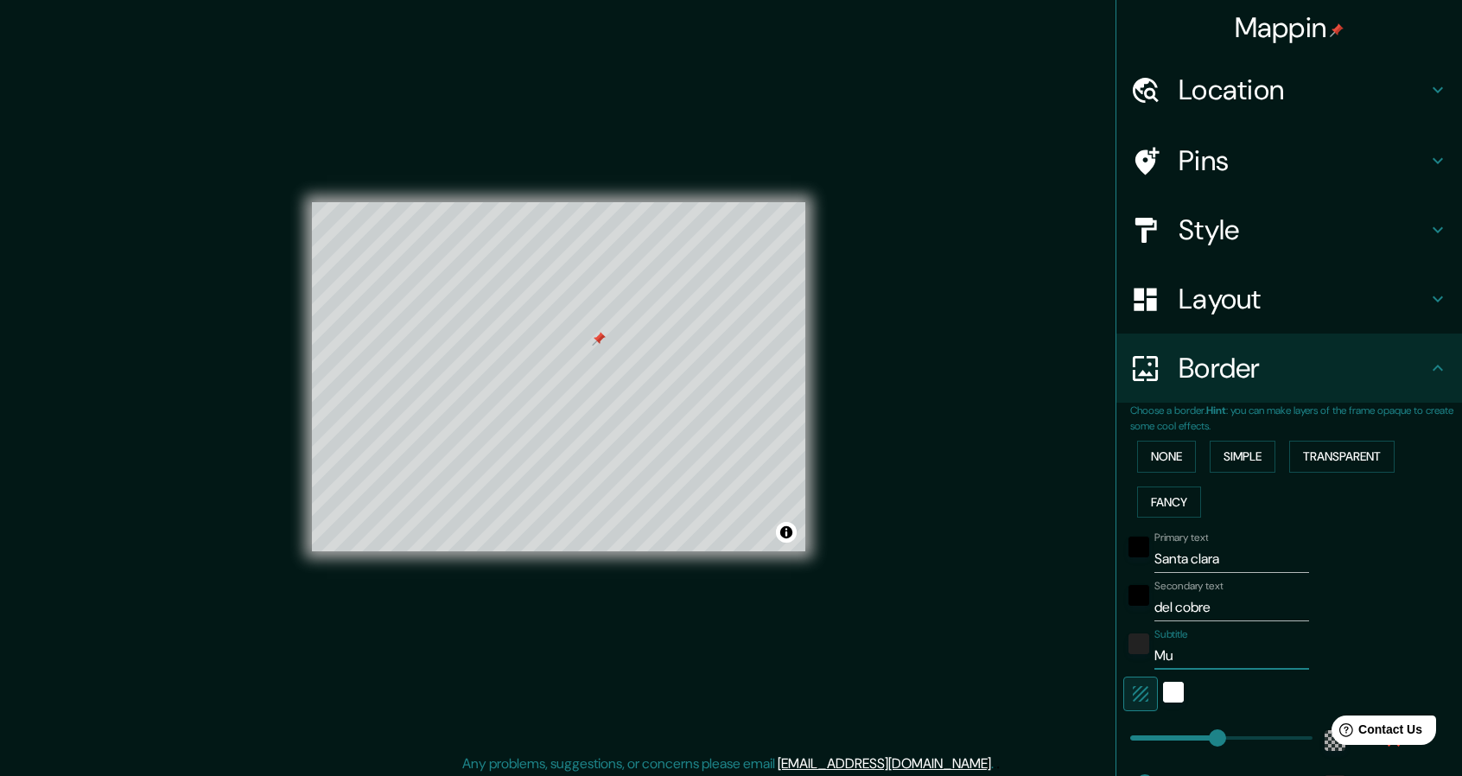
type input "Mus"
type input "274"
type input "46"
type input "[MEDICAL_DATA]"
type input "274"
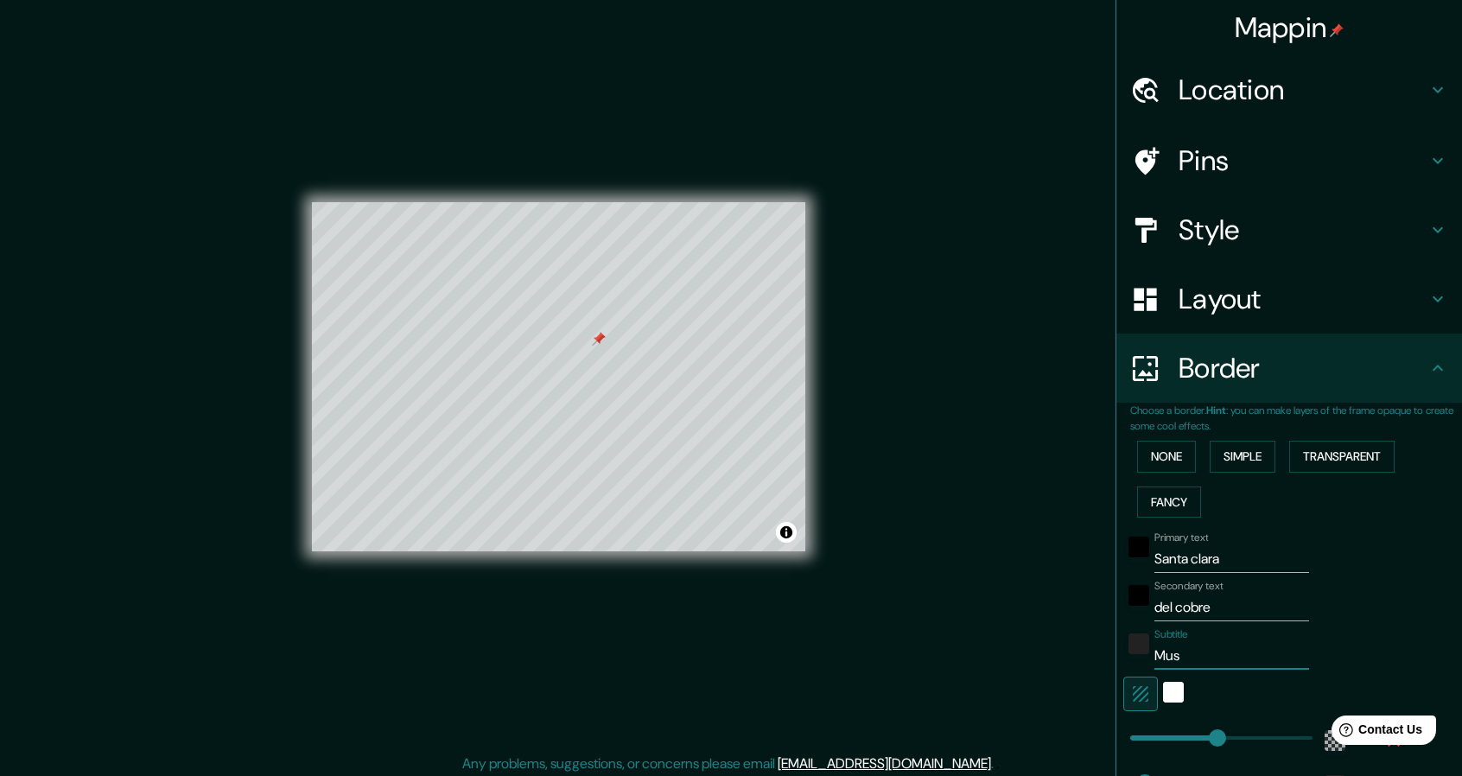
type input "46"
type input "Museo"
type input "274"
type input "46"
type input "Museo"
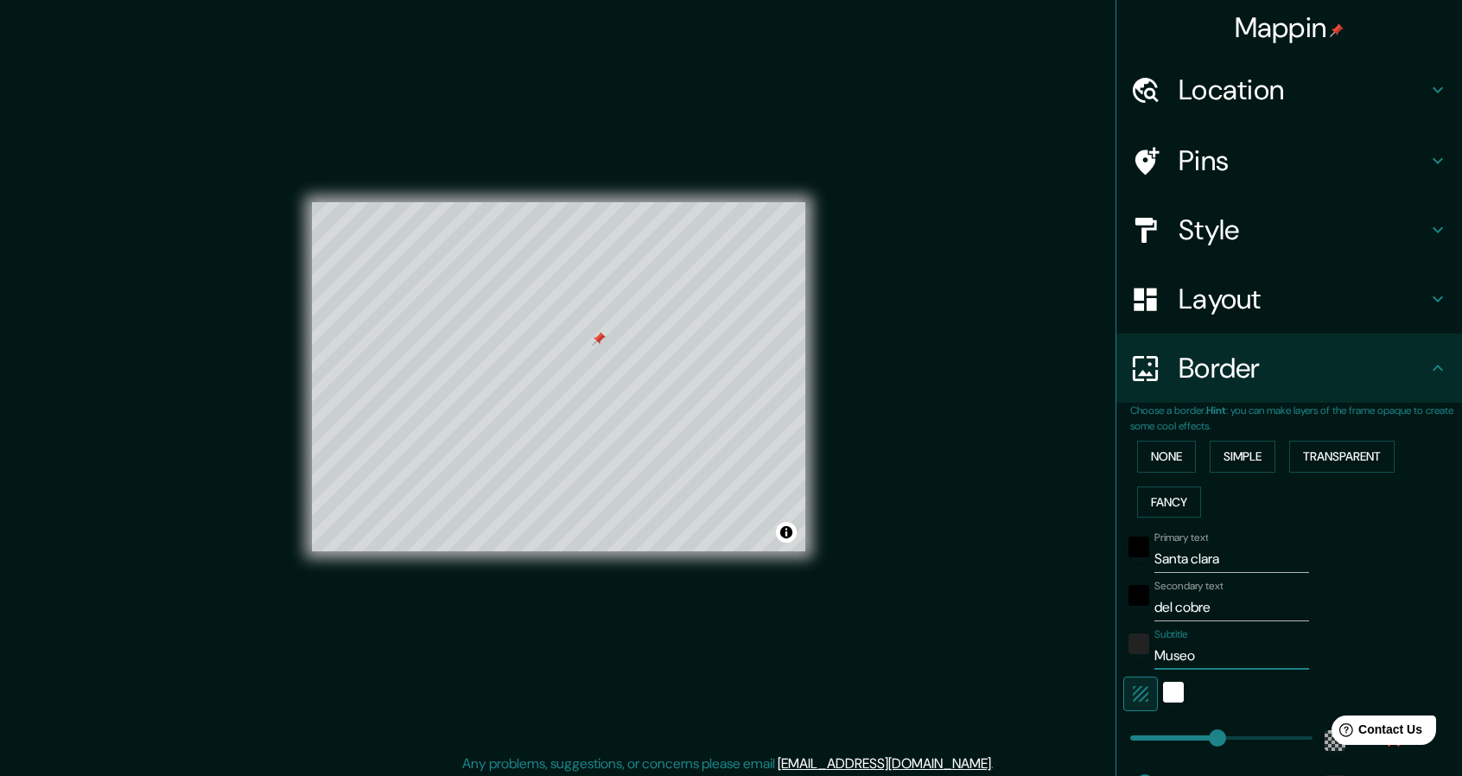
type input "274"
type input "46"
type input "Museo d"
type input "274"
type input "46"
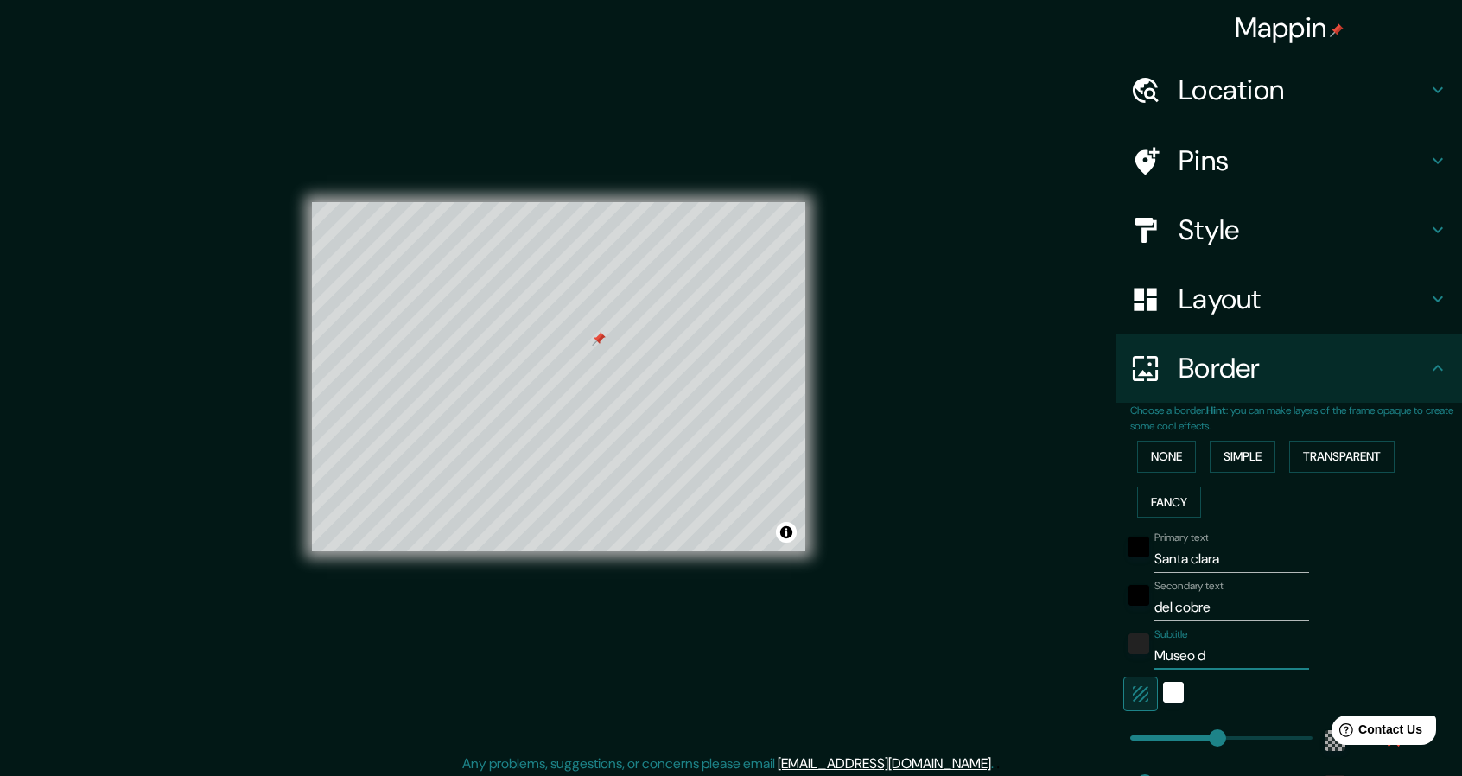
type input "Museo de"
type input "274"
type input "46"
type input "Museo de"
type input "274"
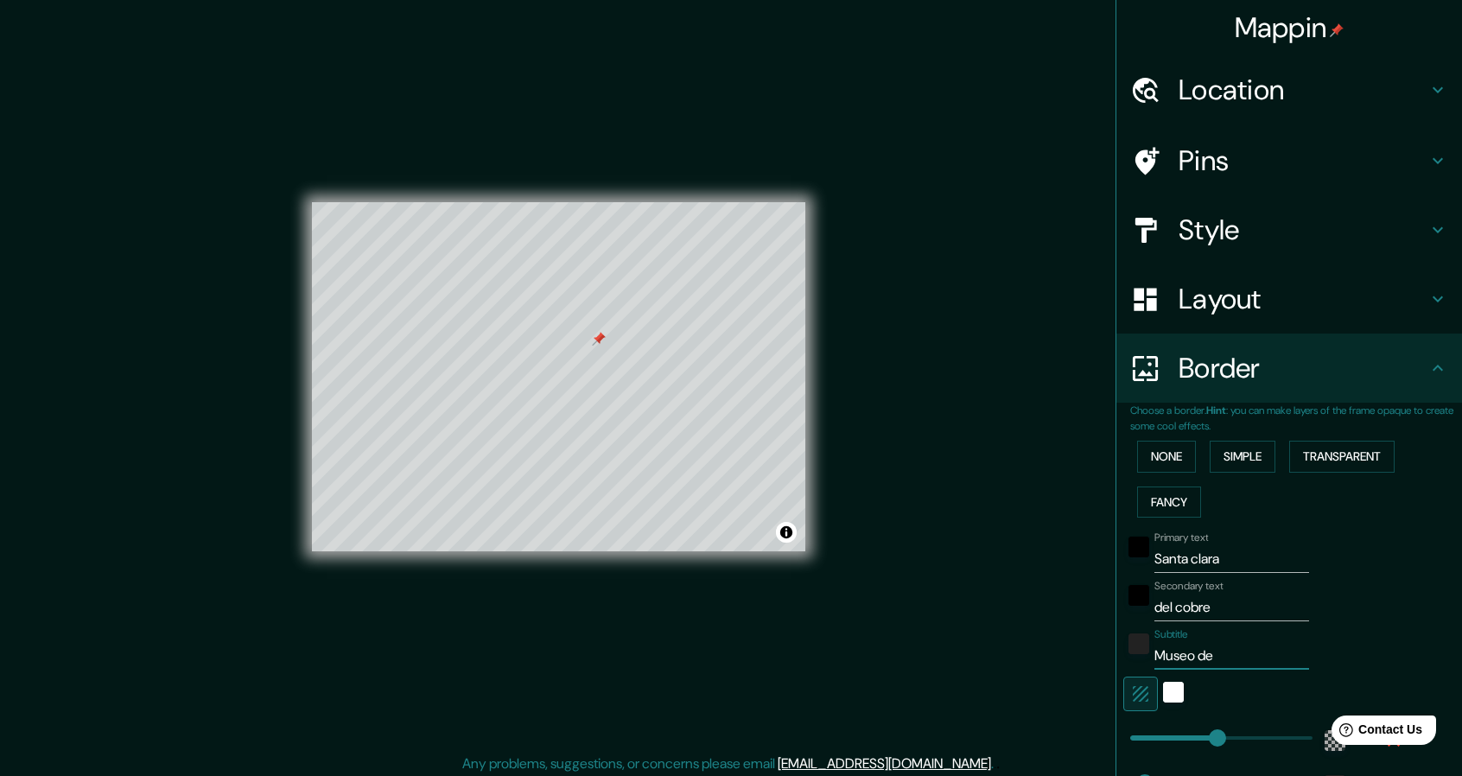
type input "46"
type input "Museo de i"
click at [1128, 553] on div "black" at bounding box center [1138, 546] width 21 height 21
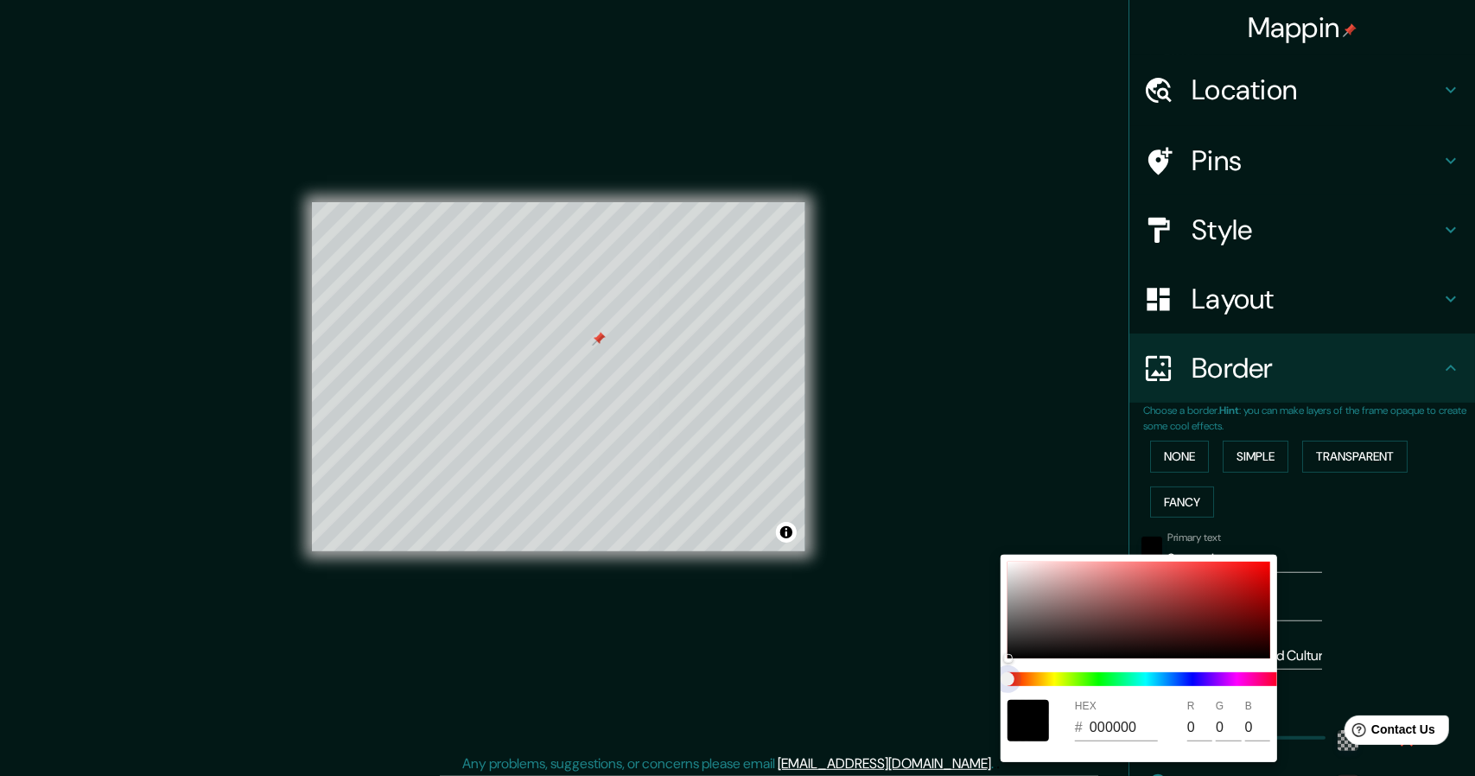
click at [1037, 677] on span at bounding box center [1145, 679] width 276 height 14
click at [1034, 677] on span at bounding box center [1145, 679] width 276 height 14
drag, startPoint x: 1007, startPoint y: 676, endPoint x: 1031, endPoint y: 678, distance: 24.2
click at [1031, 678] on span at bounding box center [1145, 679] width 276 height 14
drag, startPoint x: 1013, startPoint y: 644, endPoint x: 993, endPoint y: 642, distance: 19.9
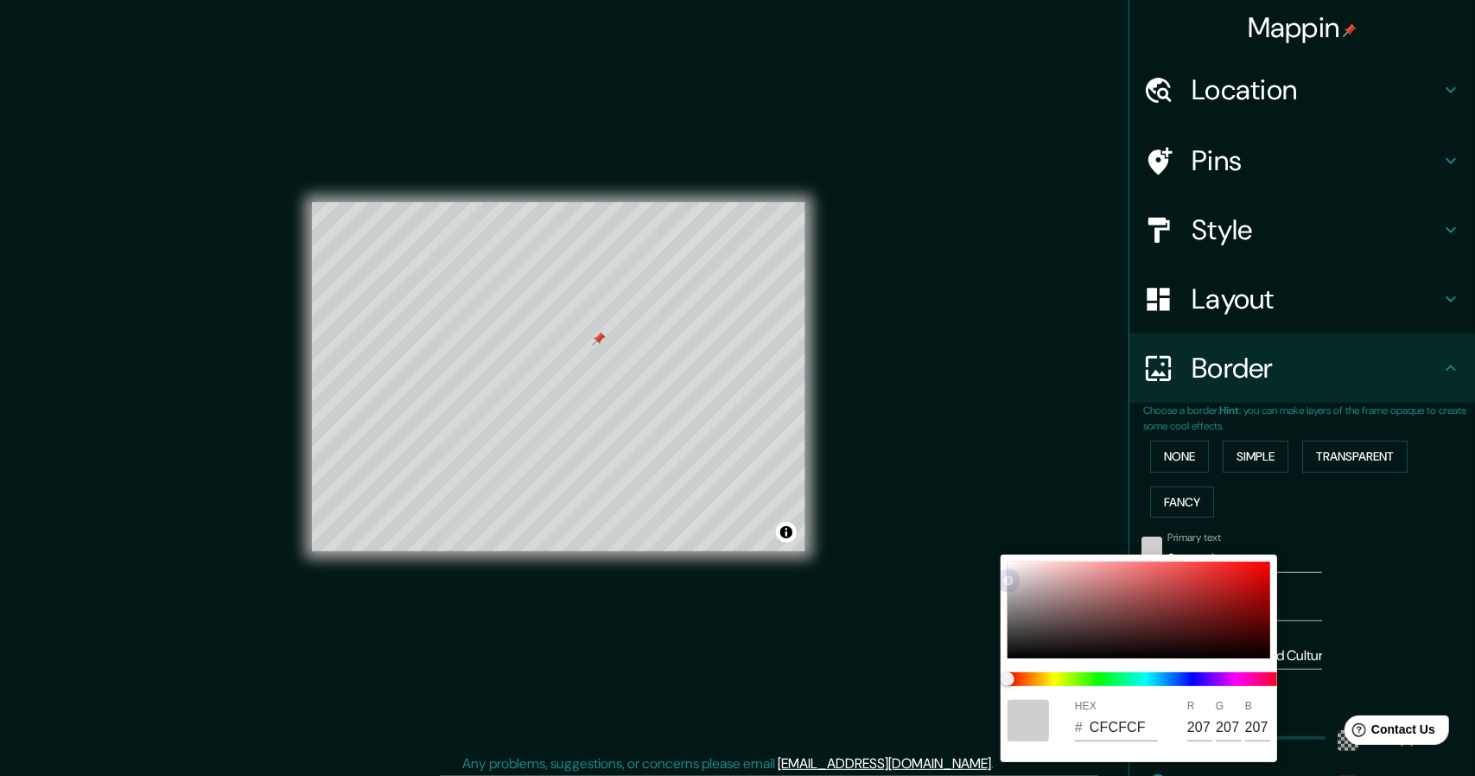
click at [993, 642] on div "HEX # CFCFCF R 207 G 207 B 207" at bounding box center [737, 388] width 1475 height 776
click at [1009, 618] on div "HEX # 656565 R 101 G 101 B 101" at bounding box center [1138, 658] width 276 height 207
drag, startPoint x: 1012, startPoint y: 616, endPoint x: 1008, endPoint y: 604, distance: 12.8
click at [1008, 604] on div at bounding box center [1008, 604] width 7 height 7
click at [1381, 676] on div at bounding box center [737, 388] width 1475 height 776
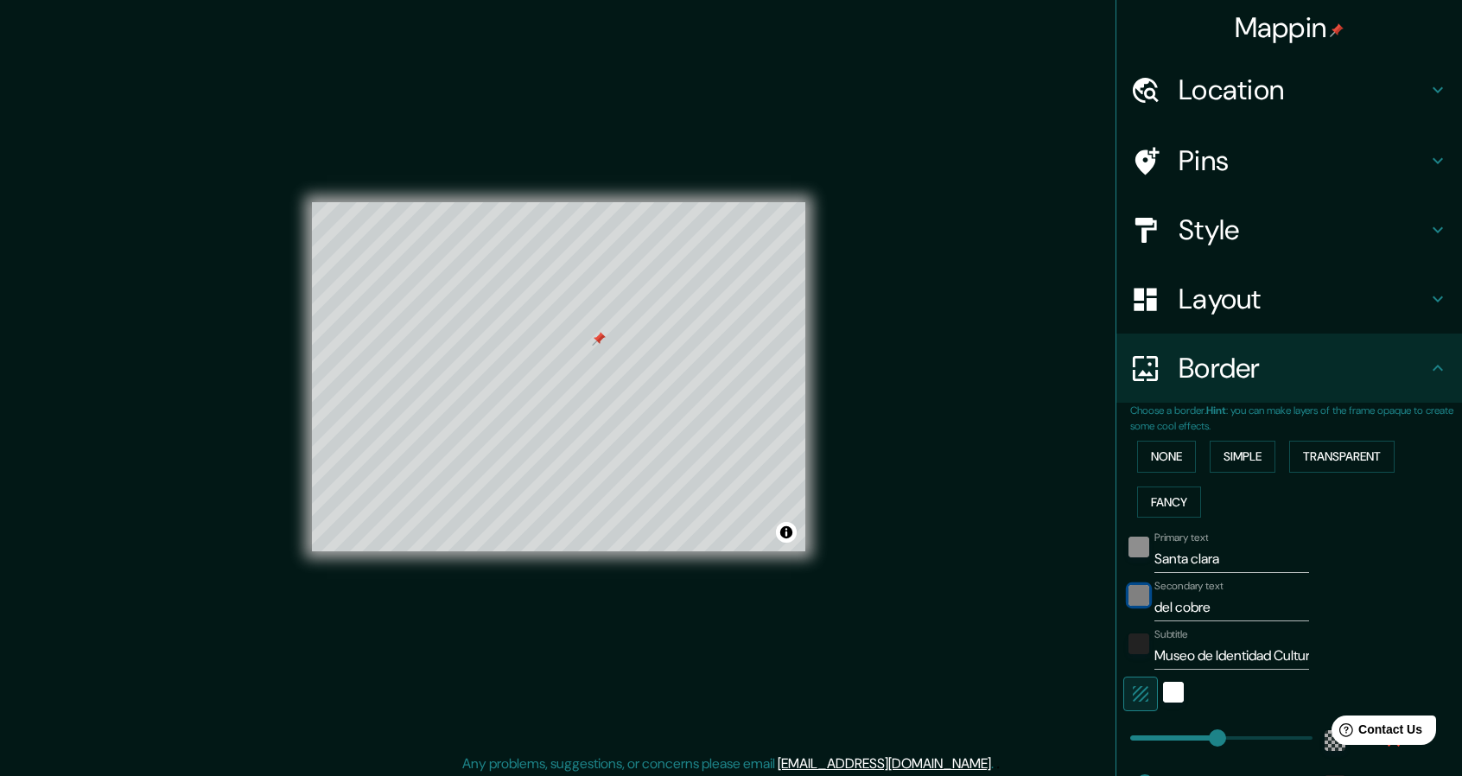
click at [1128, 586] on div "black" at bounding box center [1138, 595] width 21 height 21
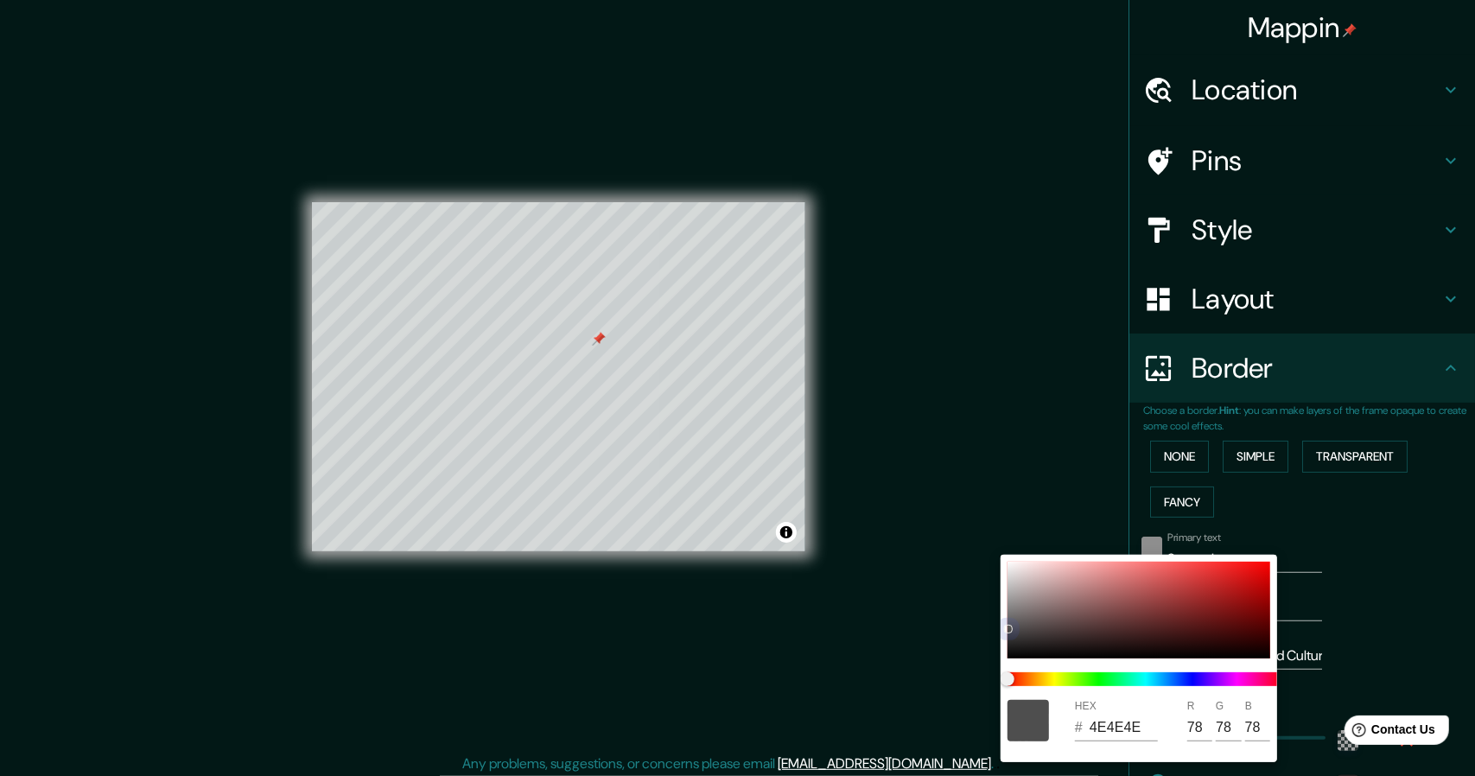
drag, startPoint x: 1009, startPoint y: 649, endPoint x: 995, endPoint y: 600, distance: 50.3
click at [995, 600] on div "HEX # 4E4E4E R 78 G 78 B 78" at bounding box center [737, 388] width 1475 height 776
drag, startPoint x: 1012, startPoint y: 640, endPoint x: 1018, endPoint y: 580, distance: 60.7
click at [1018, 580] on div at bounding box center [1138, 610] width 263 height 97
drag, startPoint x: 1012, startPoint y: 581, endPoint x: 1000, endPoint y: 608, distance: 29.0
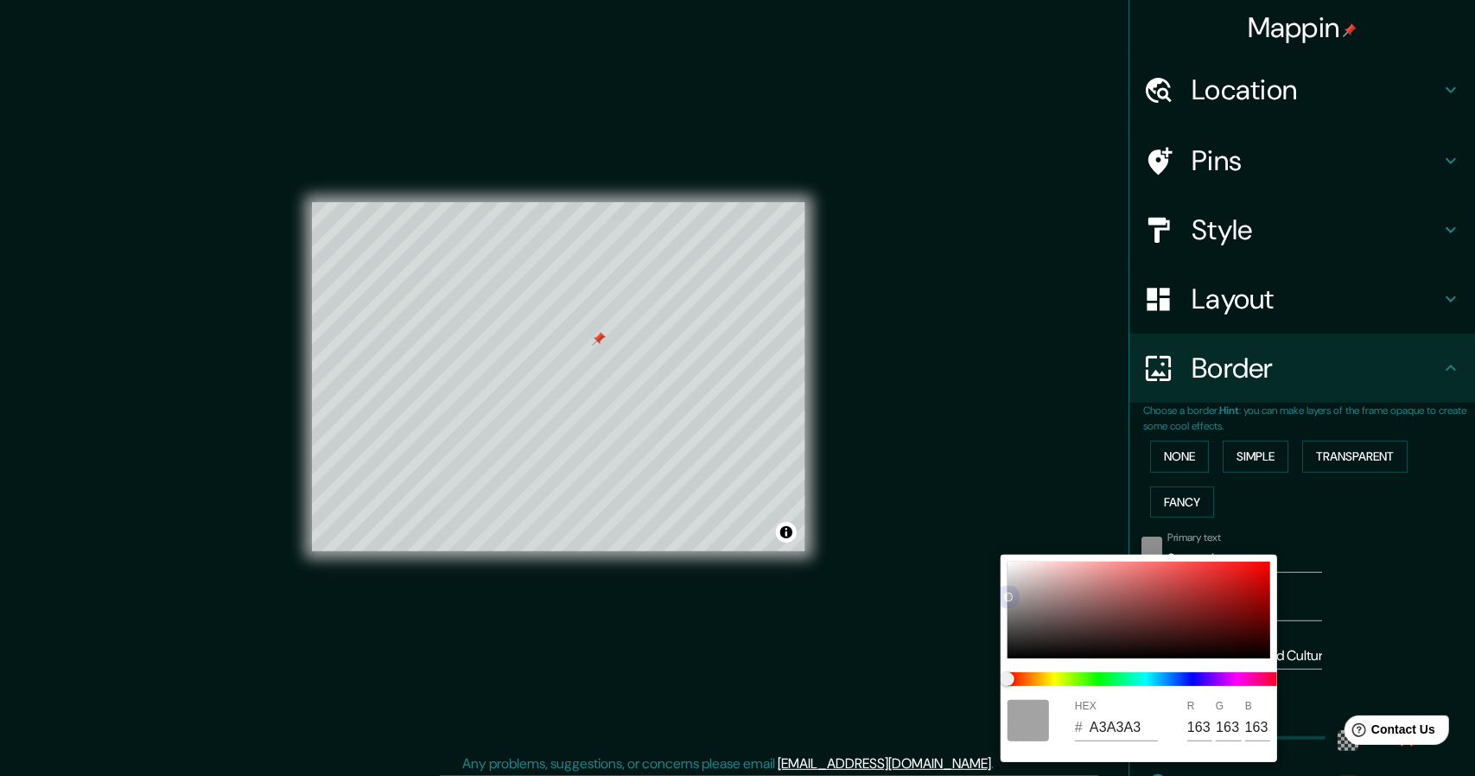
click at [1000, 608] on div "HEX # A3A3A3 R 163 G 163 B 163" at bounding box center [1138, 658] width 276 height 207
drag, startPoint x: 1009, startPoint y: 595, endPoint x: 1011, endPoint y: 611, distance: 15.6
click at [1011, 611] on div at bounding box center [1013, 611] width 7 height 7
click at [1382, 595] on div at bounding box center [737, 388] width 1475 height 776
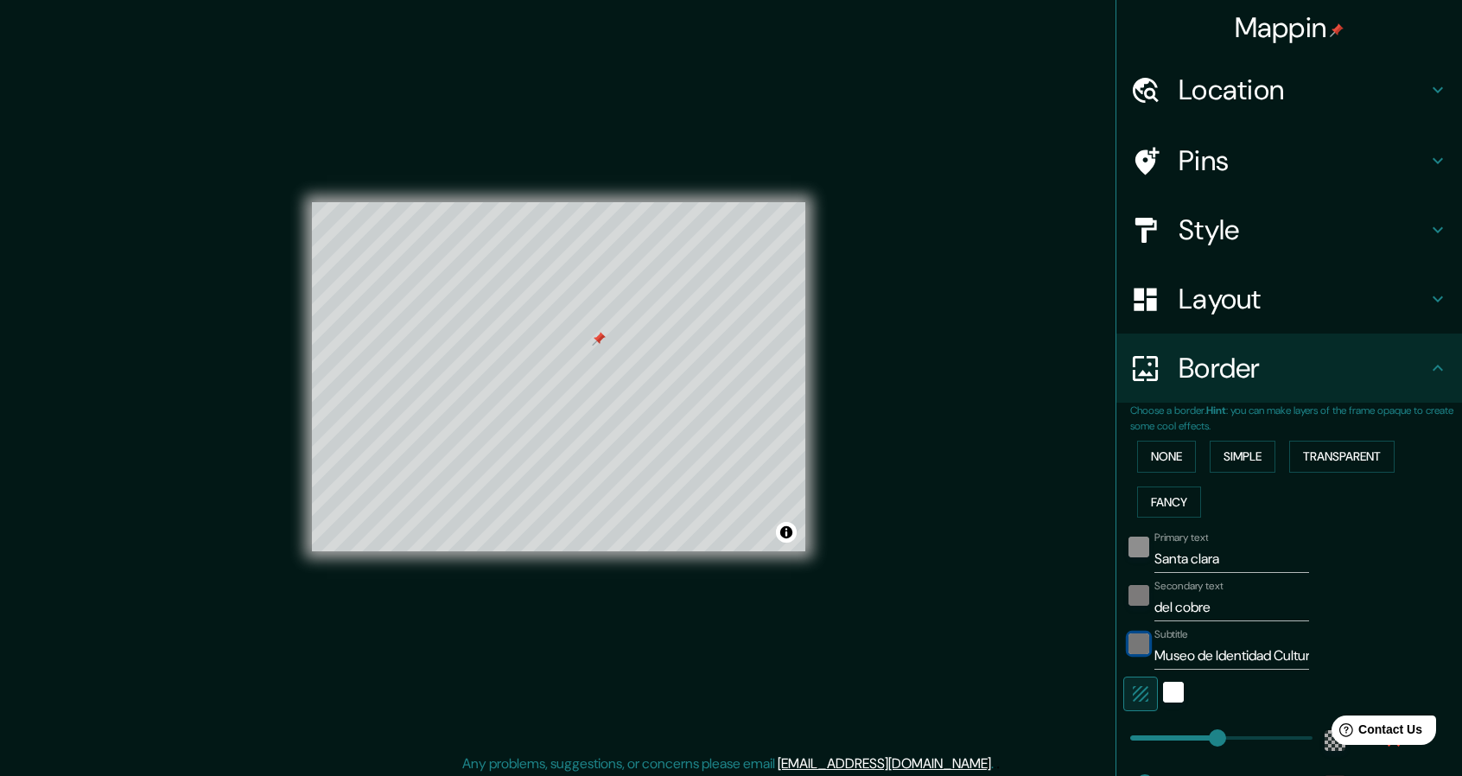
click at [1128, 647] on div "color-222222" at bounding box center [1138, 643] width 21 height 21
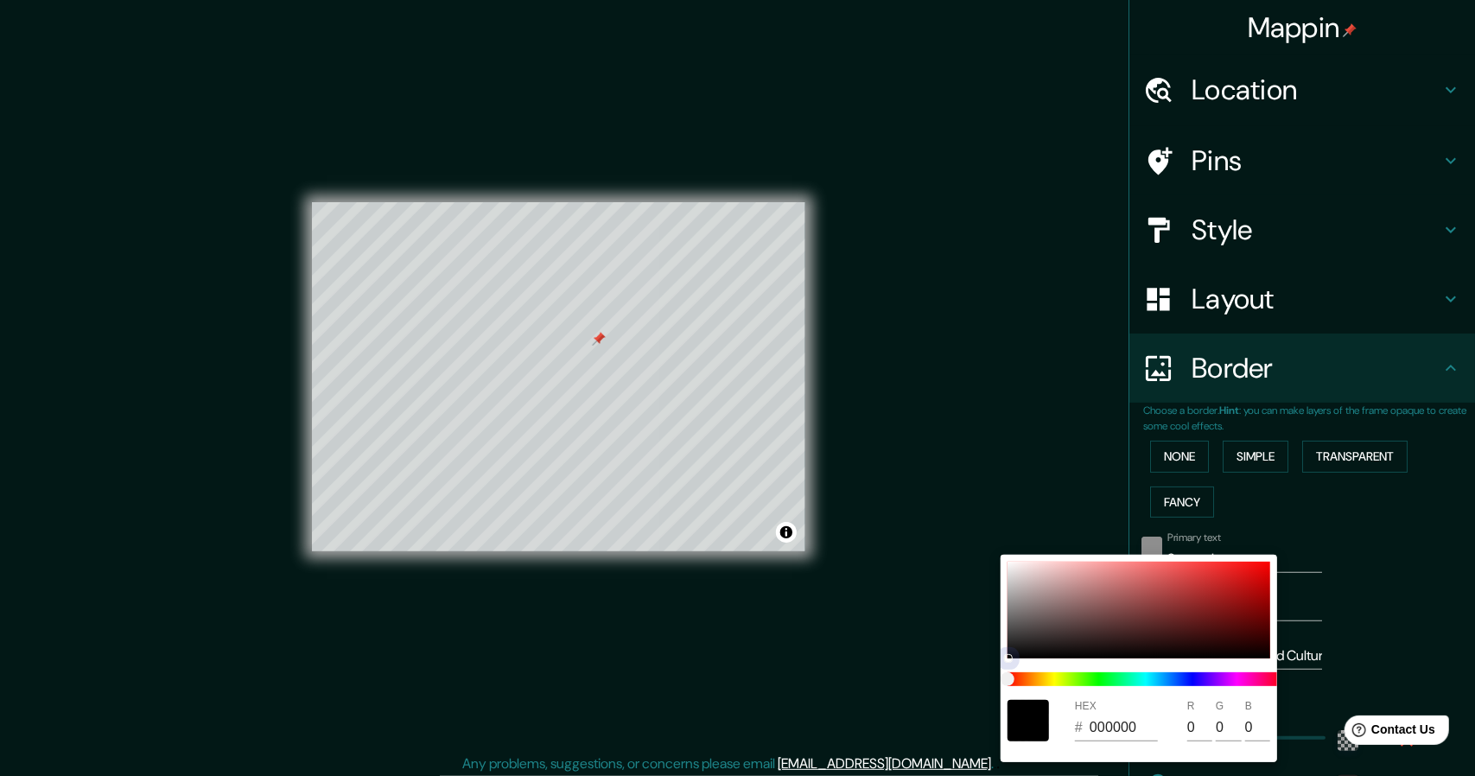
drag, startPoint x: 1006, startPoint y: 644, endPoint x: 1007, endPoint y: 663, distance: 19.9
click at [1007, 663] on div "HEX # 000000 R 0 G 0 B 0" at bounding box center [1138, 658] width 276 height 207
click at [1009, 658] on div at bounding box center [1138, 610] width 263 height 97
click at [972, 519] on div at bounding box center [737, 388] width 1475 height 776
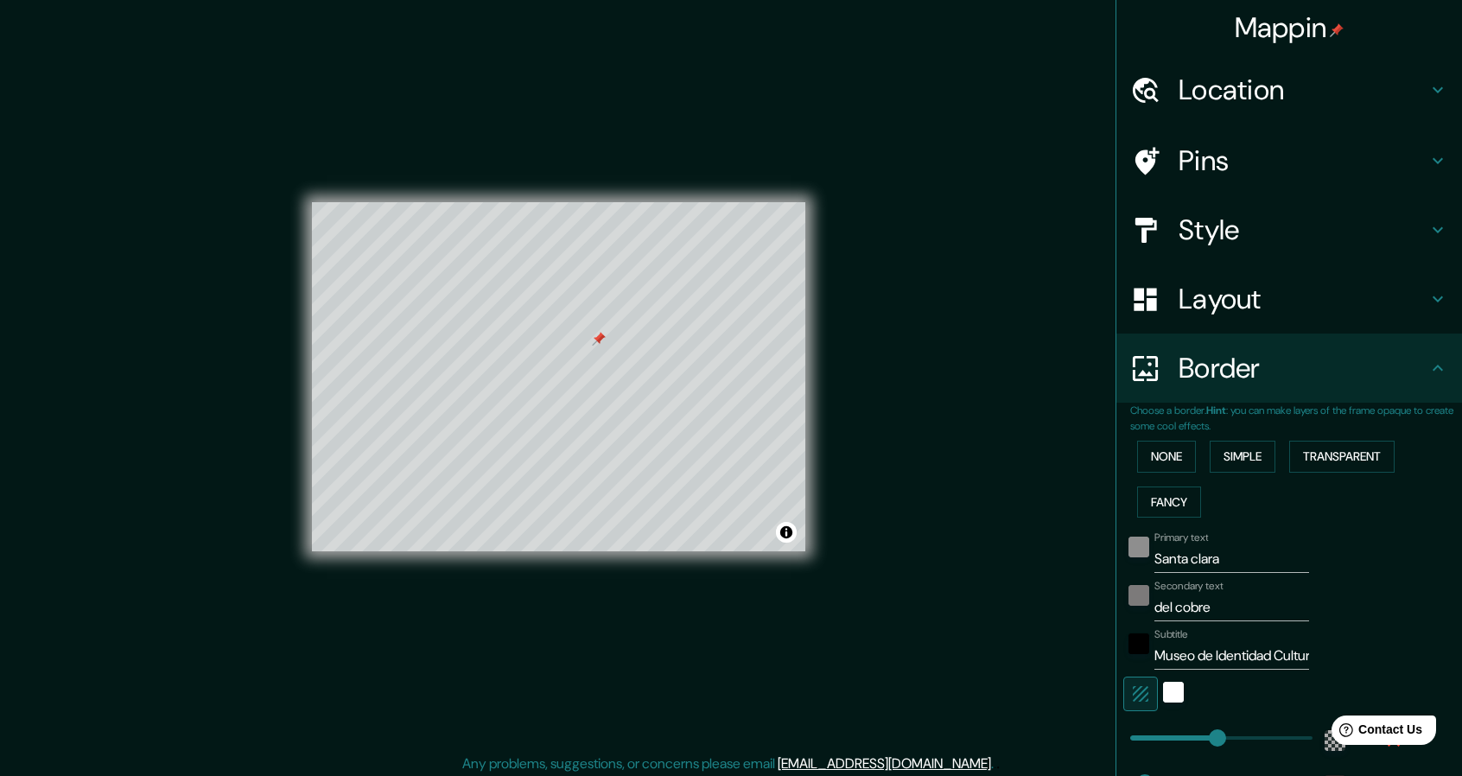
click at [1406, 619] on div "Primary text Santa clara Secondary text del cobre Subtitle Museo de Identidad C…" at bounding box center [1296, 681] width 332 height 315
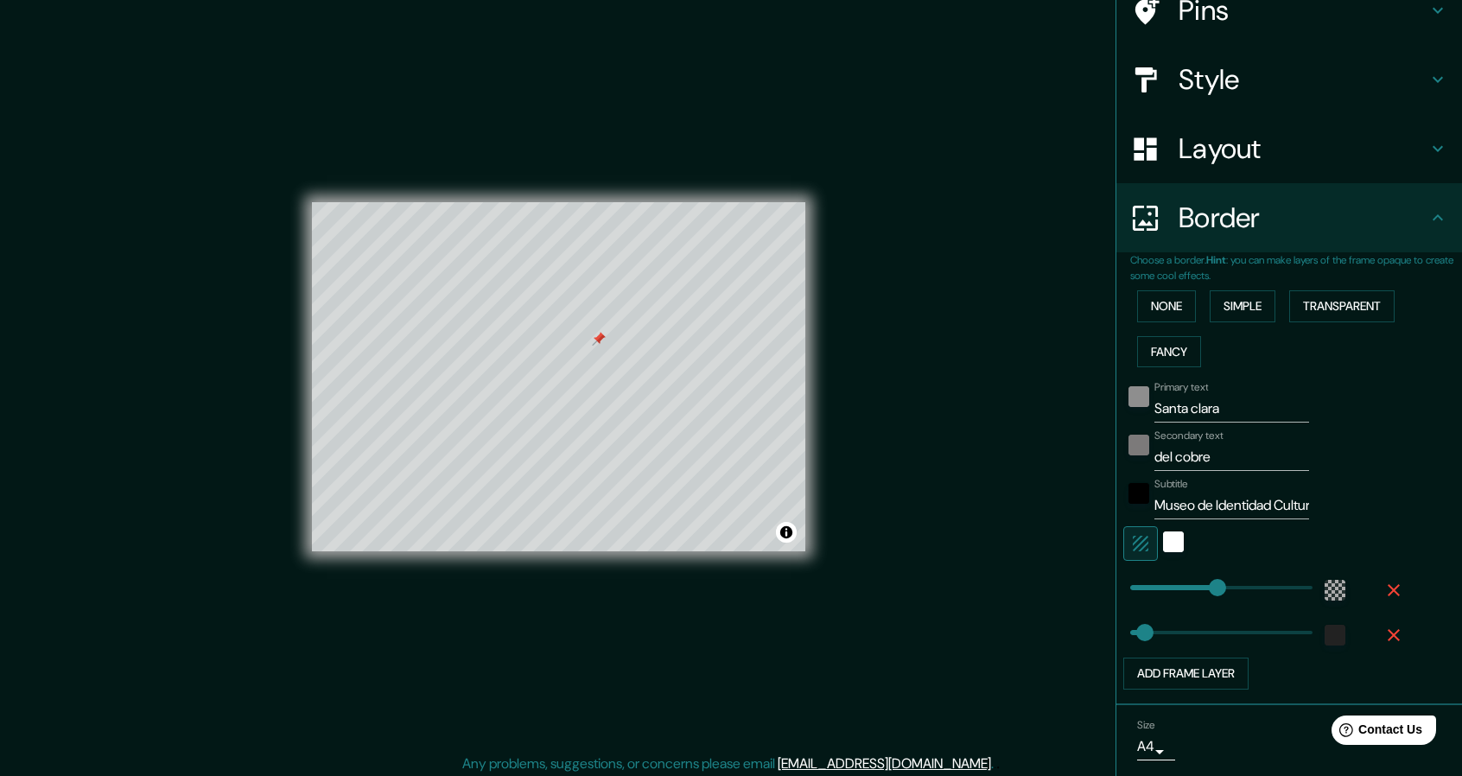
scroll to position [173, 0]
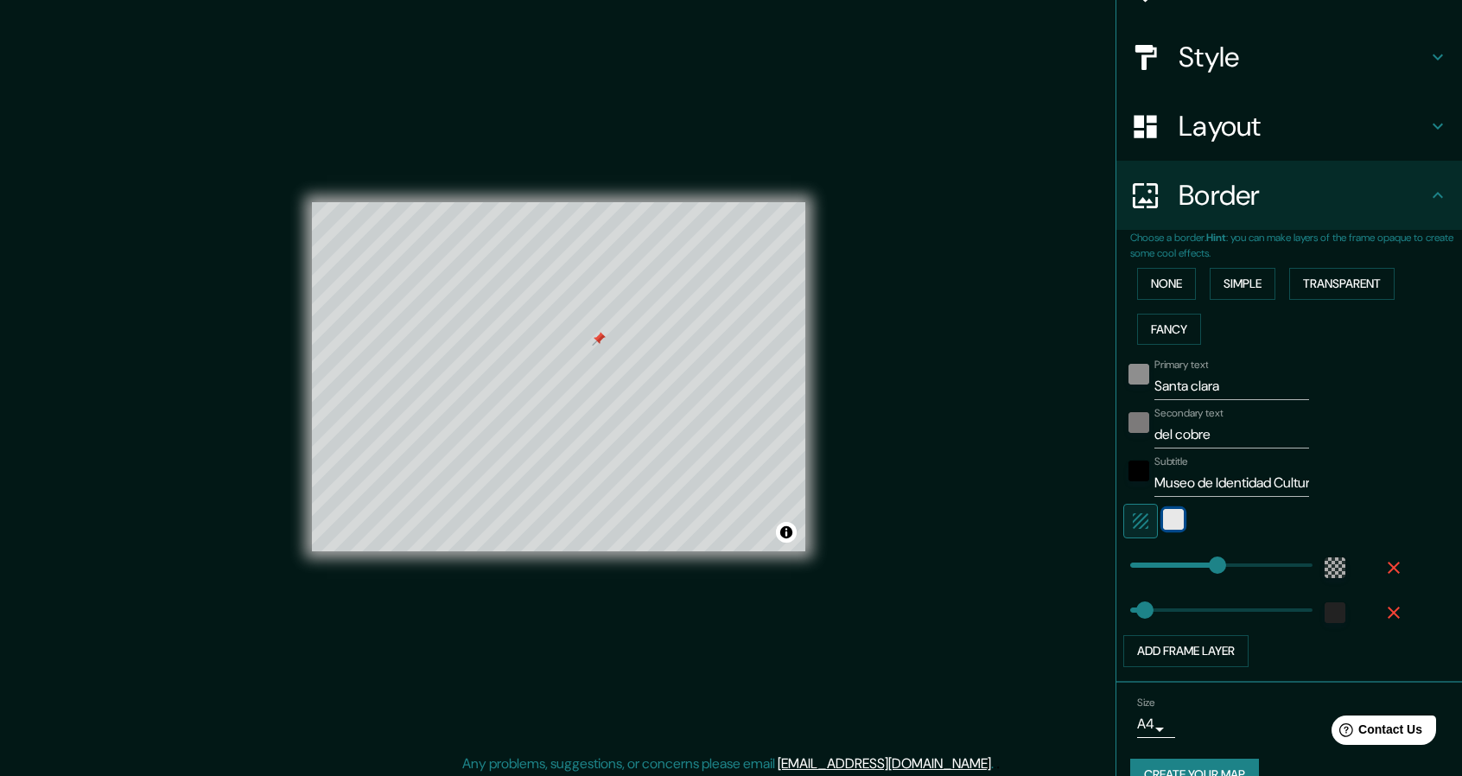
click at [1163, 525] on div "white" at bounding box center [1173, 519] width 21 height 21
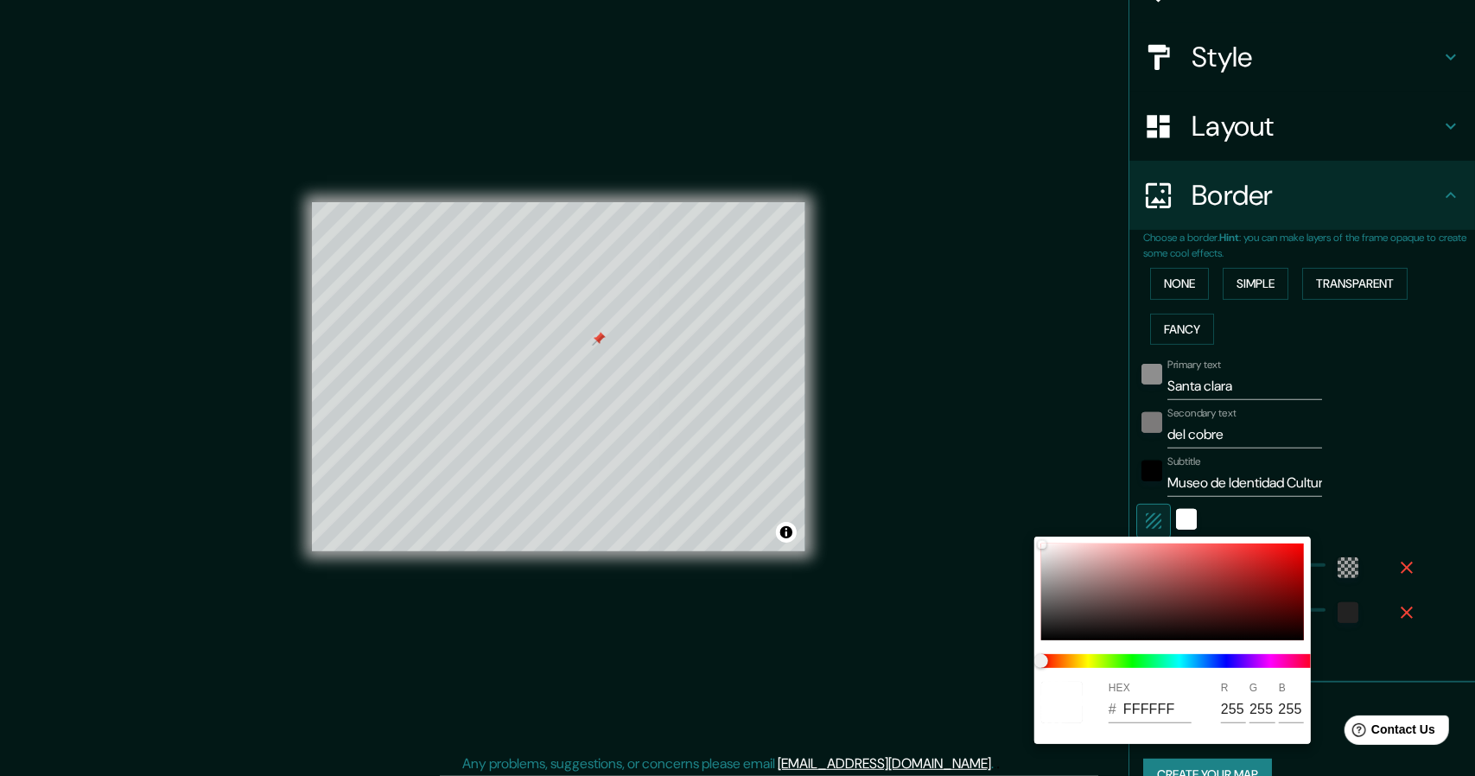
drag, startPoint x: 1091, startPoint y: 653, endPoint x: 1256, endPoint y: 649, distance: 165.1
click at [1257, 650] on div at bounding box center [1179, 661] width 290 height 28
drag, startPoint x: 1133, startPoint y: 671, endPoint x: 1137, endPoint y: 663, distance: 9.7
click at [1133, 671] on div at bounding box center [1179, 661] width 290 height 28
click at [1137, 663] on span at bounding box center [1179, 661] width 276 height 14
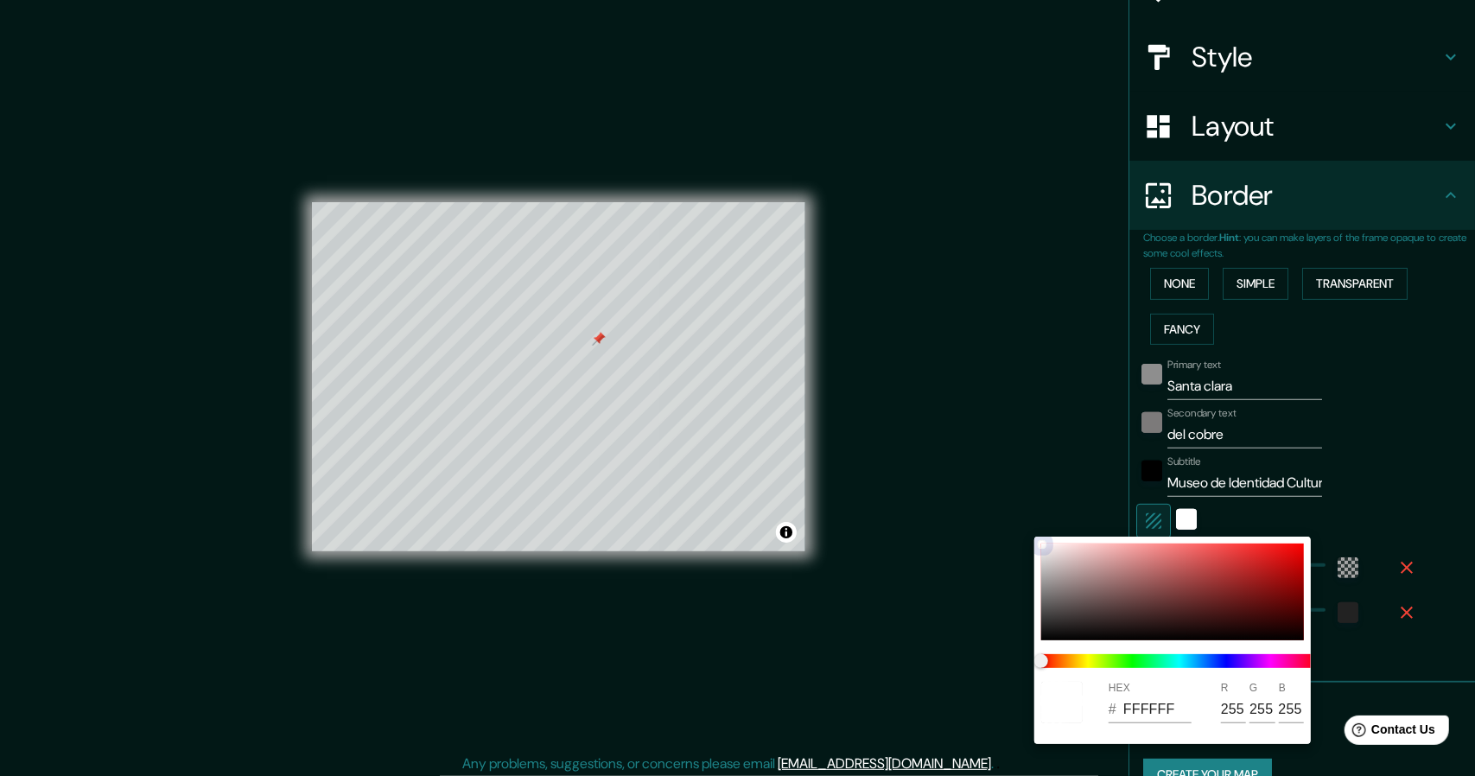
click at [1085, 613] on div at bounding box center [1172, 591] width 263 height 97
drag, startPoint x: 1089, startPoint y: 620, endPoint x: 979, endPoint y: 642, distance: 112.7
click at [923, 682] on div "HEX # 959595 R 149 G 149 B 149" at bounding box center [737, 388] width 1475 height 776
drag, startPoint x: 1038, startPoint y: 581, endPoint x: 997, endPoint y: 532, distance: 64.4
click at [997, 532] on div "HEX # 959595 R 149 G 149 B 149" at bounding box center [737, 388] width 1475 height 776
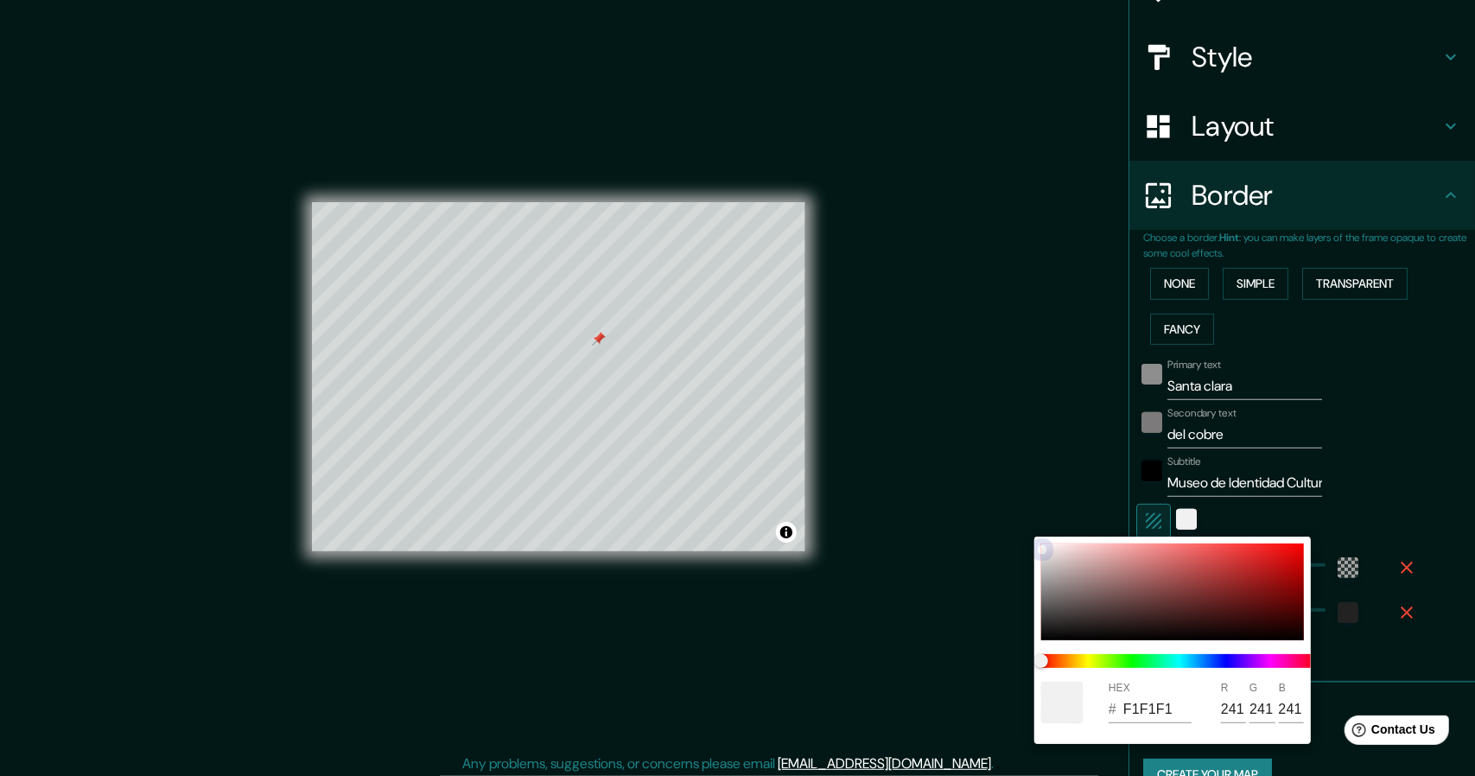
drag, startPoint x: 1050, startPoint y: 587, endPoint x: 1030, endPoint y: 531, distance: 58.7
click at [1030, 531] on div "HEX # F1F1F1 R 241 G 241 B 241" at bounding box center [737, 388] width 1475 height 776
click at [1037, 485] on div at bounding box center [737, 388] width 1475 height 776
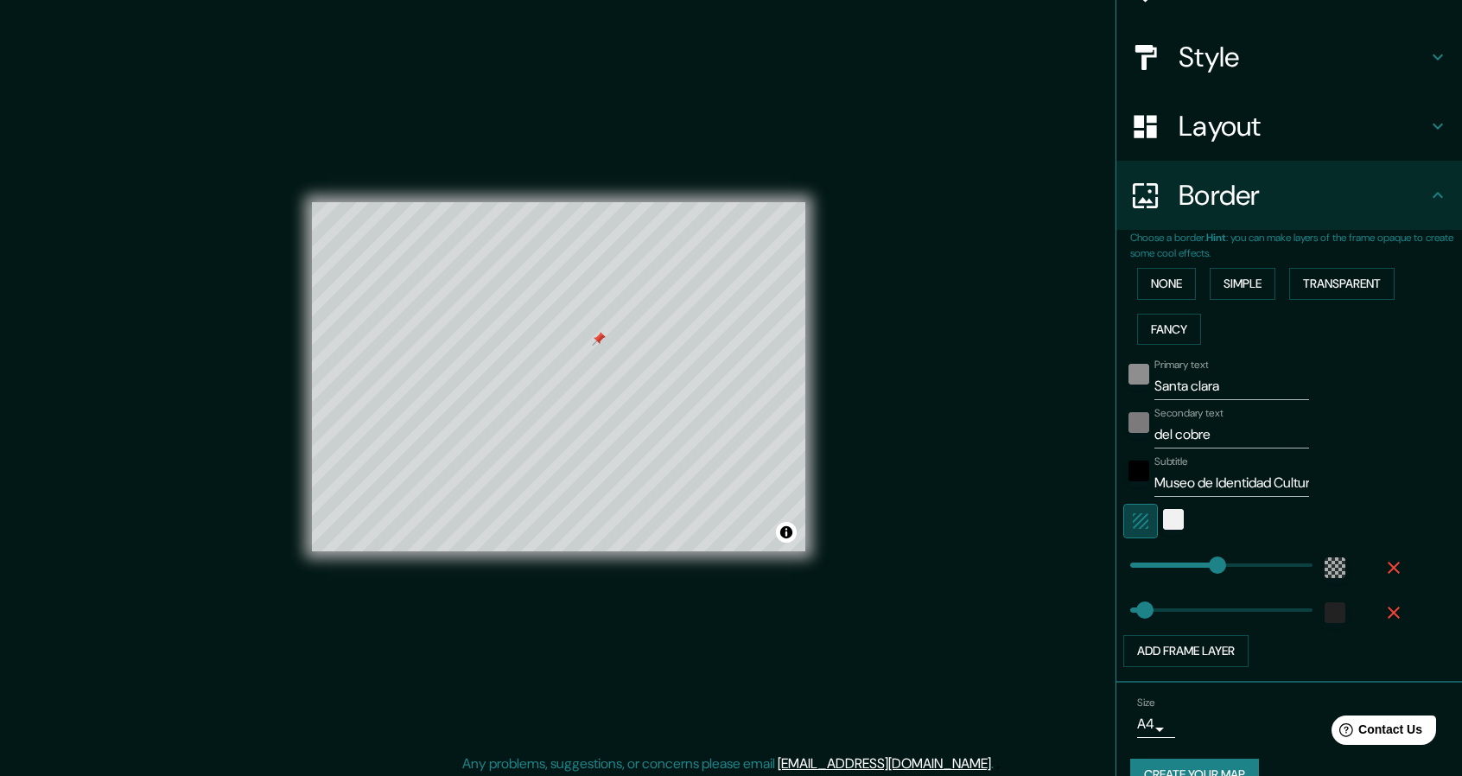
click at [1130, 519] on icon "button" at bounding box center [1140, 521] width 21 height 21
click at [1137, 286] on button "None" at bounding box center [1166, 284] width 59 height 32
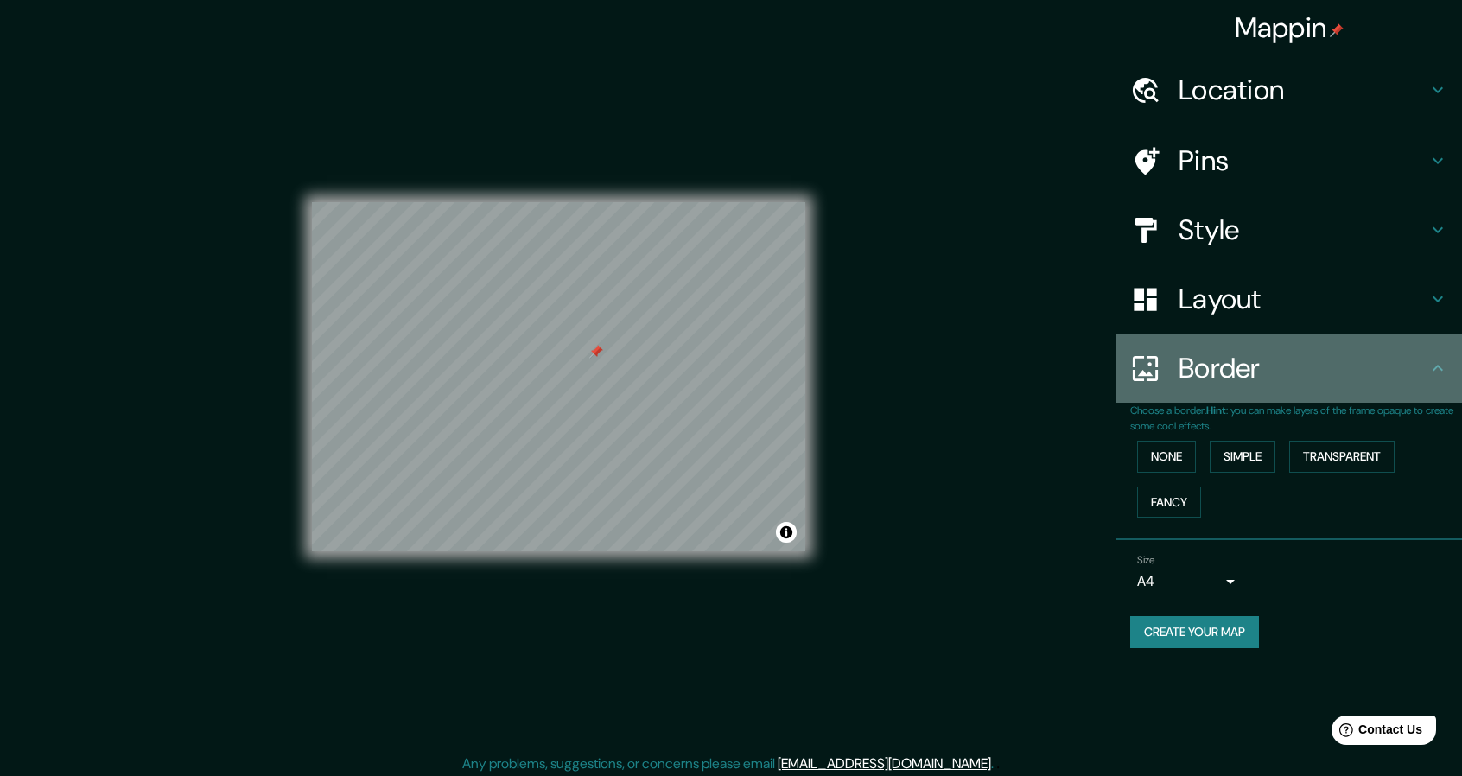
click at [1190, 393] on div "Border" at bounding box center [1289, 367] width 346 height 69
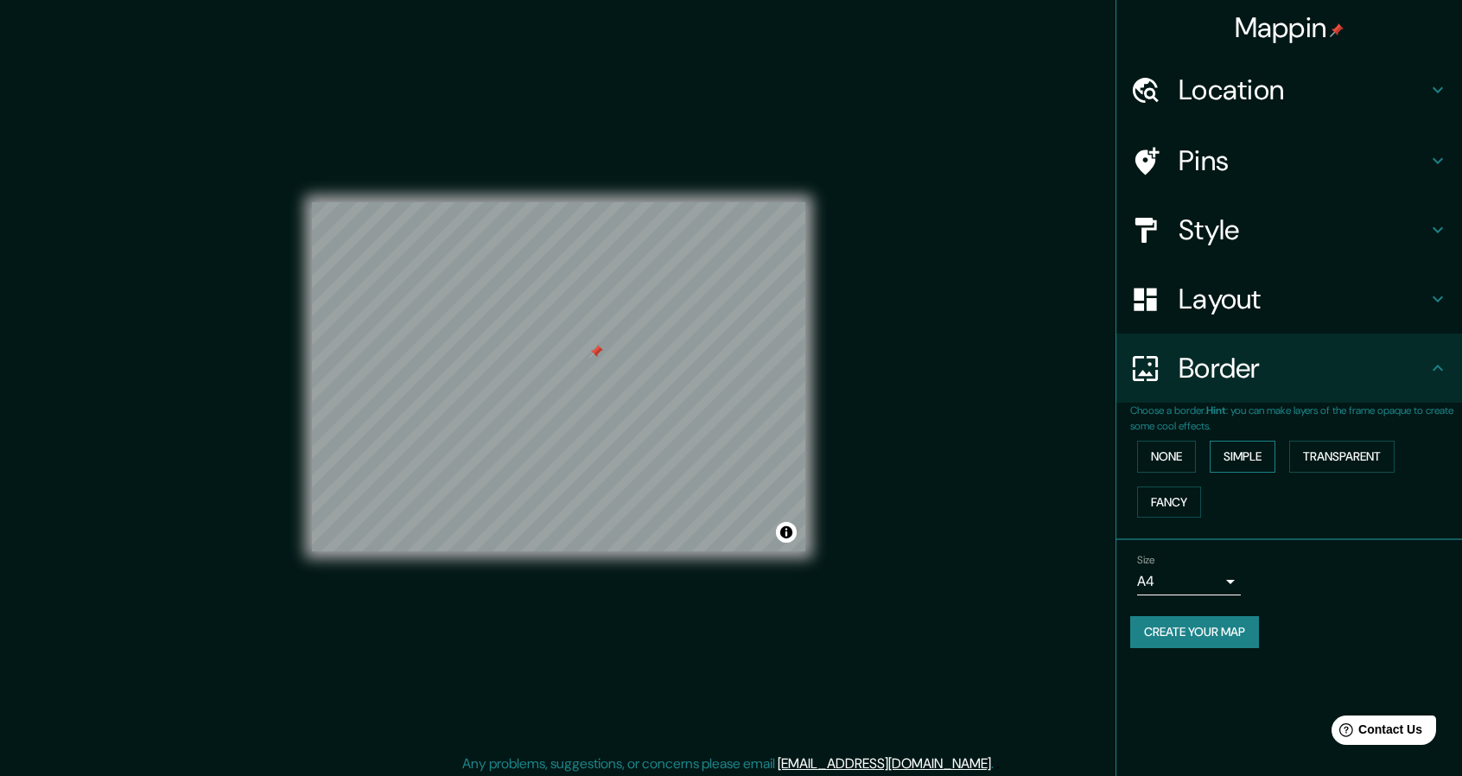
click at [1227, 459] on button "Simple" at bounding box center [1242, 457] width 66 height 32
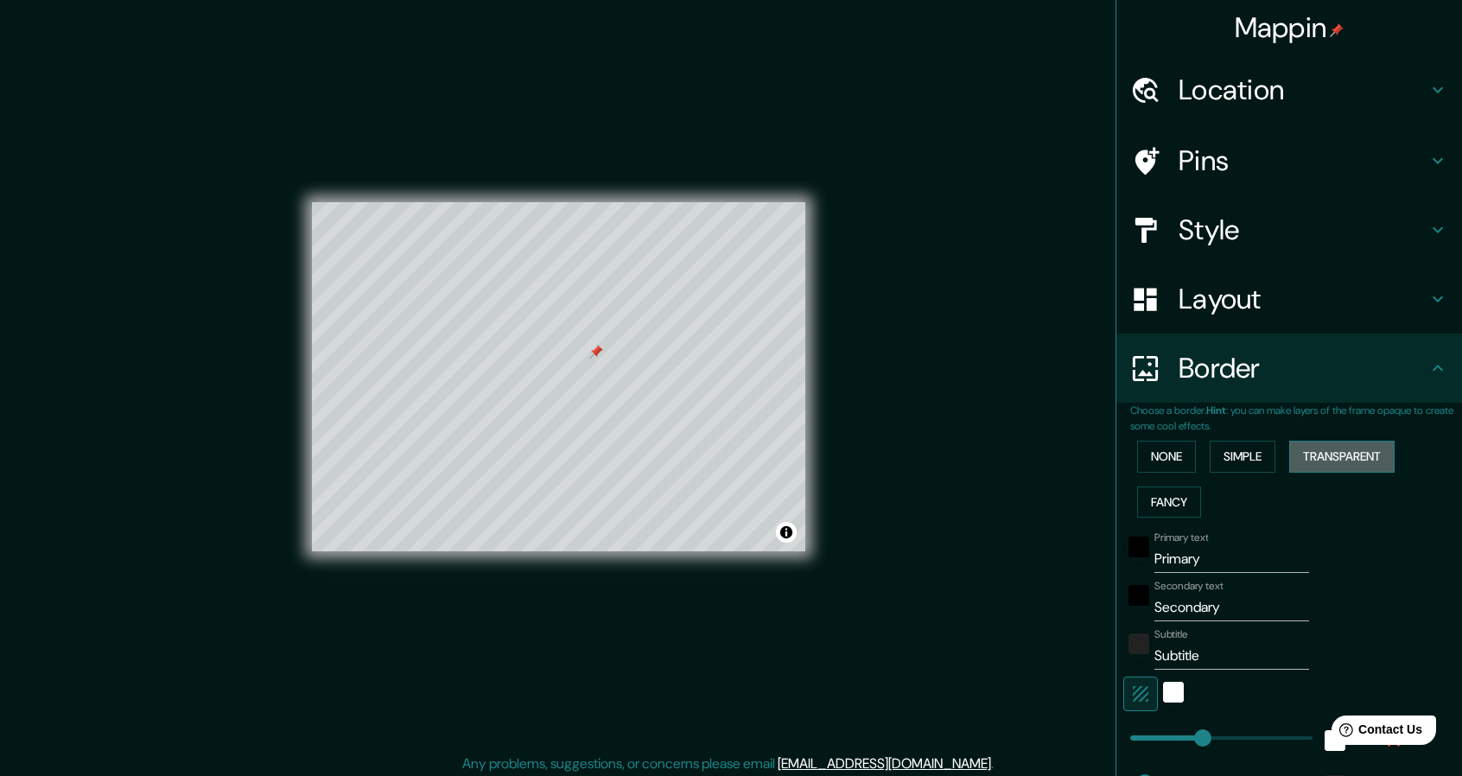
click at [1358, 449] on button "Transparent" at bounding box center [1341, 457] width 105 height 32
click at [1177, 499] on button "Fancy" at bounding box center [1169, 502] width 64 height 32
click at [1137, 457] on button "None" at bounding box center [1166, 457] width 59 height 32
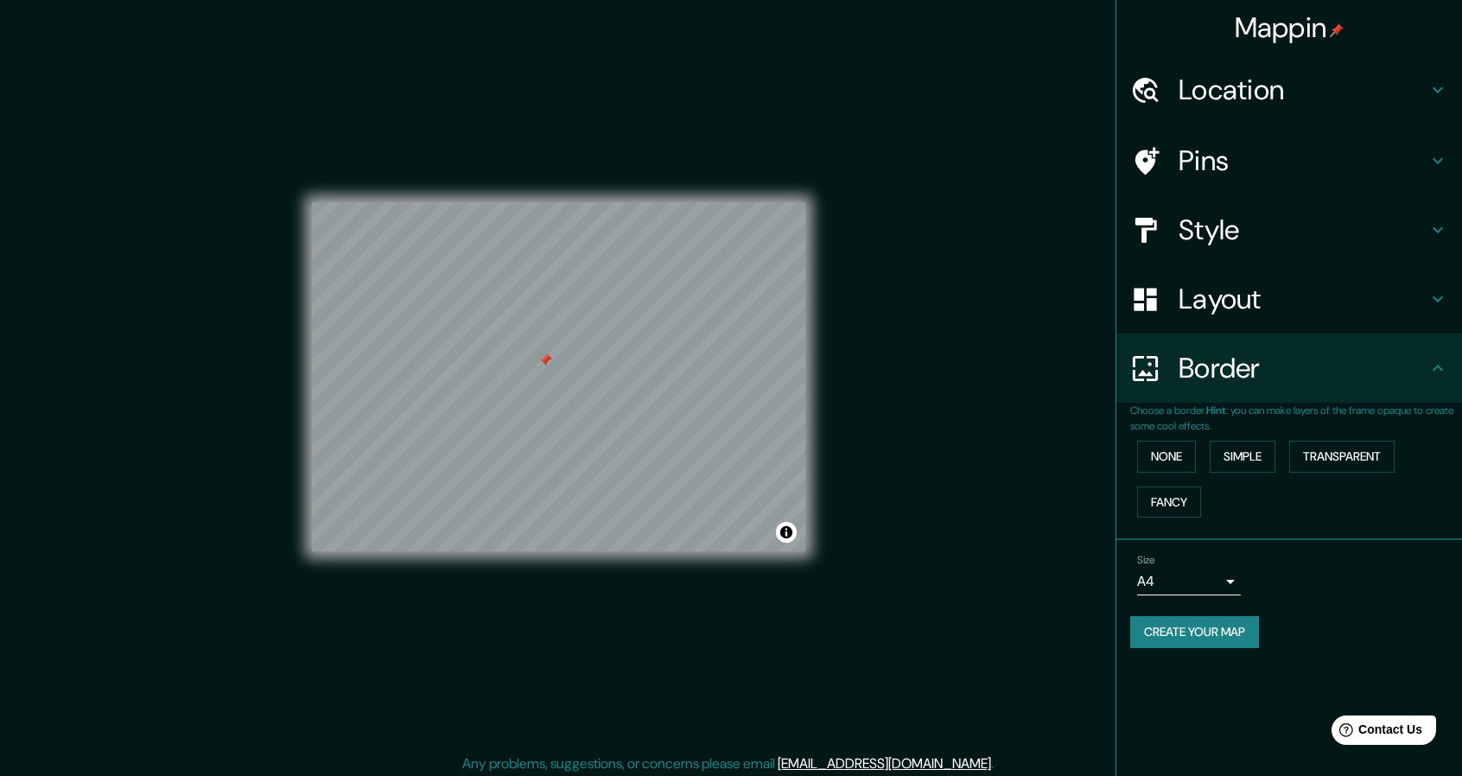
click at [541, 357] on div at bounding box center [545, 360] width 14 height 14
click at [1221, 627] on button "Create your map" at bounding box center [1194, 632] width 129 height 32
click at [1221, 638] on button "Create your map" at bounding box center [1194, 632] width 129 height 32
click at [1244, 203] on div "Style" at bounding box center [1289, 229] width 346 height 69
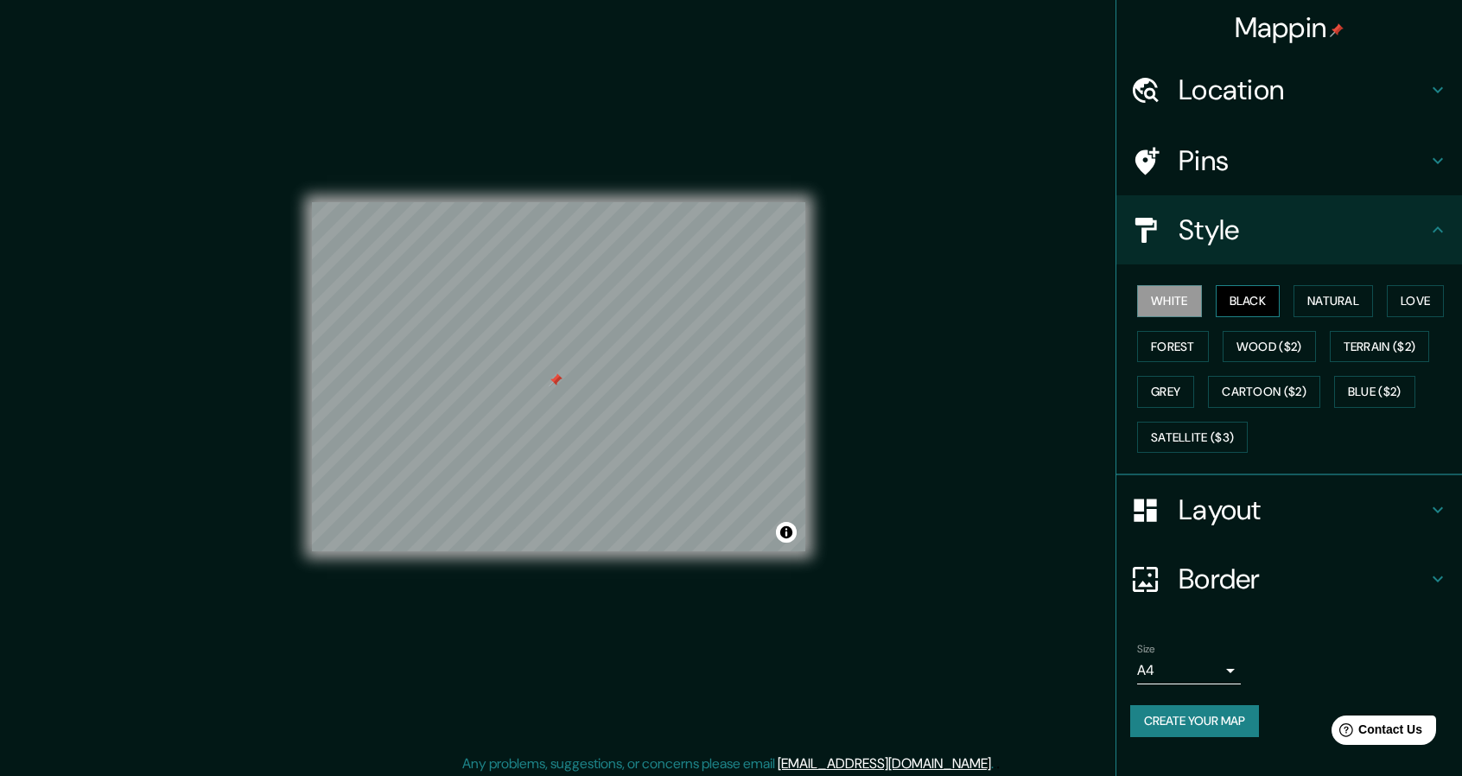
click at [1241, 312] on button "Black" at bounding box center [1247, 301] width 65 height 32
click at [1341, 310] on button "Natural" at bounding box center [1332, 301] width 79 height 32
click at [1387, 293] on div "White Black Natural Love Forest Wood ($2) Terrain ($2) Grey Cartoon ($2) Blue (…" at bounding box center [1296, 368] width 332 height 181
click at [1393, 293] on button "Love" at bounding box center [1414, 301] width 57 height 32
click at [1177, 340] on button "Forest" at bounding box center [1173, 347] width 72 height 32
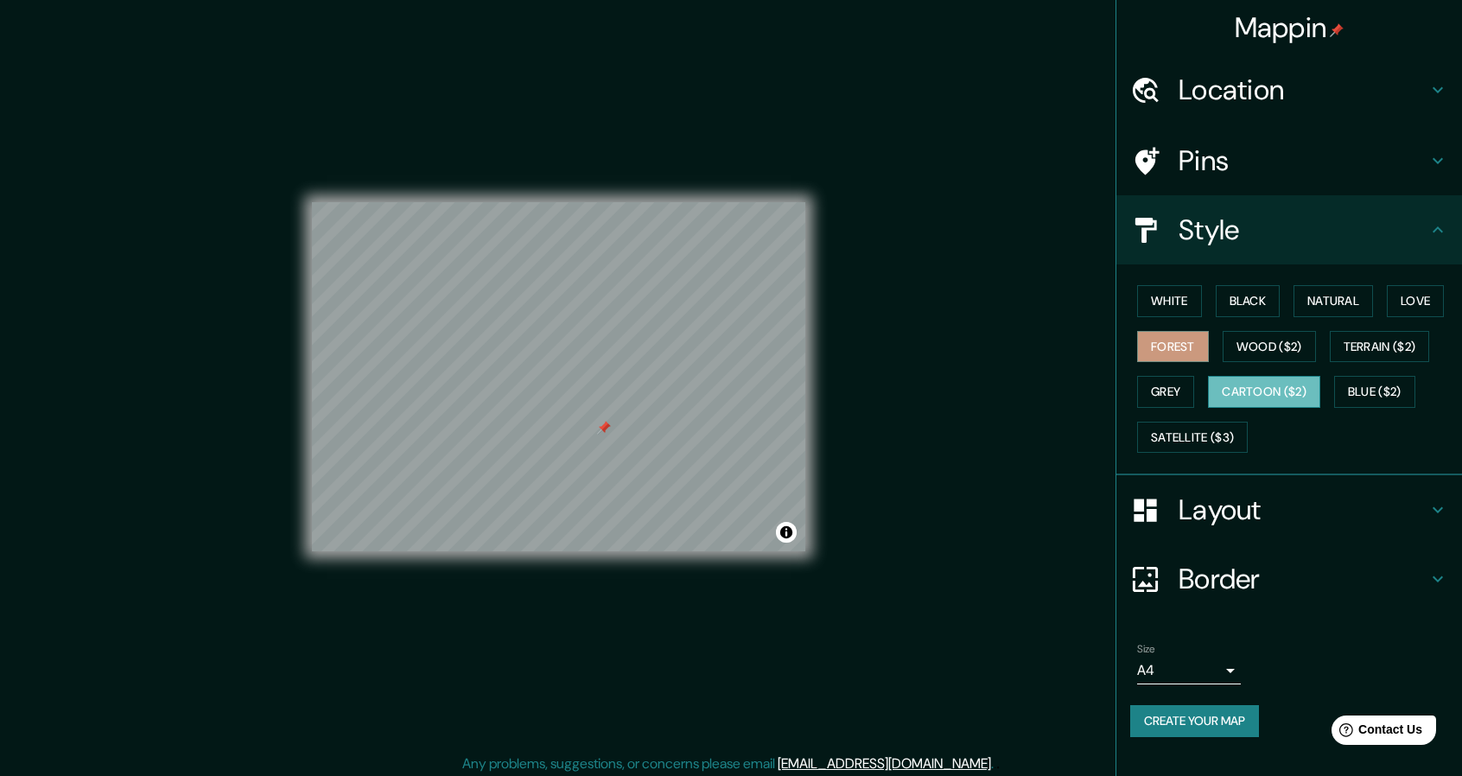
click at [1272, 390] on button "Cartoon ($2)" at bounding box center [1264, 392] width 112 height 32
click at [1393, 393] on button "Blue ($2)" at bounding box center [1374, 392] width 81 height 32
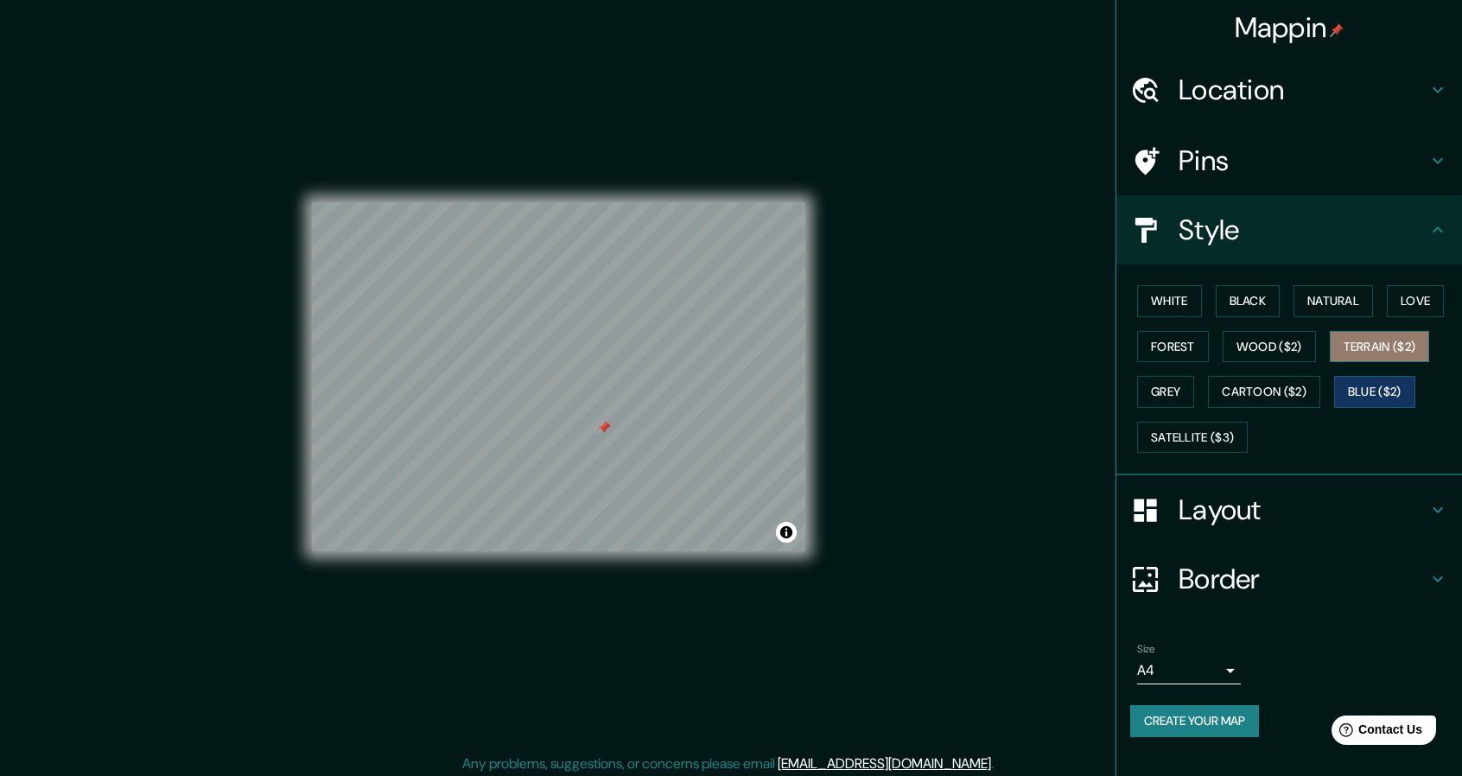
click at [1393, 354] on button "Terrain ($2)" at bounding box center [1379, 347] width 100 height 32
click at [1254, 352] on button "Wood ($2)" at bounding box center [1268, 347] width 93 height 32
click at [583, 353] on div at bounding box center [583, 353] width 14 height 14
click at [575, 337] on div at bounding box center [575, 344] width 14 height 14
click at [575, 337] on div at bounding box center [576, 344] width 14 height 14
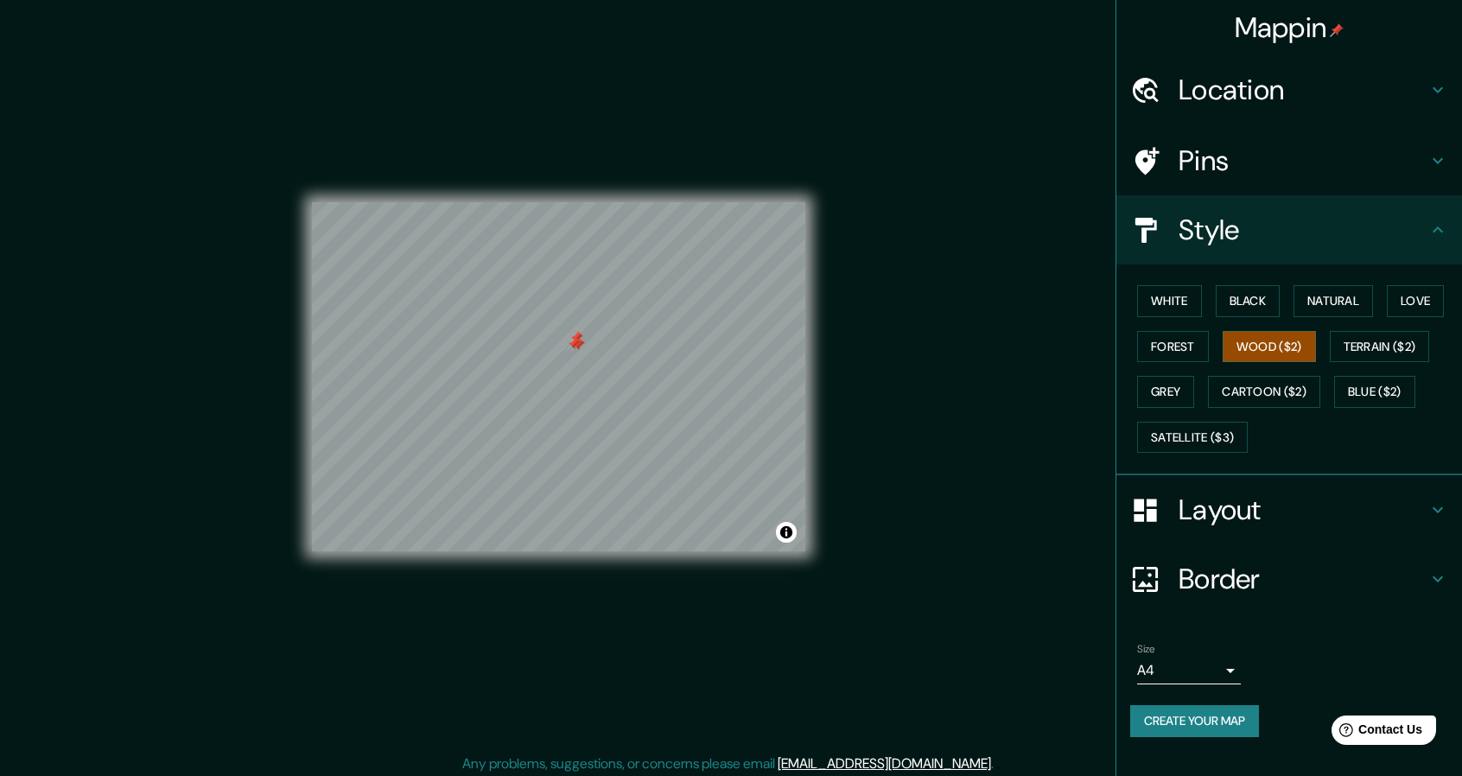
click at [575, 337] on div at bounding box center [574, 344] width 14 height 14
click at [575, 336] on div at bounding box center [576, 338] width 14 height 14
click at [574, 343] on div at bounding box center [578, 345] width 14 height 14
